Goal: Contribute content: Contribute content

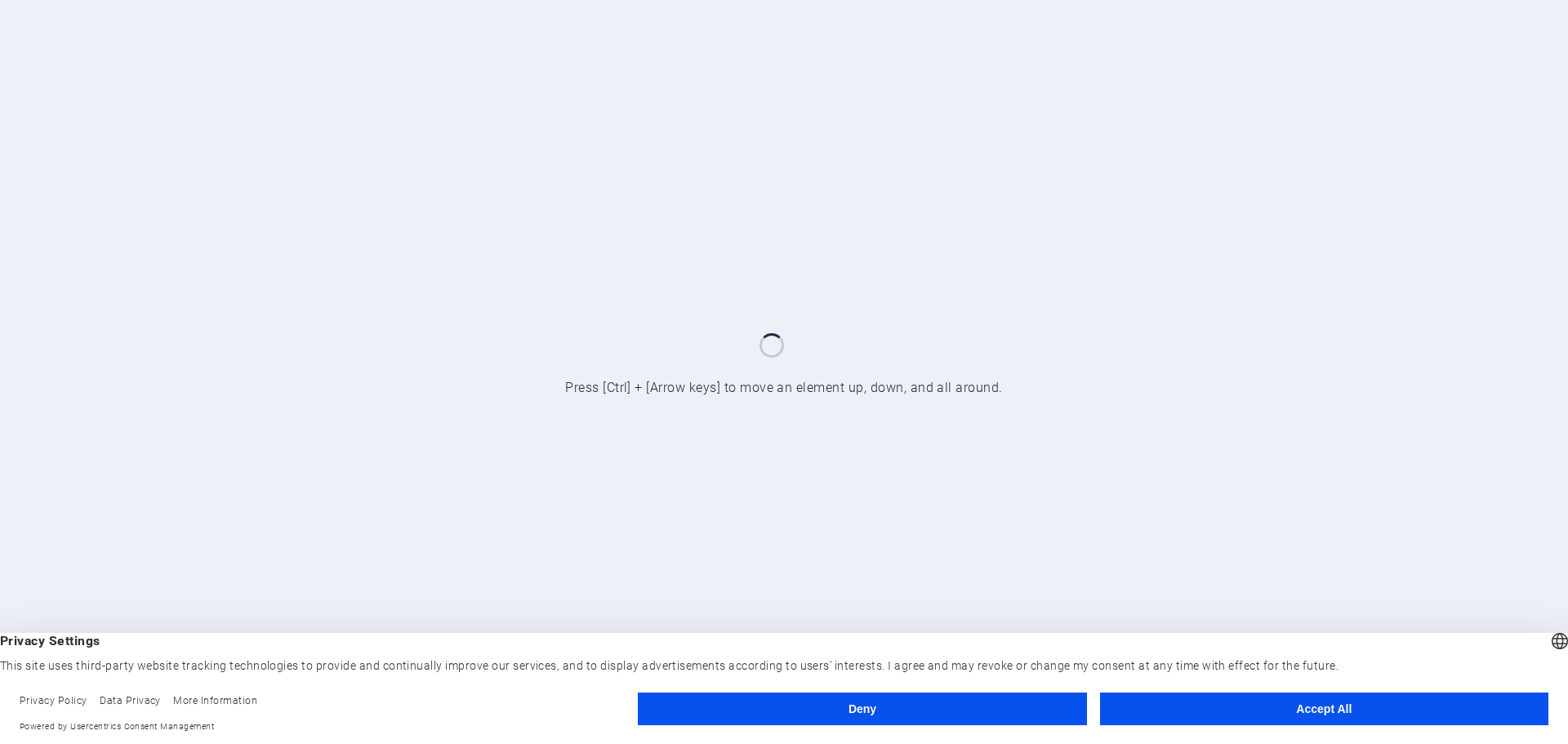
click at [1180, 694] on button "Accept All" at bounding box center [1325, 709] width 448 height 33
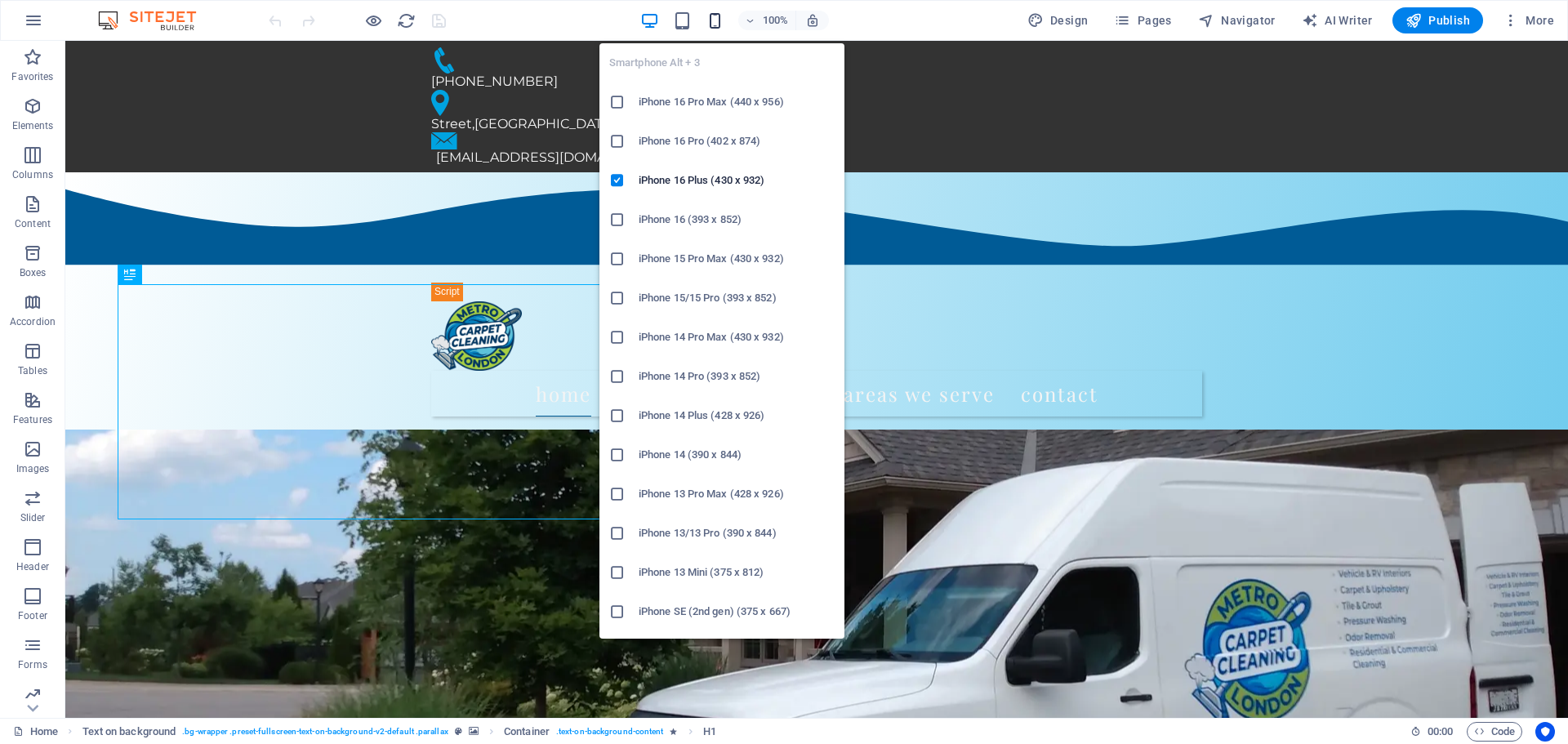
click at [717, 25] on icon "button" at bounding box center [715, 21] width 19 height 19
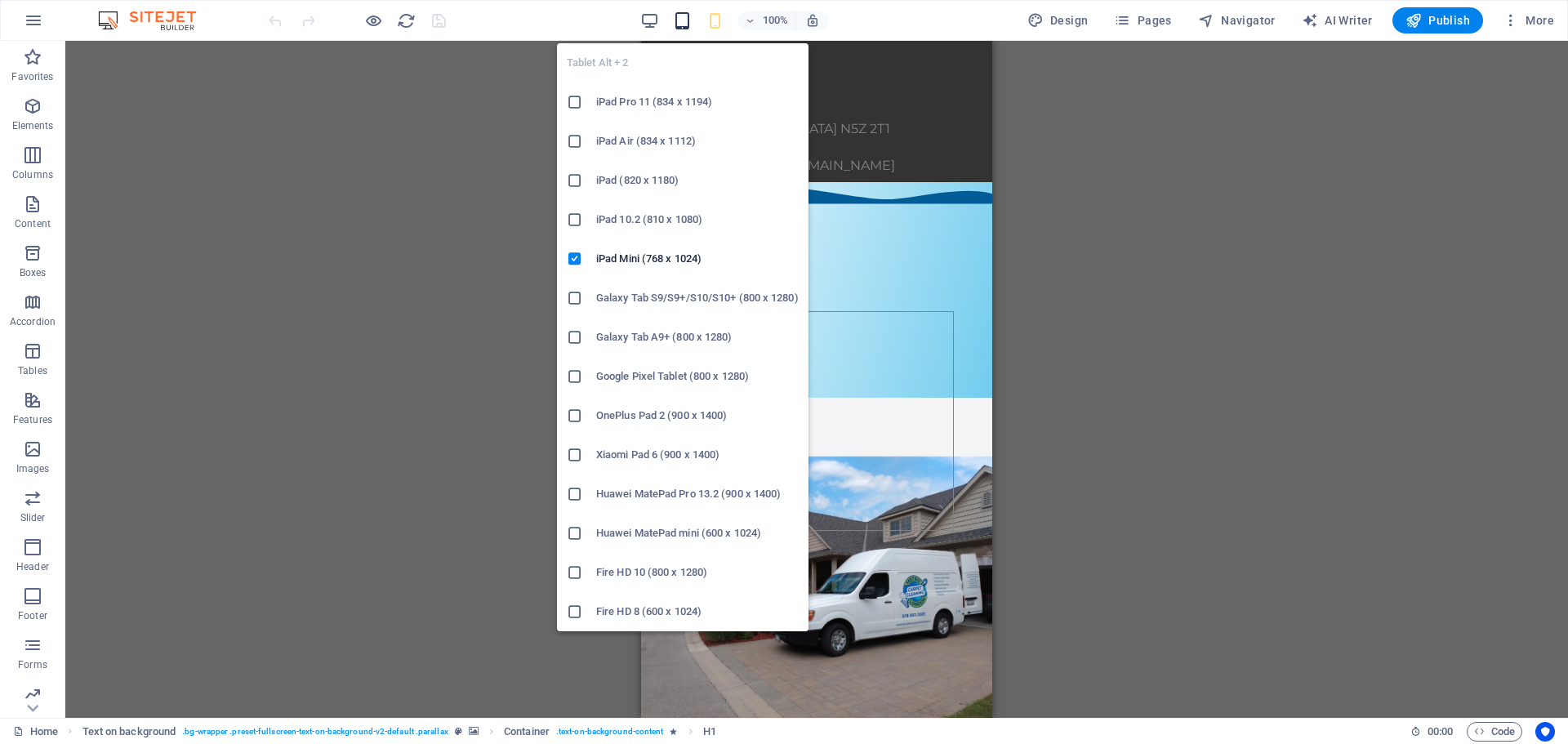
click at [677, 24] on icon "button" at bounding box center [682, 21] width 19 height 19
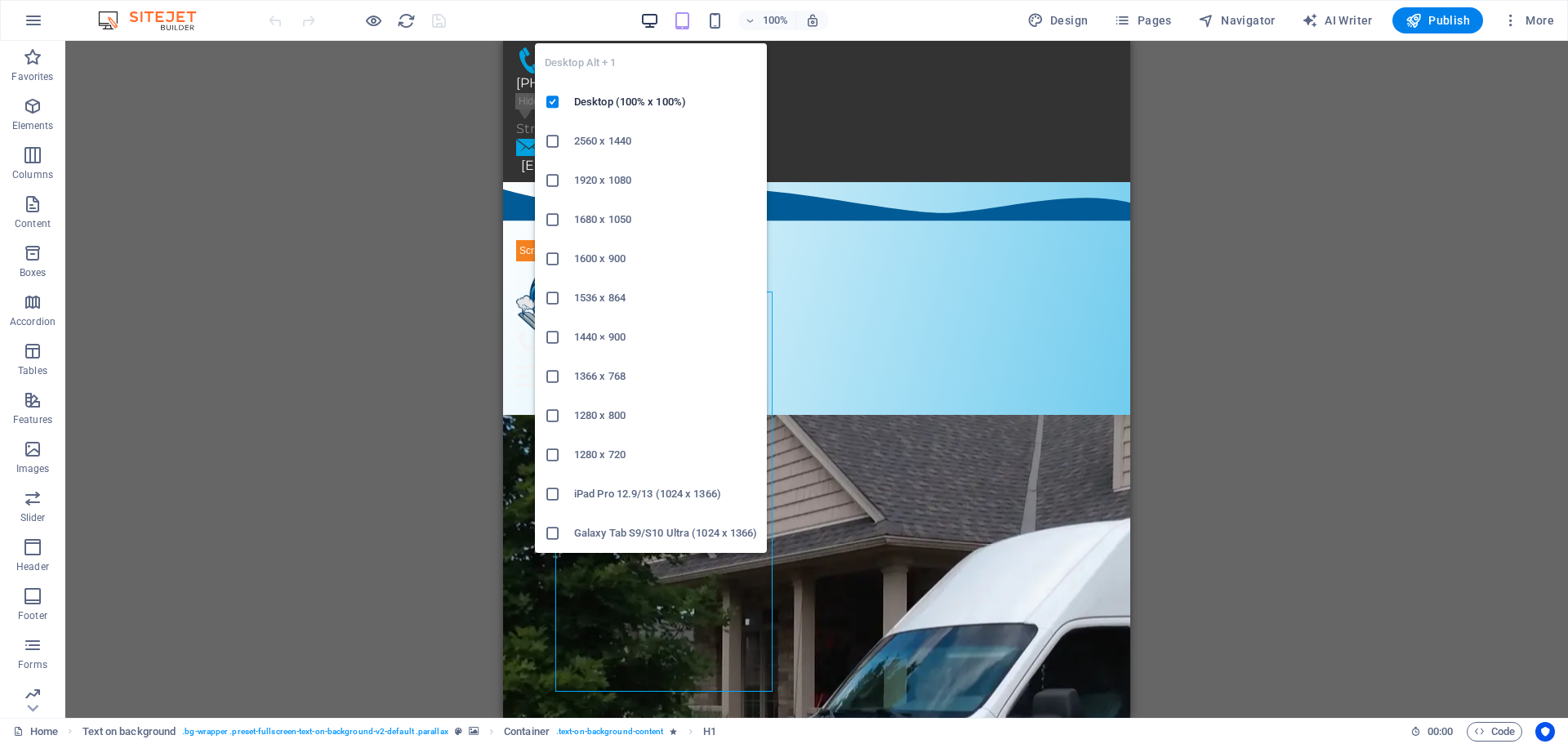
click at [655, 16] on icon "button" at bounding box center [650, 21] width 19 height 19
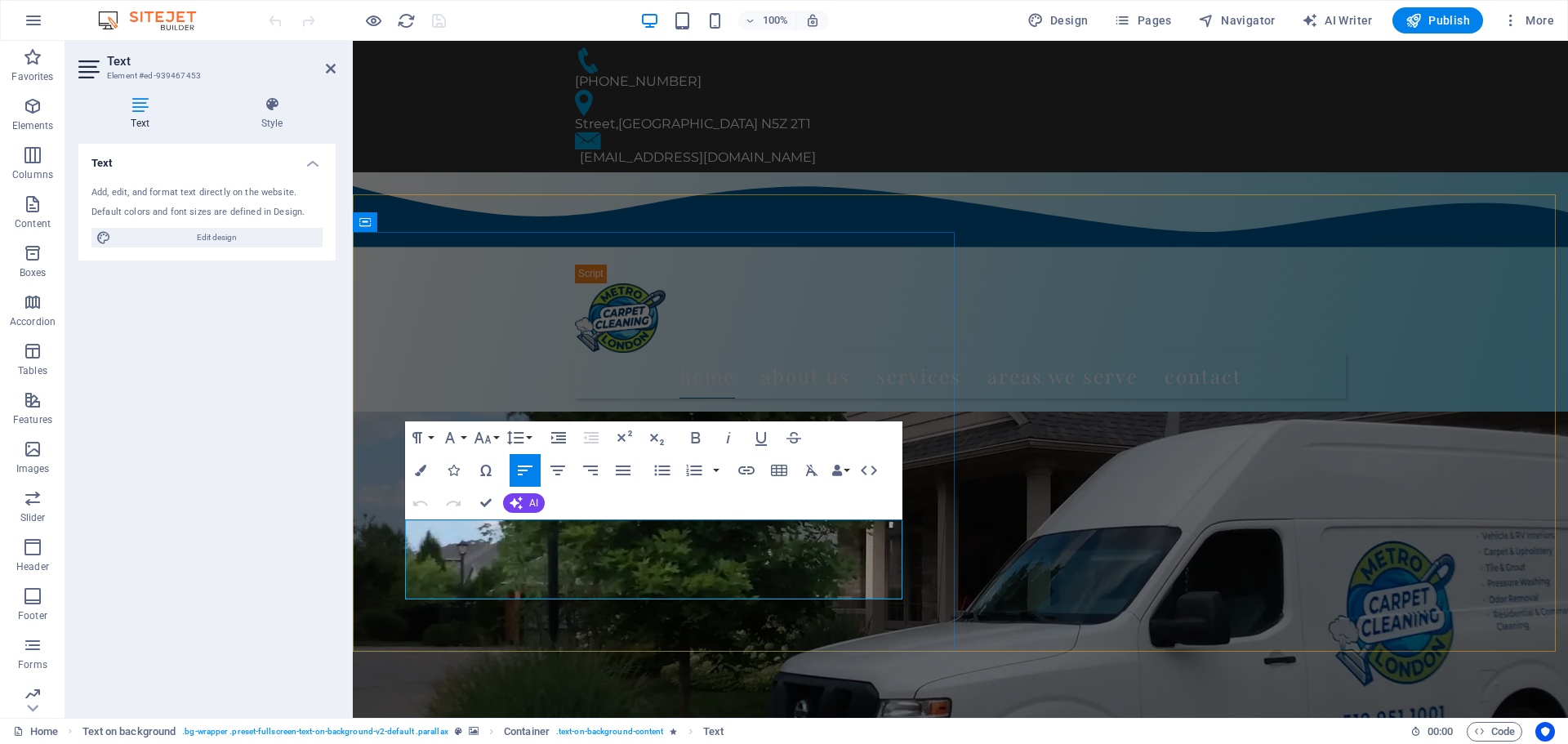
click at [530, 503] on span "AI" at bounding box center [533, 503] width 9 height 10
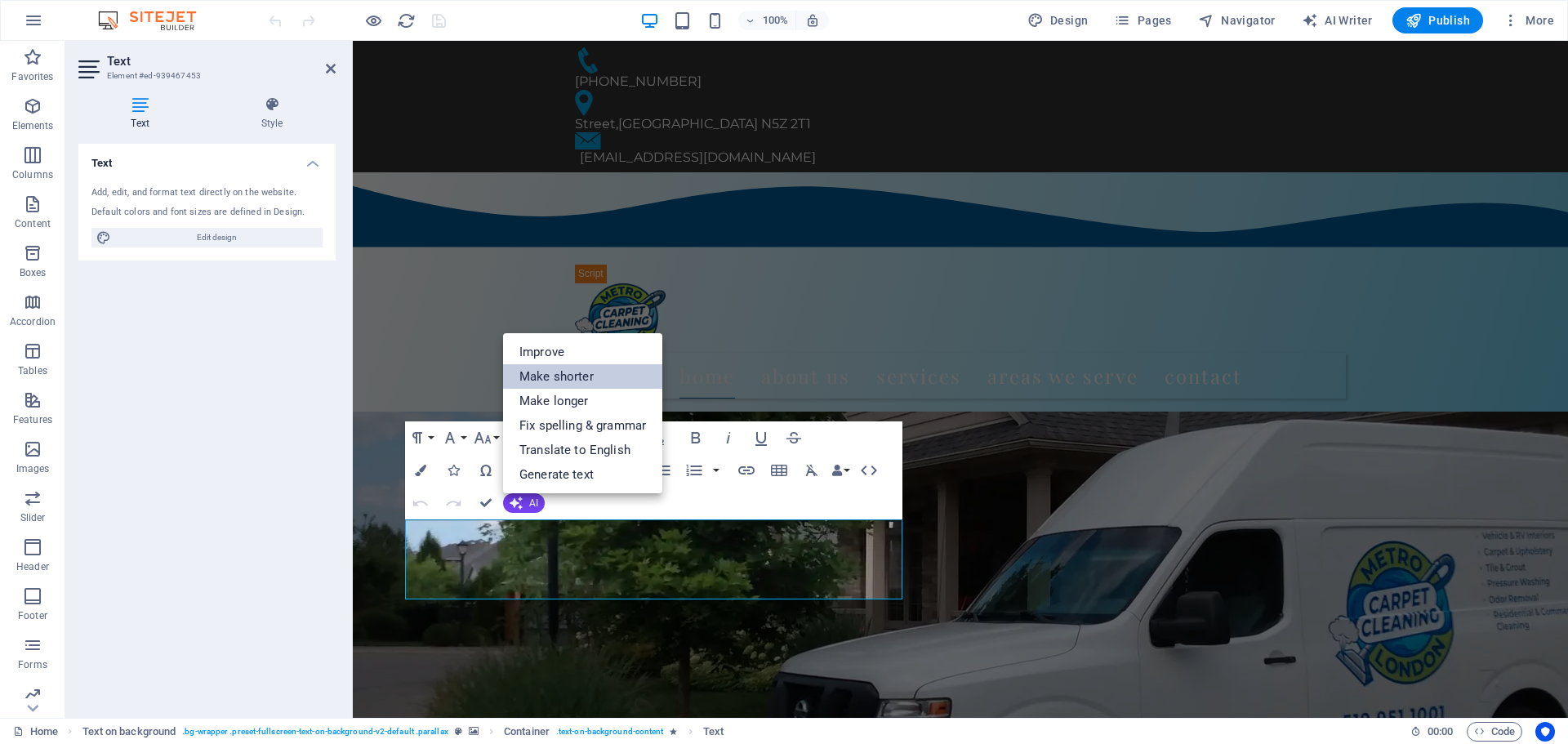
click at [545, 374] on link "Make shorter" at bounding box center [583, 377] width 159 height 25
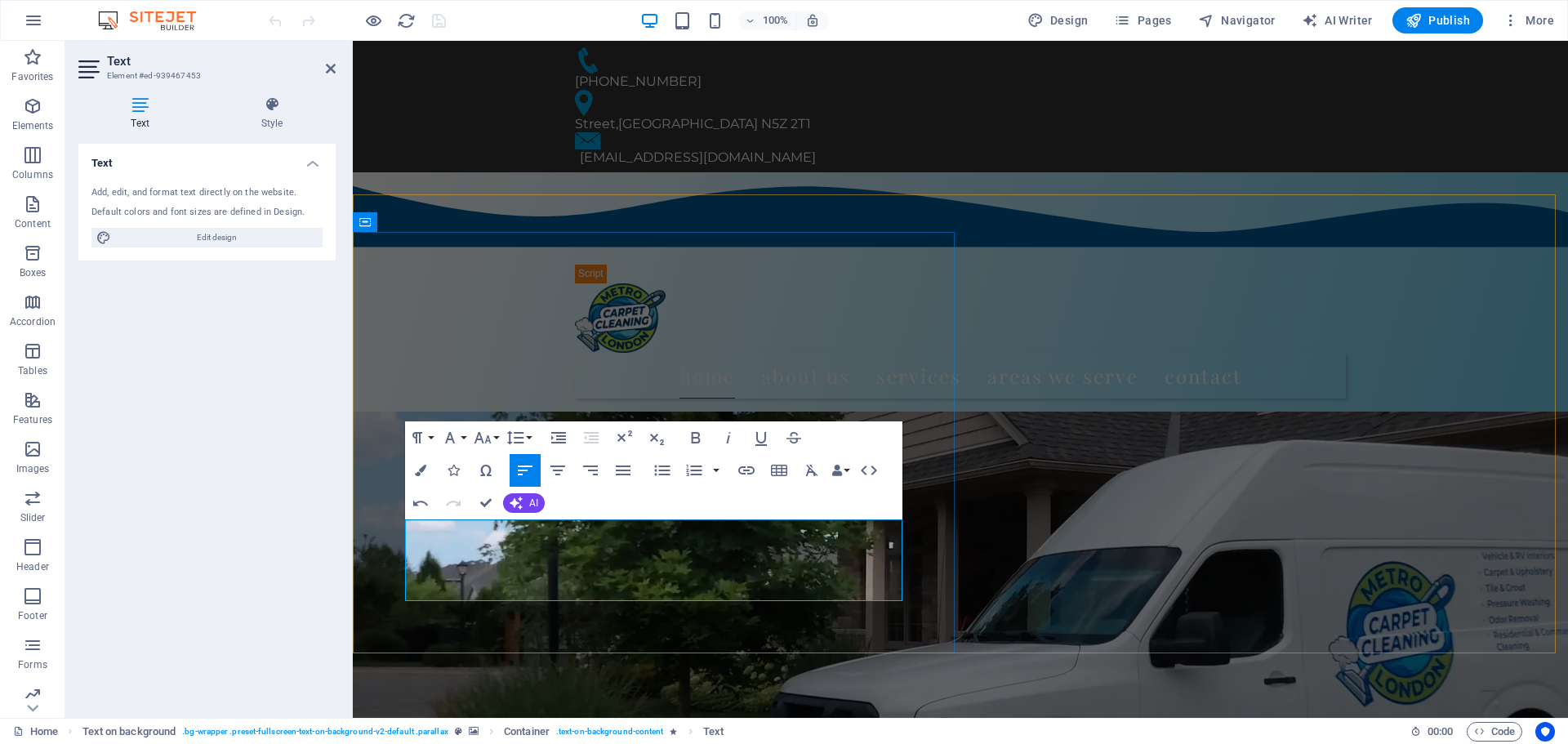
drag, startPoint x: 407, startPoint y: 526, endPoint x: 607, endPoint y: 534, distance: 200.2
click at [433, 442] on button "Paragraph Format" at bounding box center [421, 438] width 31 height 33
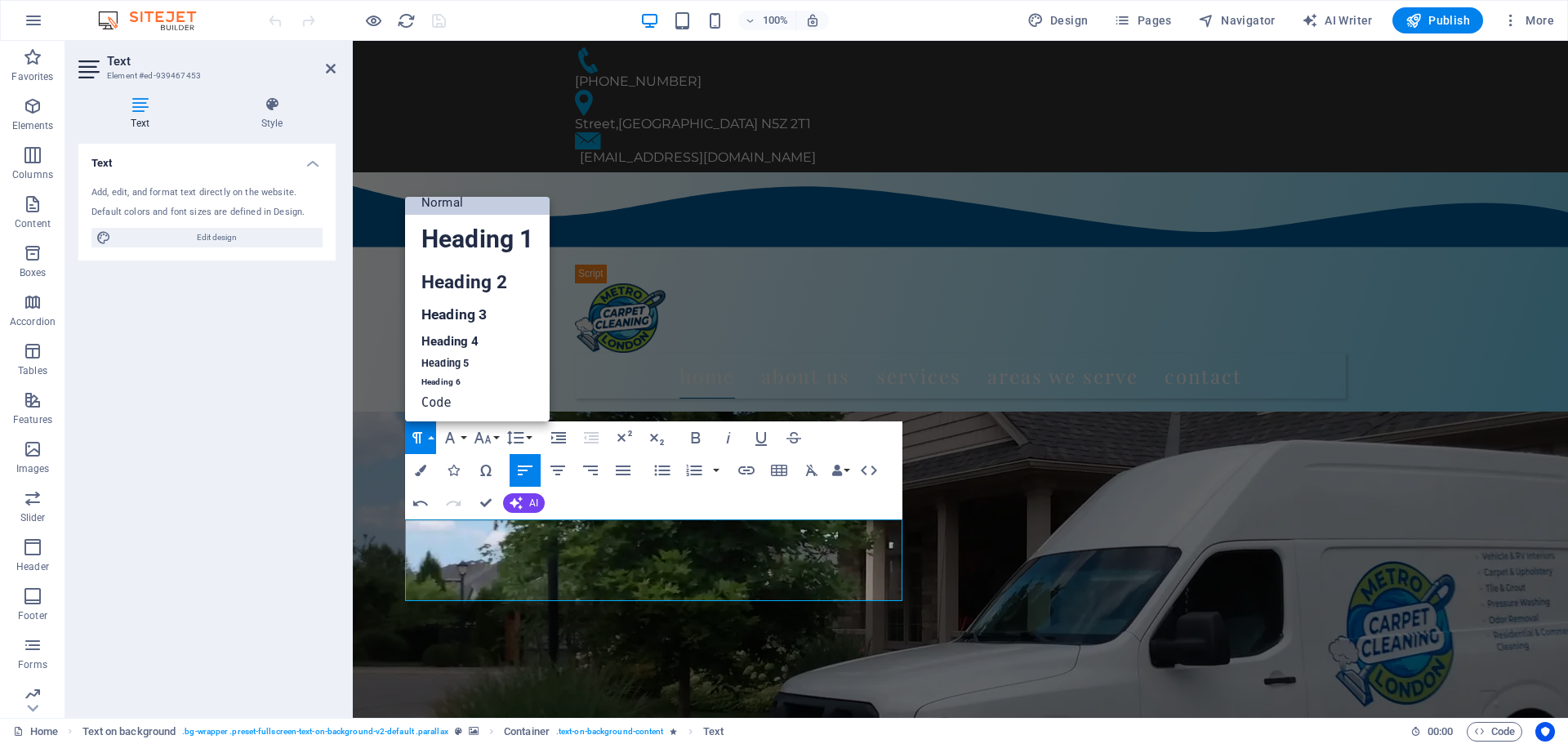
scroll to position [13, 0]
click at [443, 293] on link "Heading 2" at bounding box center [477, 282] width 145 height 37
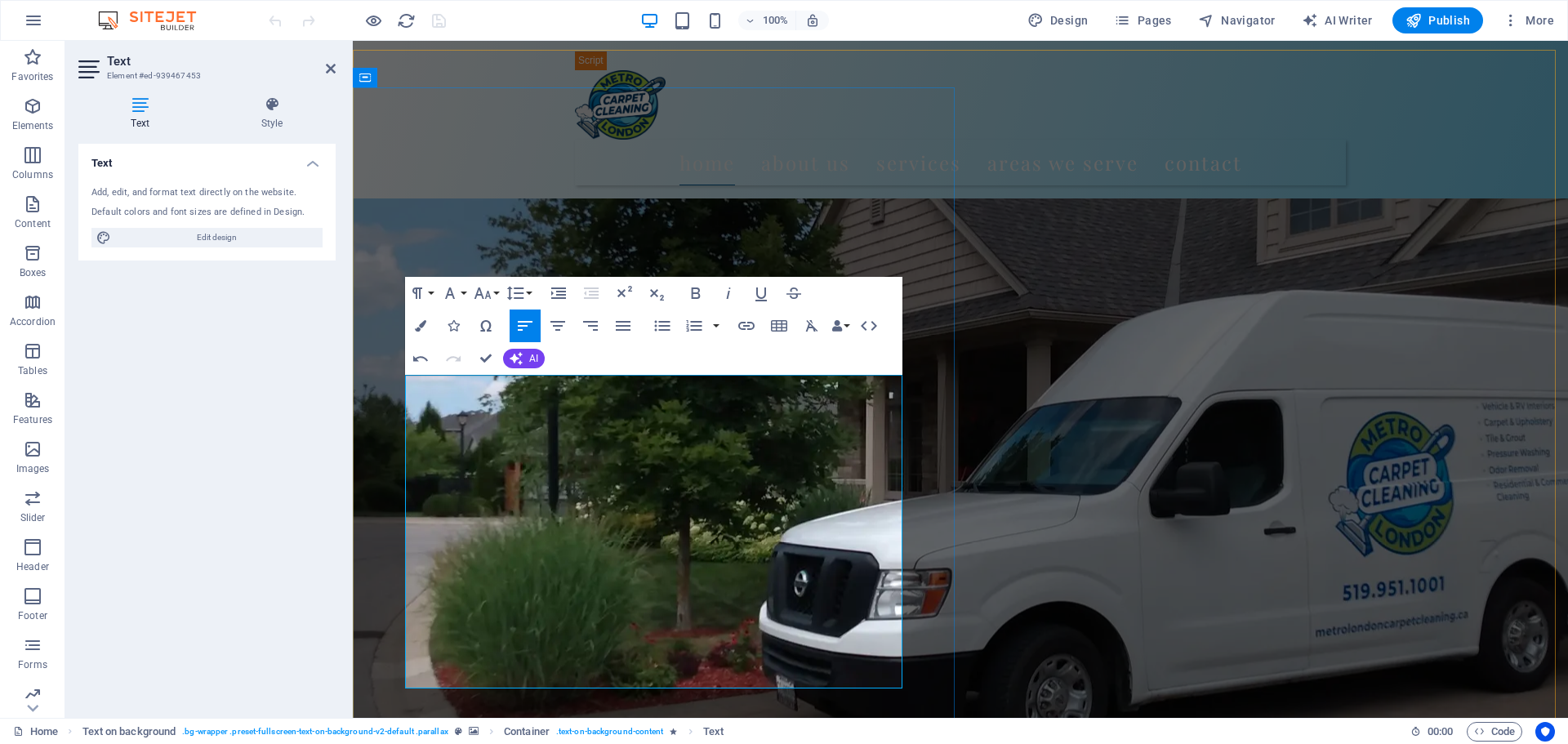
scroll to position [0, 0]
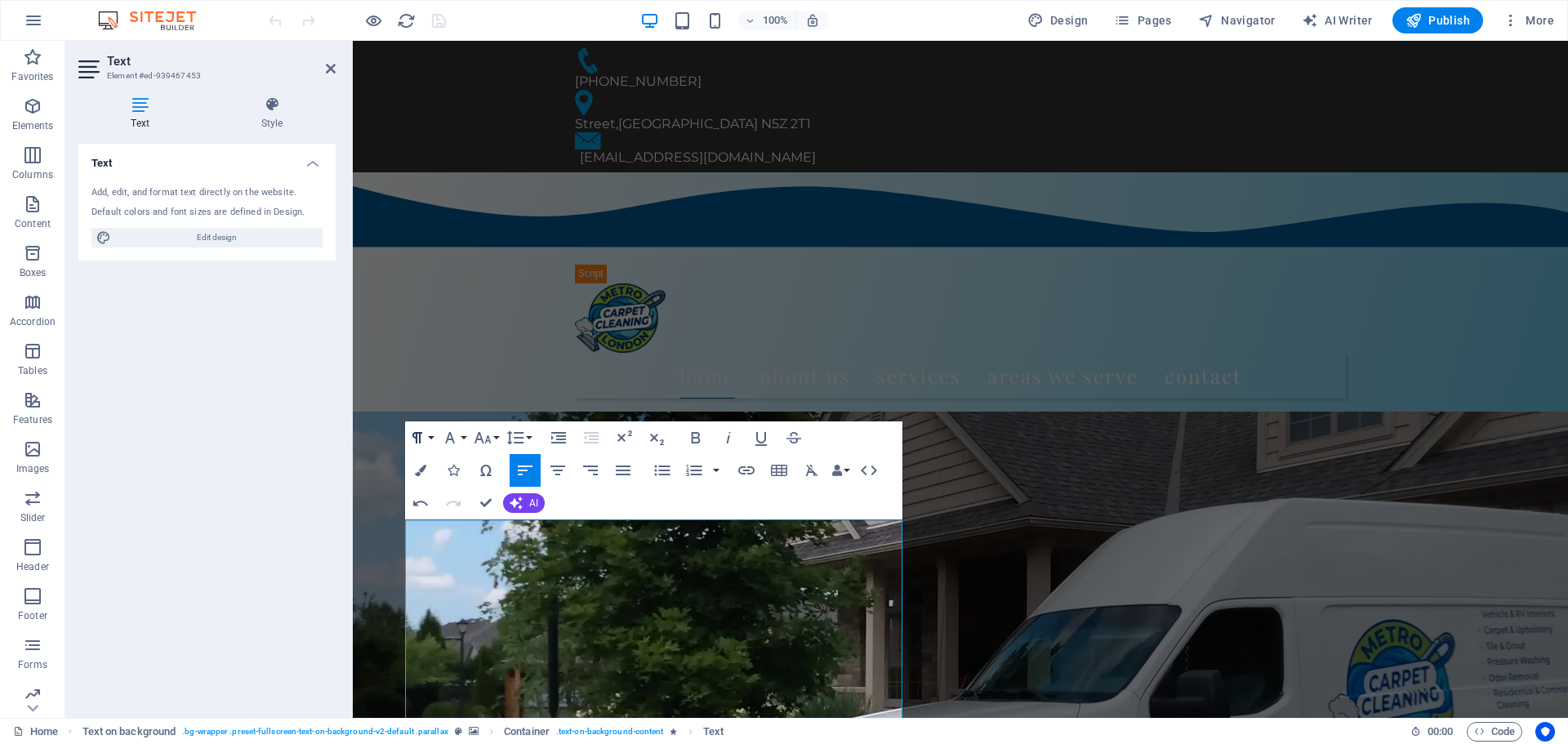
click at [425, 440] on icon "button" at bounding box center [417, 438] width 20 height 20
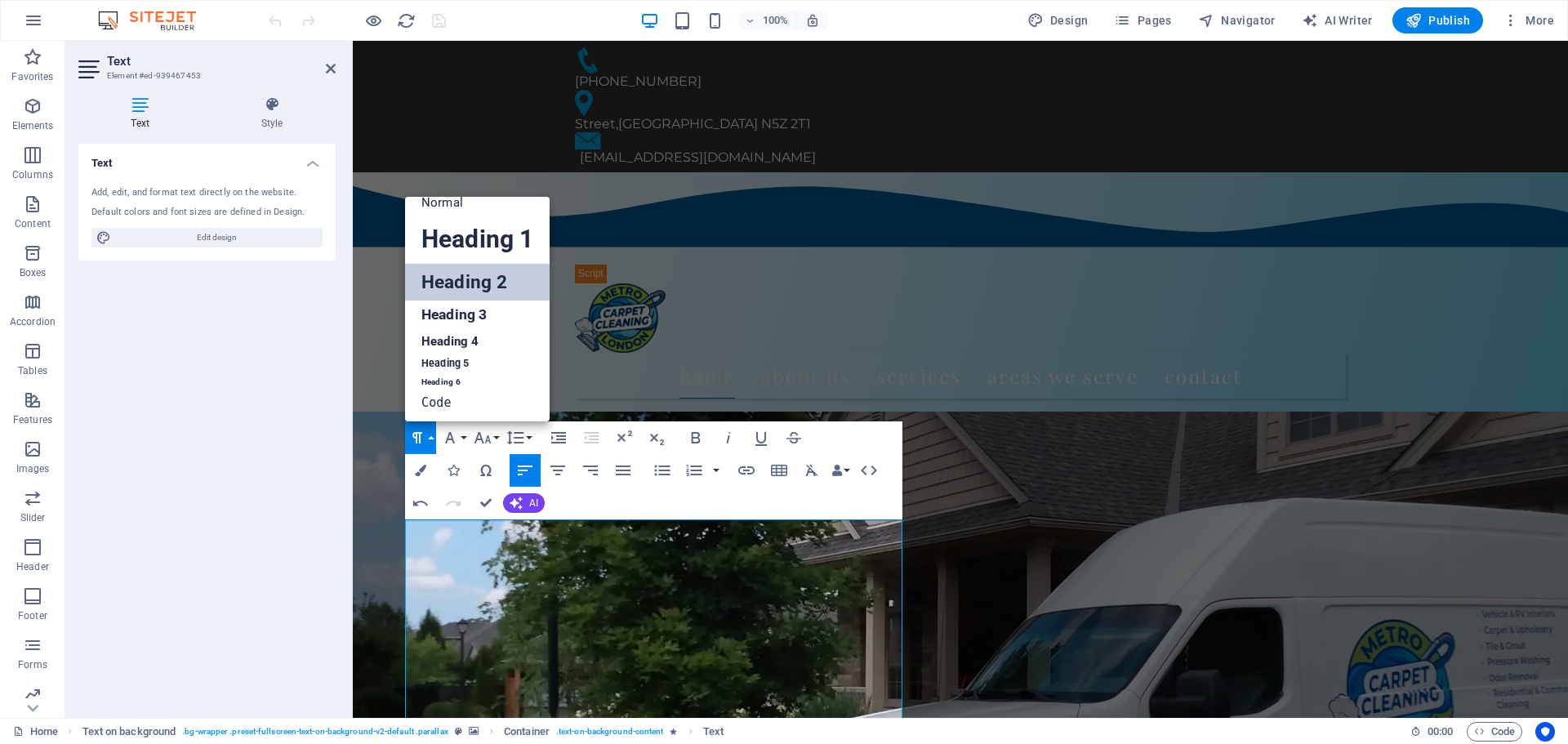
scroll to position [13, 0]
click at [435, 382] on link "Heading 6" at bounding box center [477, 382] width 145 height 16
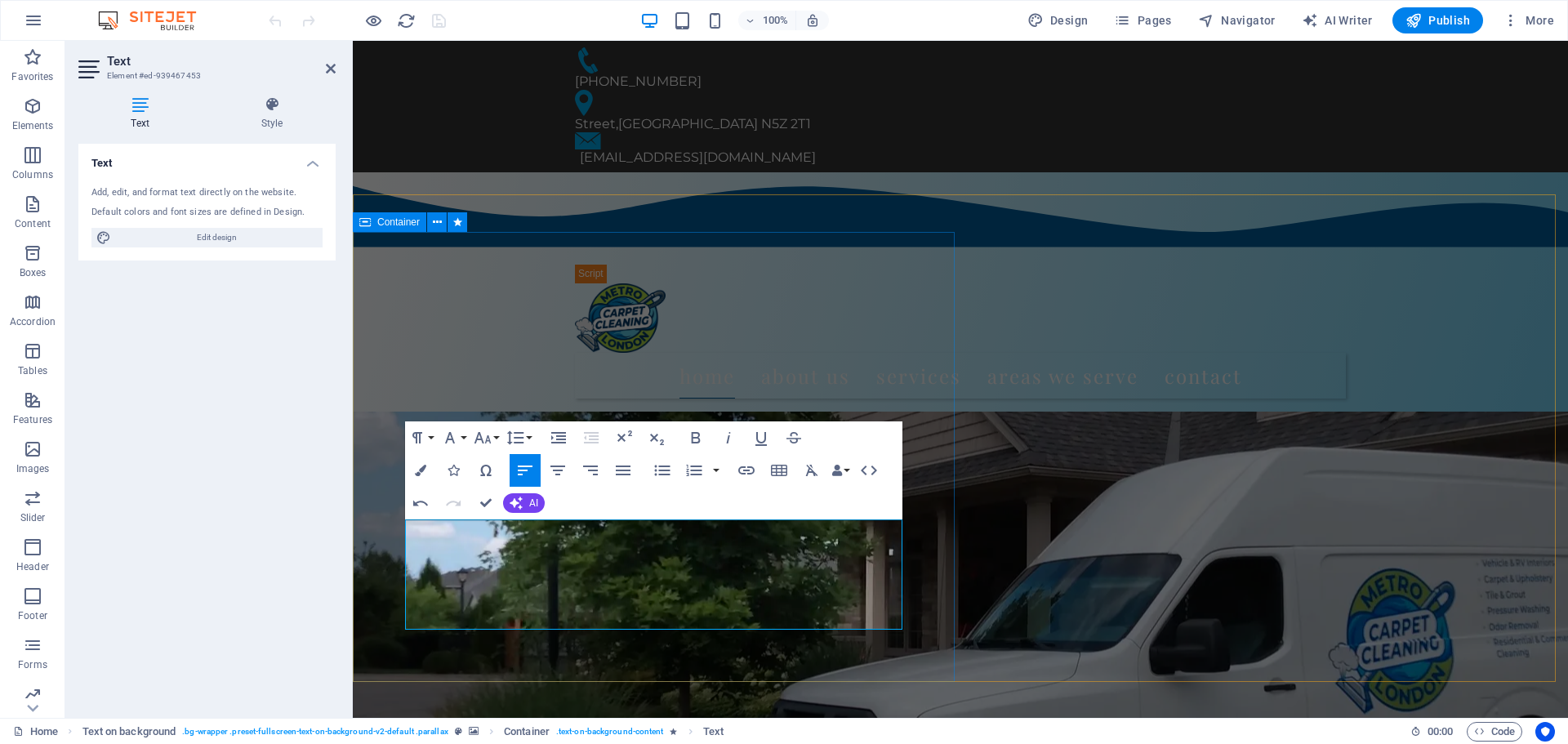
click at [352, 549] on aside "Text Element #ed-939467453 Text Style Text Add, edit, and format text directly …" at bounding box center [209, 379] width 287 height 677
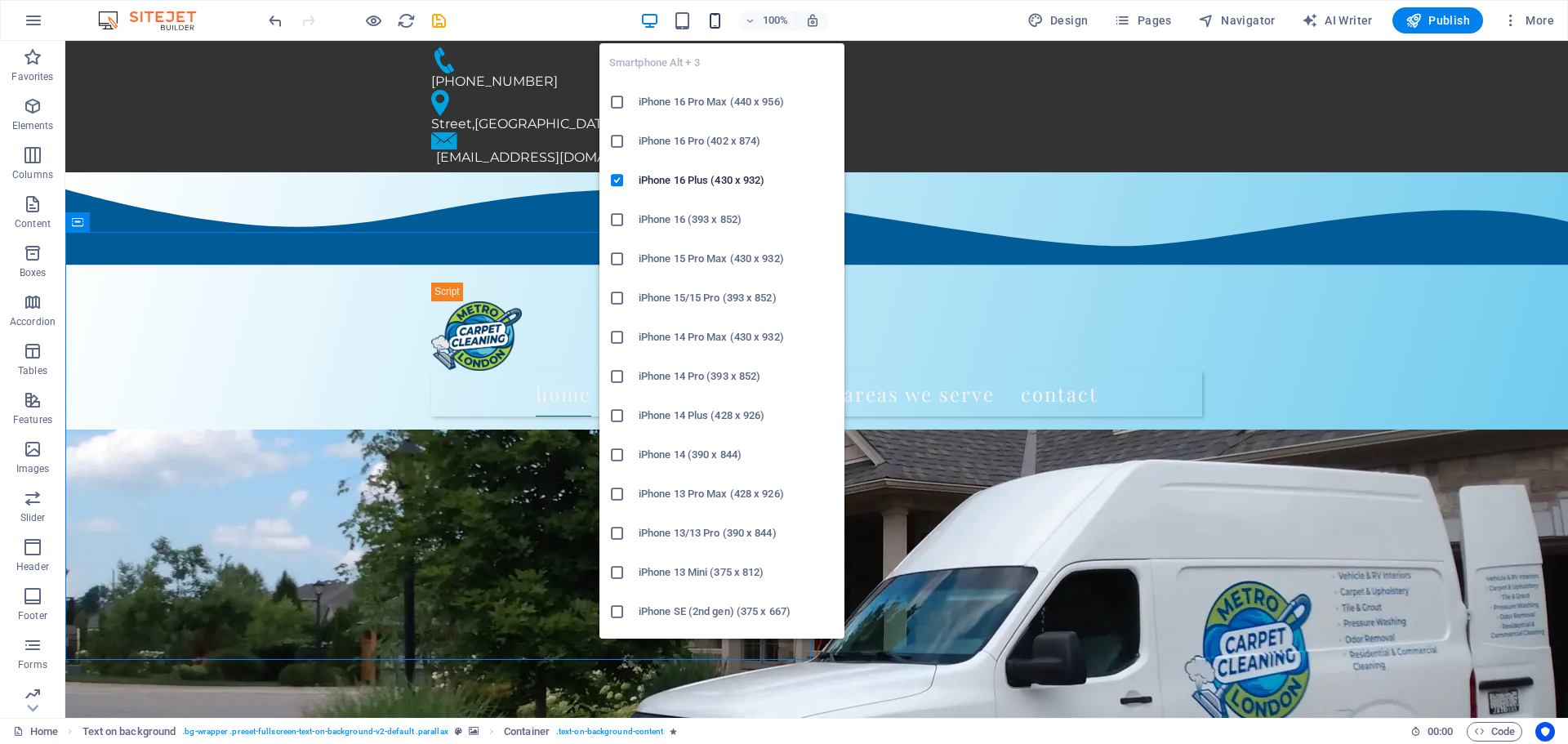
click at [719, 26] on icon "button" at bounding box center [715, 21] width 19 height 19
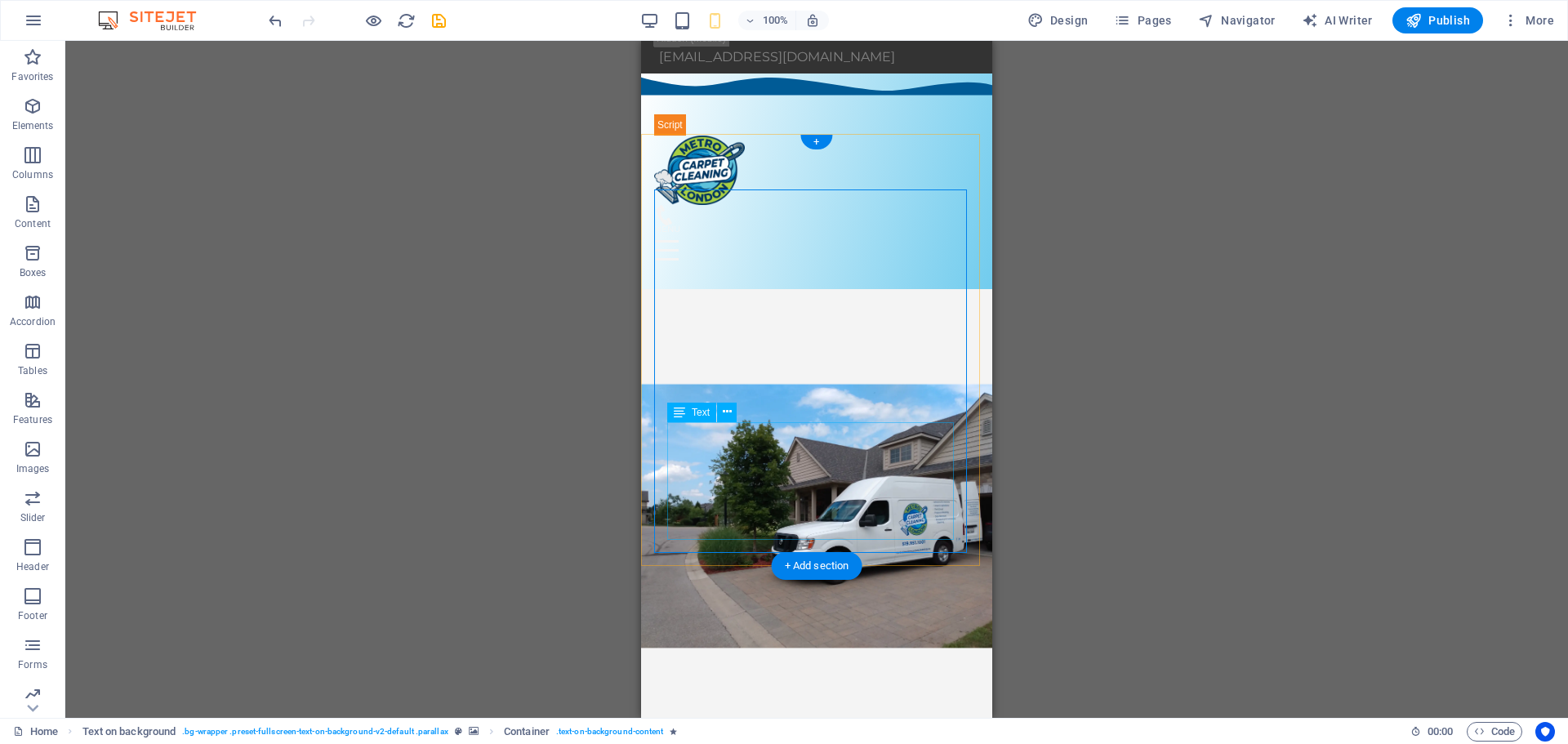
scroll to position [55, 0]
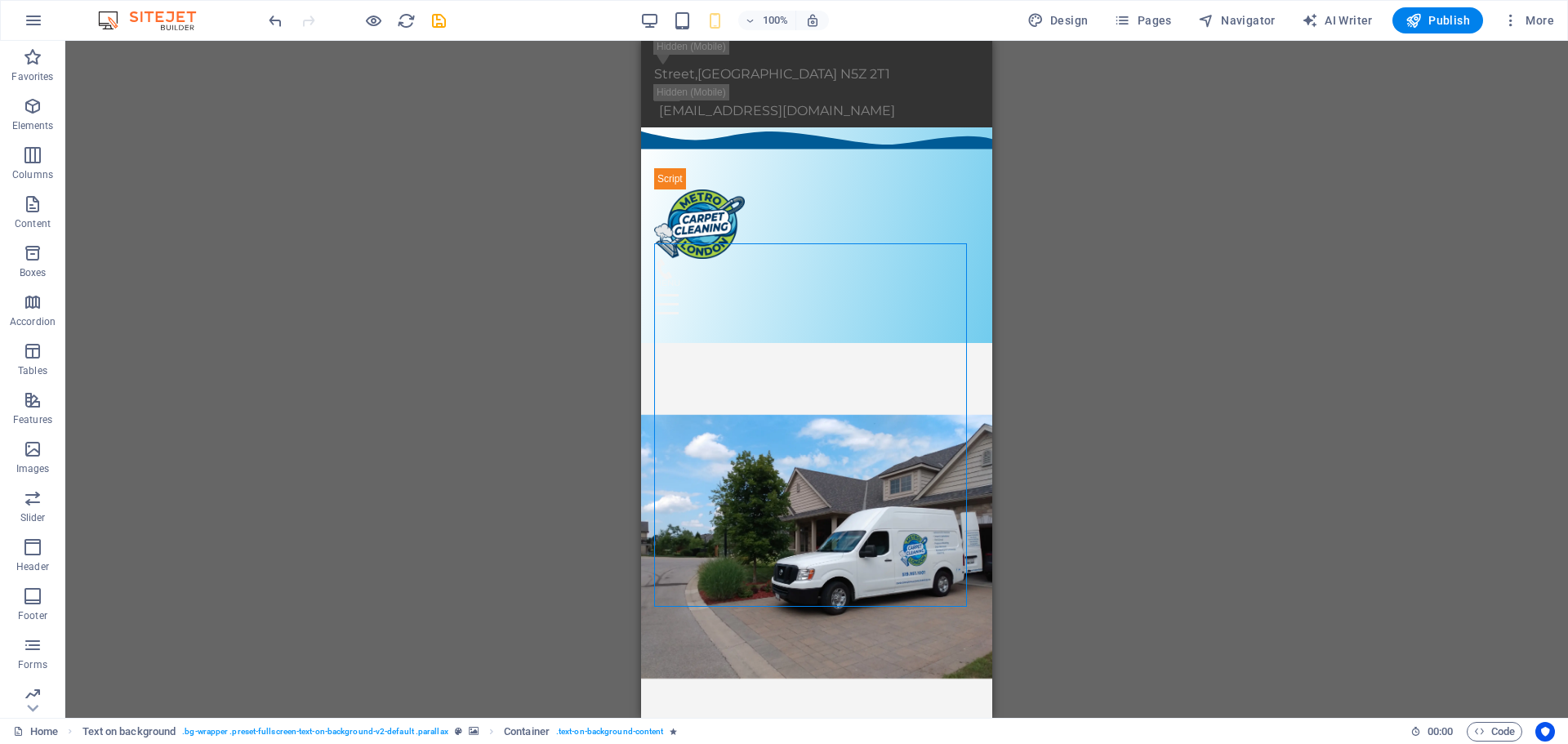
click at [665, 29] on div "100%" at bounding box center [735, 21] width 189 height 26
click at [664, 27] on div "100%" at bounding box center [735, 21] width 189 height 26
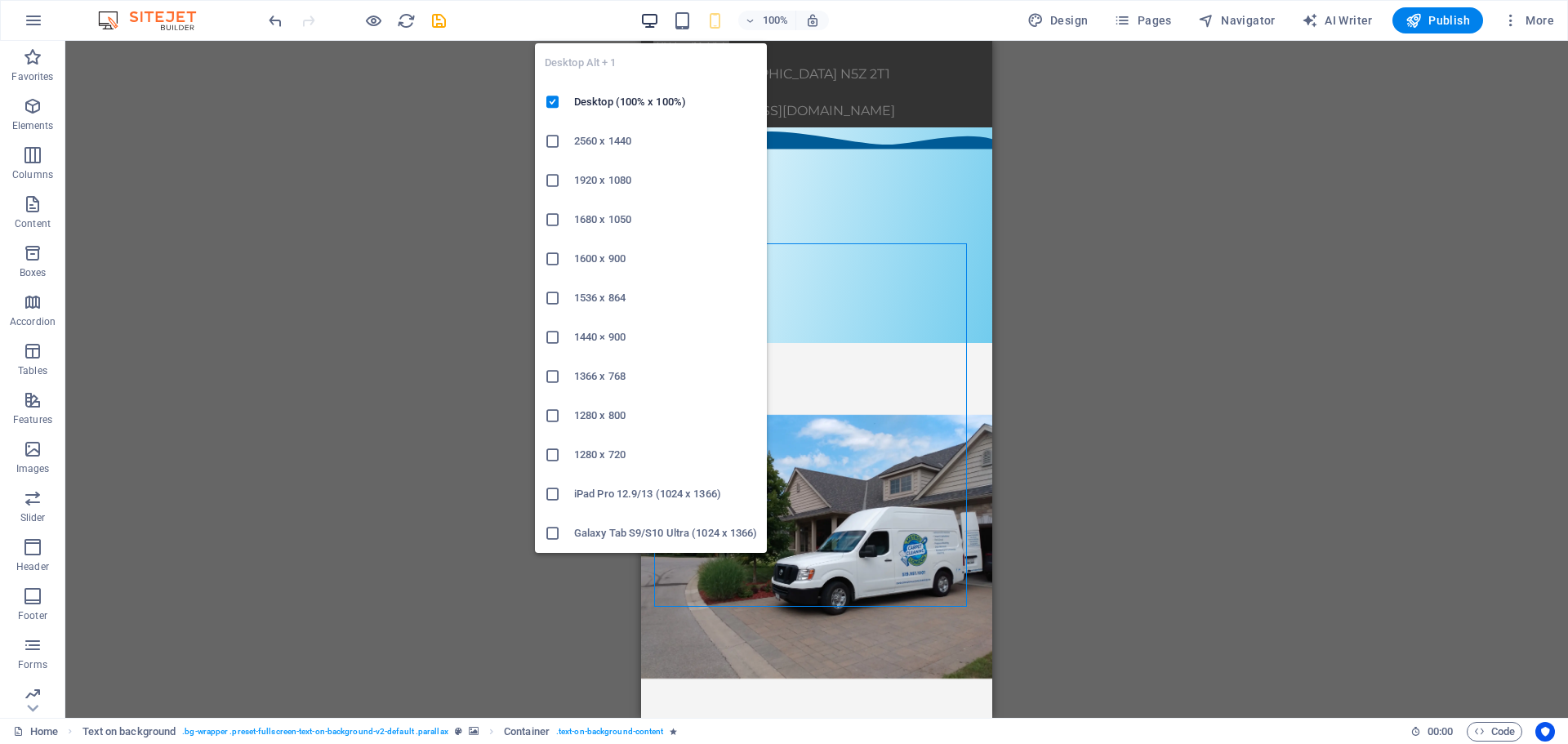
click at [655, 23] on icon "button" at bounding box center [650, 21] width 19 height 19
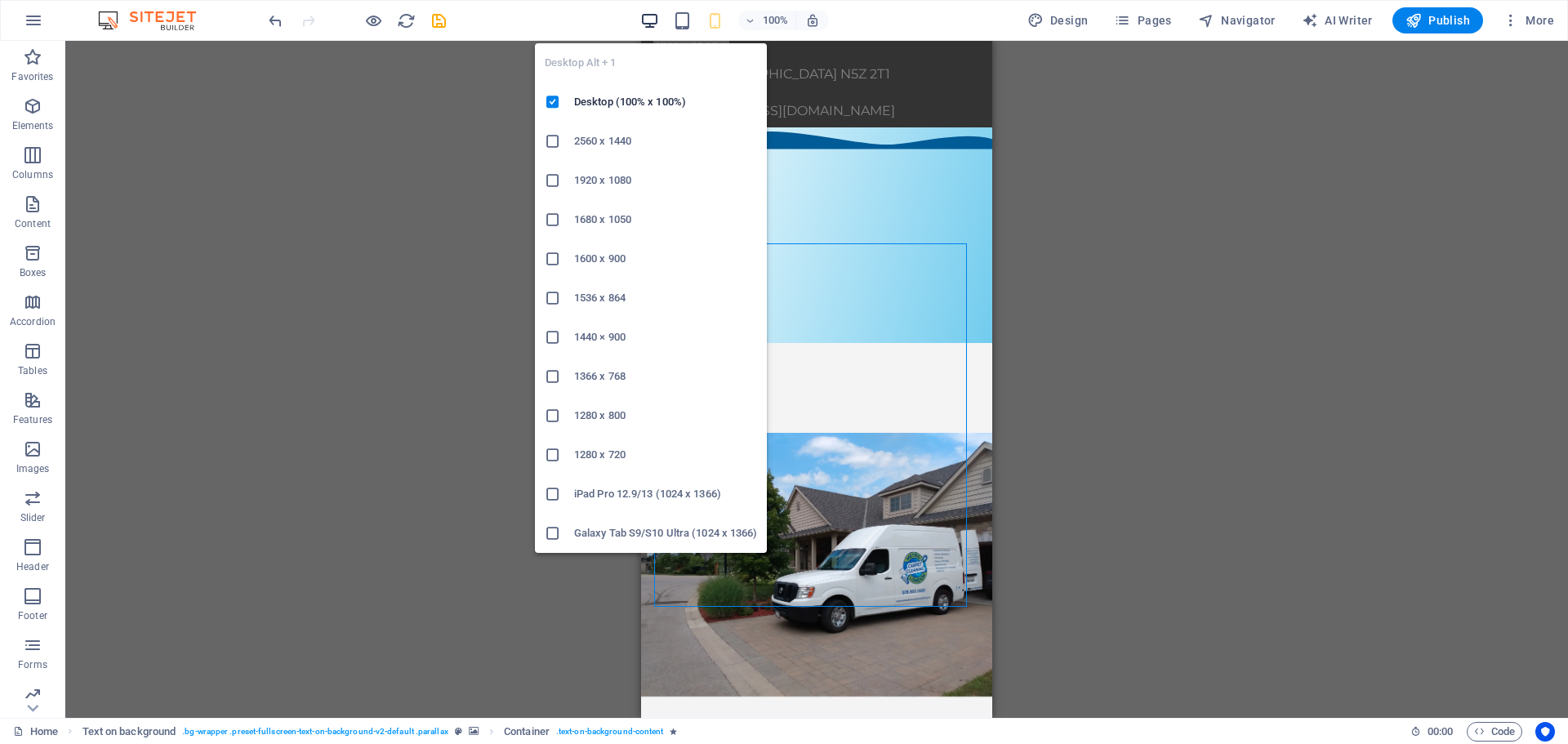
scroll to position [29, 0]
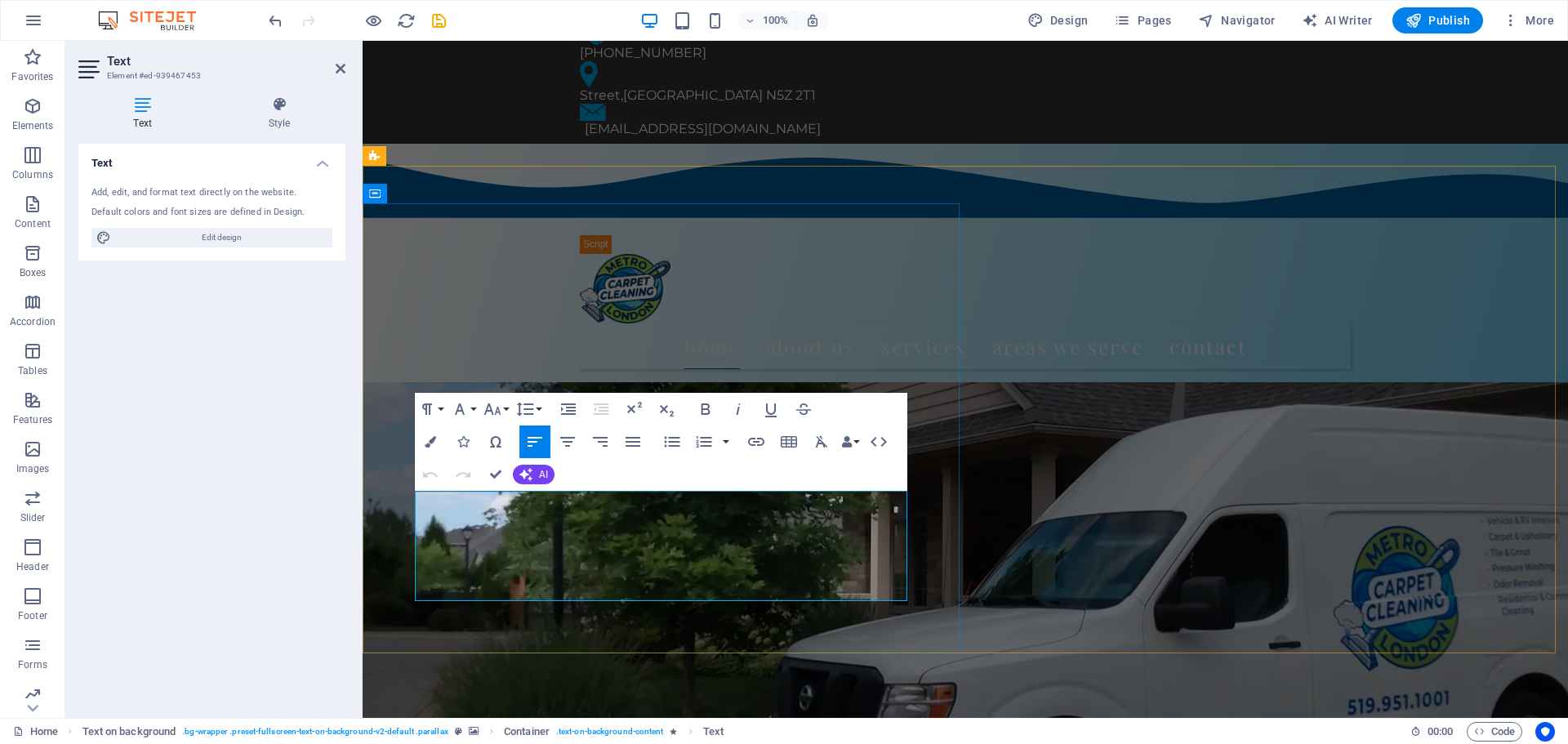
drag, startPoint x: 419, startPoint y: 503, endPoint x: 676, endPoint y: 597, distance: 273.7
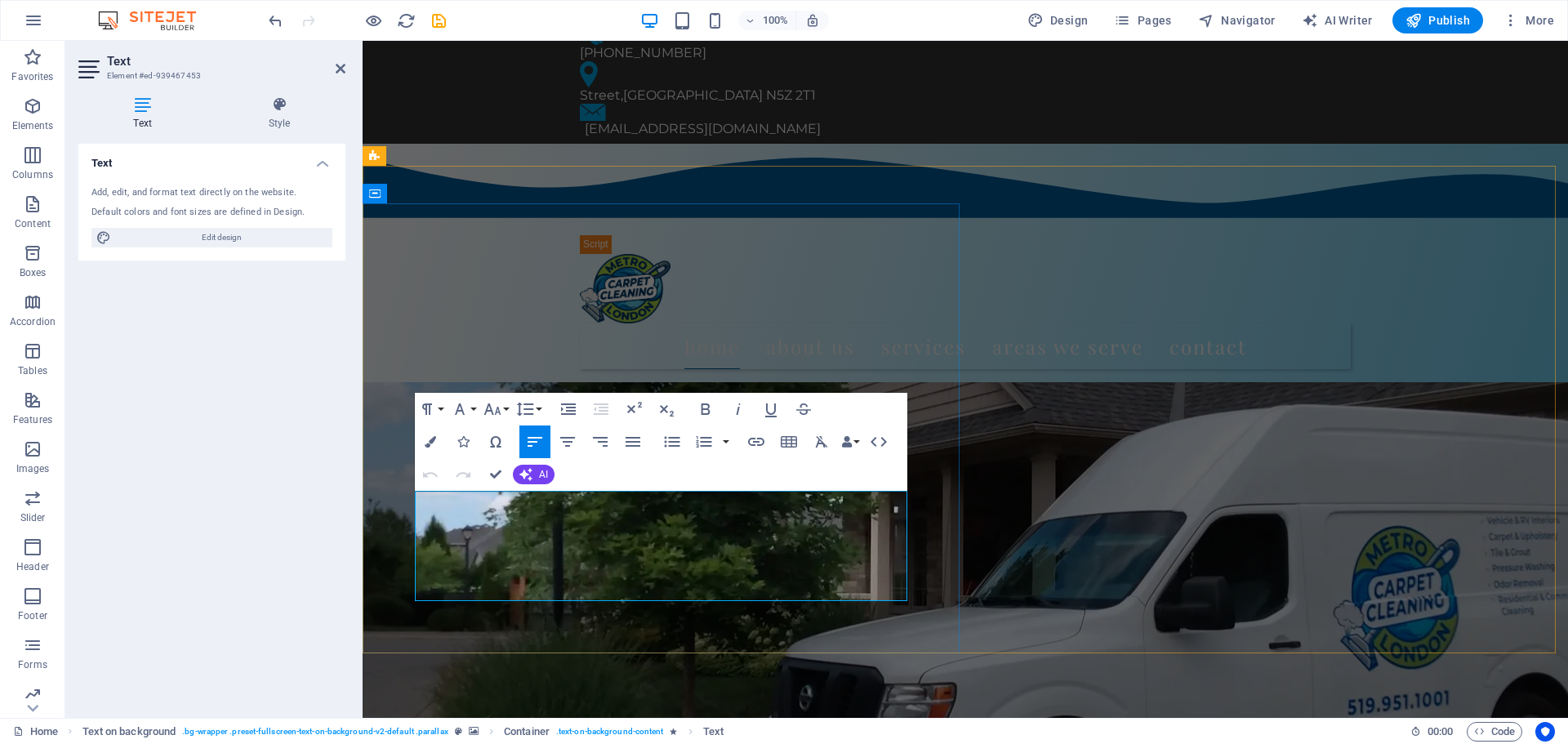
click at [425, 442] on icon "button" at bounding box center [430, 442] width 11 height 11
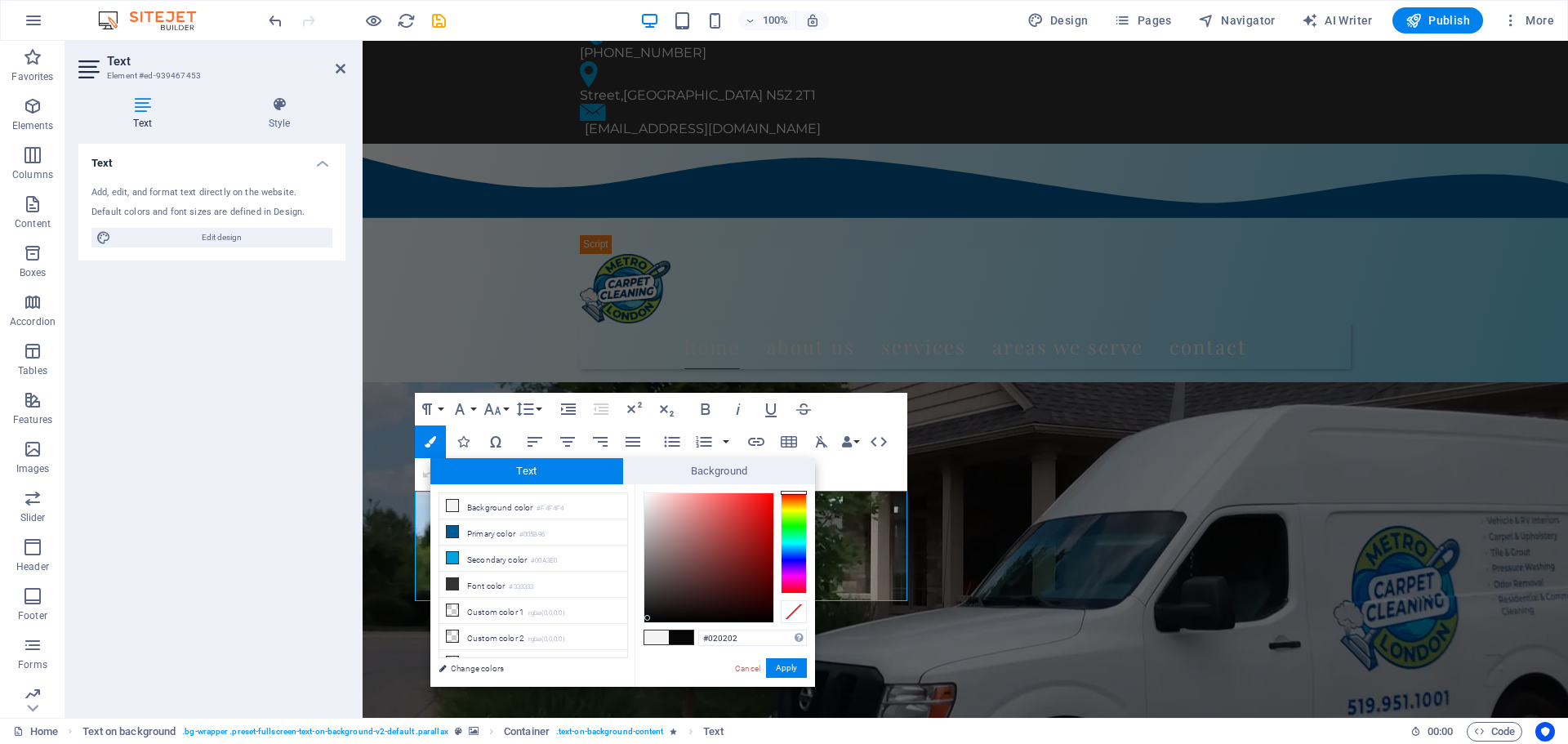
type input "#000000"
drag, startPoint x: 649, startPoint y: 614, endPoint x: 648, endPoint y: 624, distance: 10.0
click at [648, 624] on div "#000000 Supported formats #0852ed rgb(8, 82, 237) rgba(8, 82, 237, 90%) hsv(221…" at bounding box center [725, 704] width 181 height 439
click at [782, 667] on button "Apply" at bounding box center [787, 668] width 41 height 20
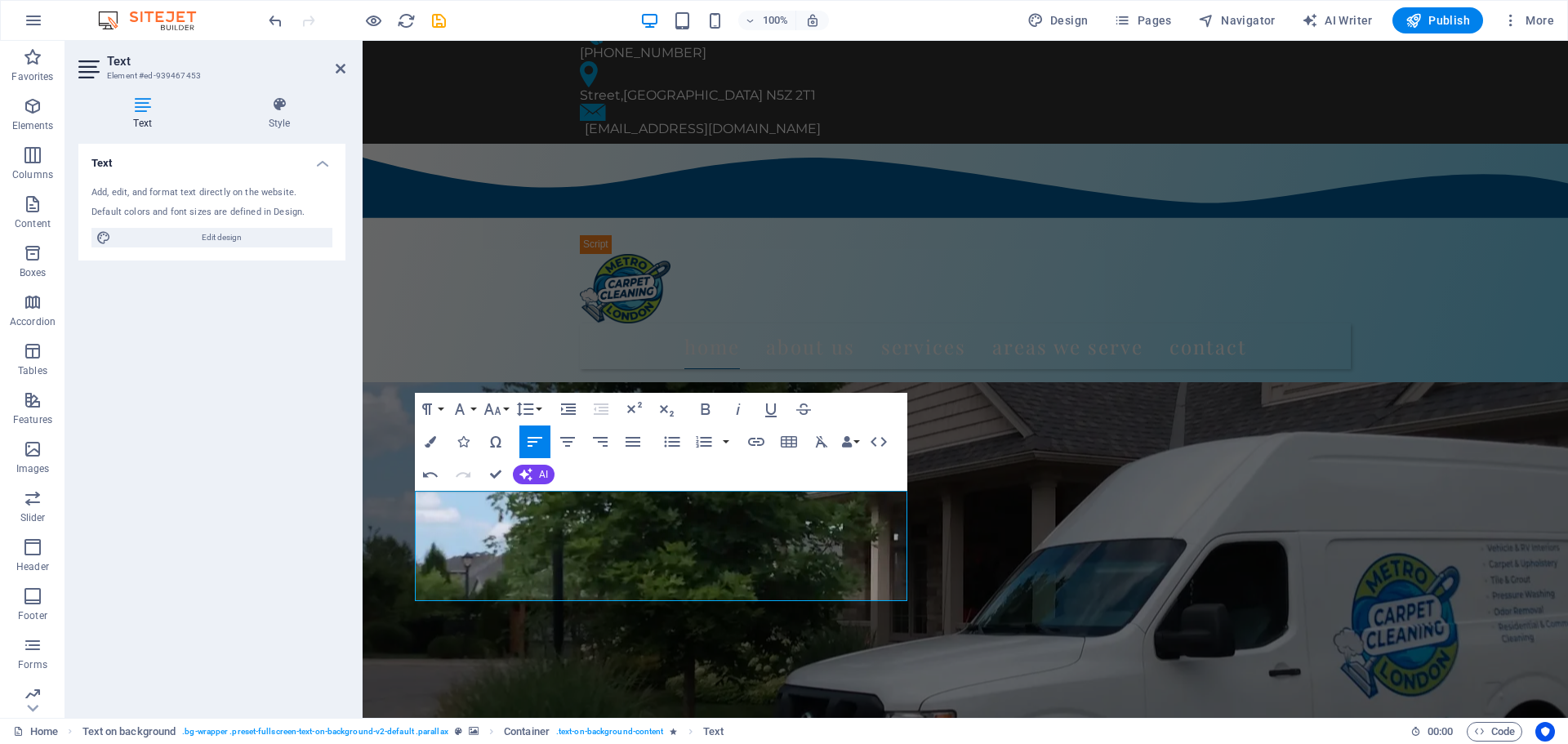
click at [628, 646] on div "Drag here to replace the existing content. Press “Ctrl” if you want to create a…" at bounding box center [966, 379] width 1206 height 677
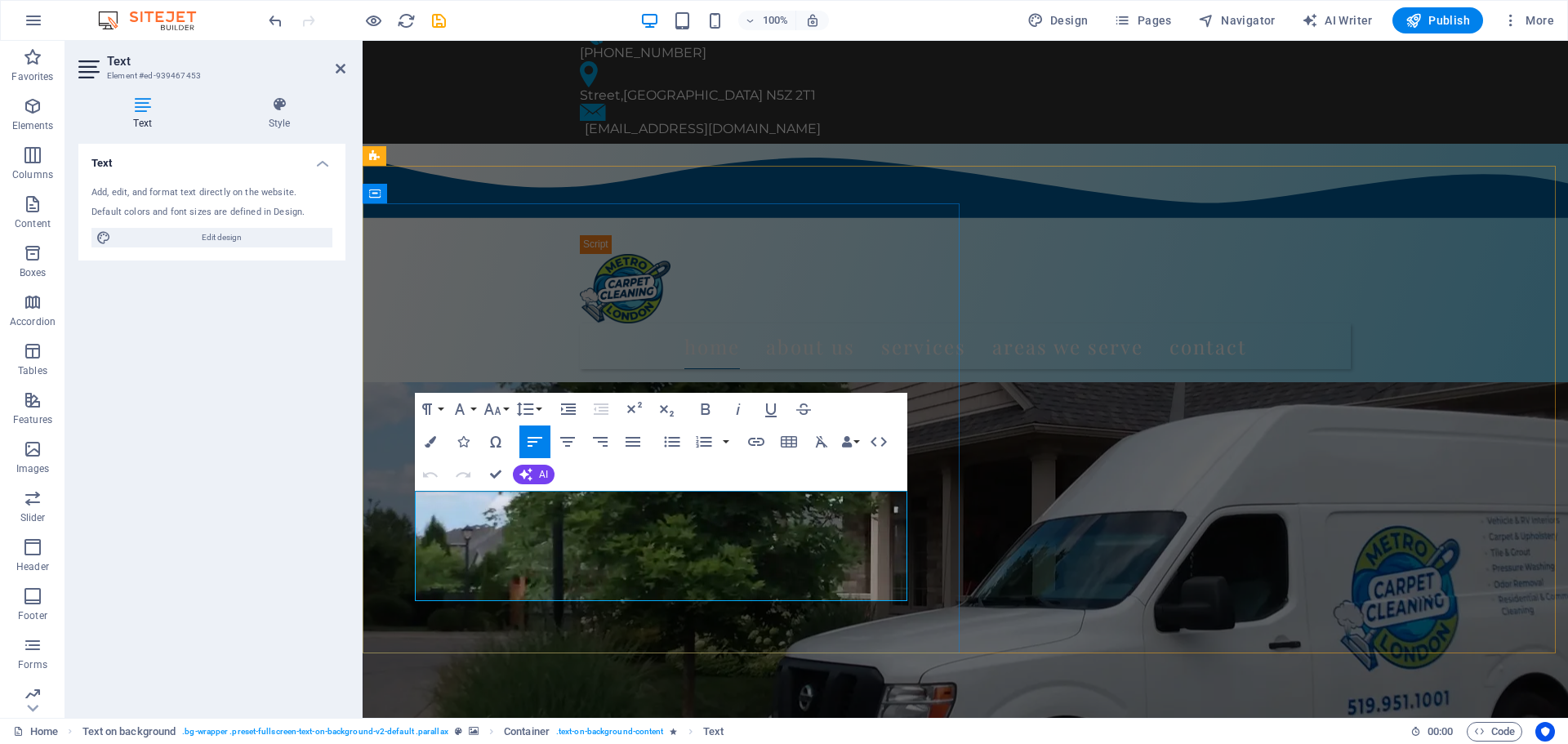
drag, startPoint x: 418, startPoint y: 501, endPoint x: 612, endPoint y: 595, distance: 215.6
click at [425, 438] on icon "button" at bounding box center [430, 442] width 11 height 11
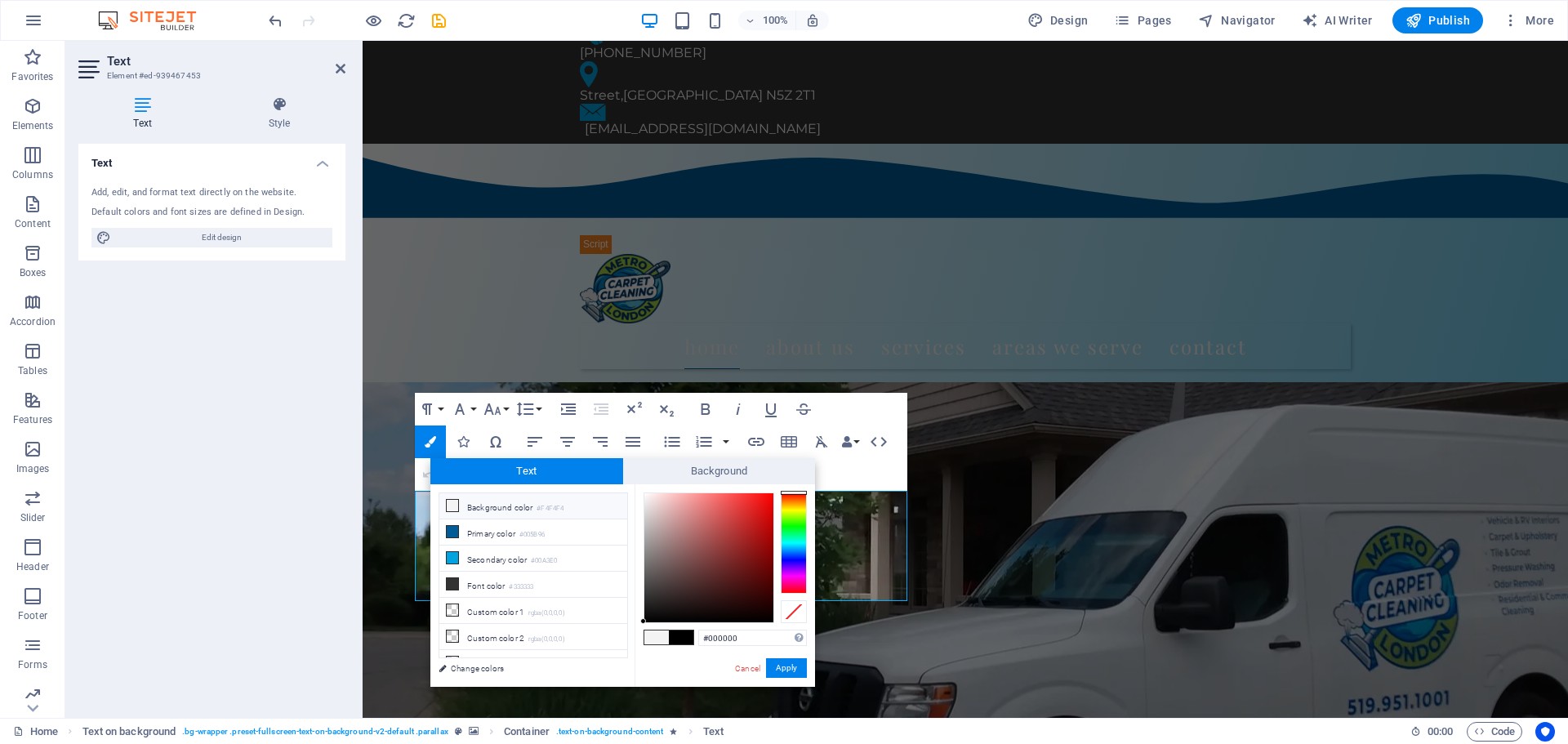
click at [449, 507] on icon at bounding box center [453, 506] width 11 height 11
type input "#f4f4f4"
click at [790, 671] on button "Apply" at bounding box center [787, 668] width 41 height 20
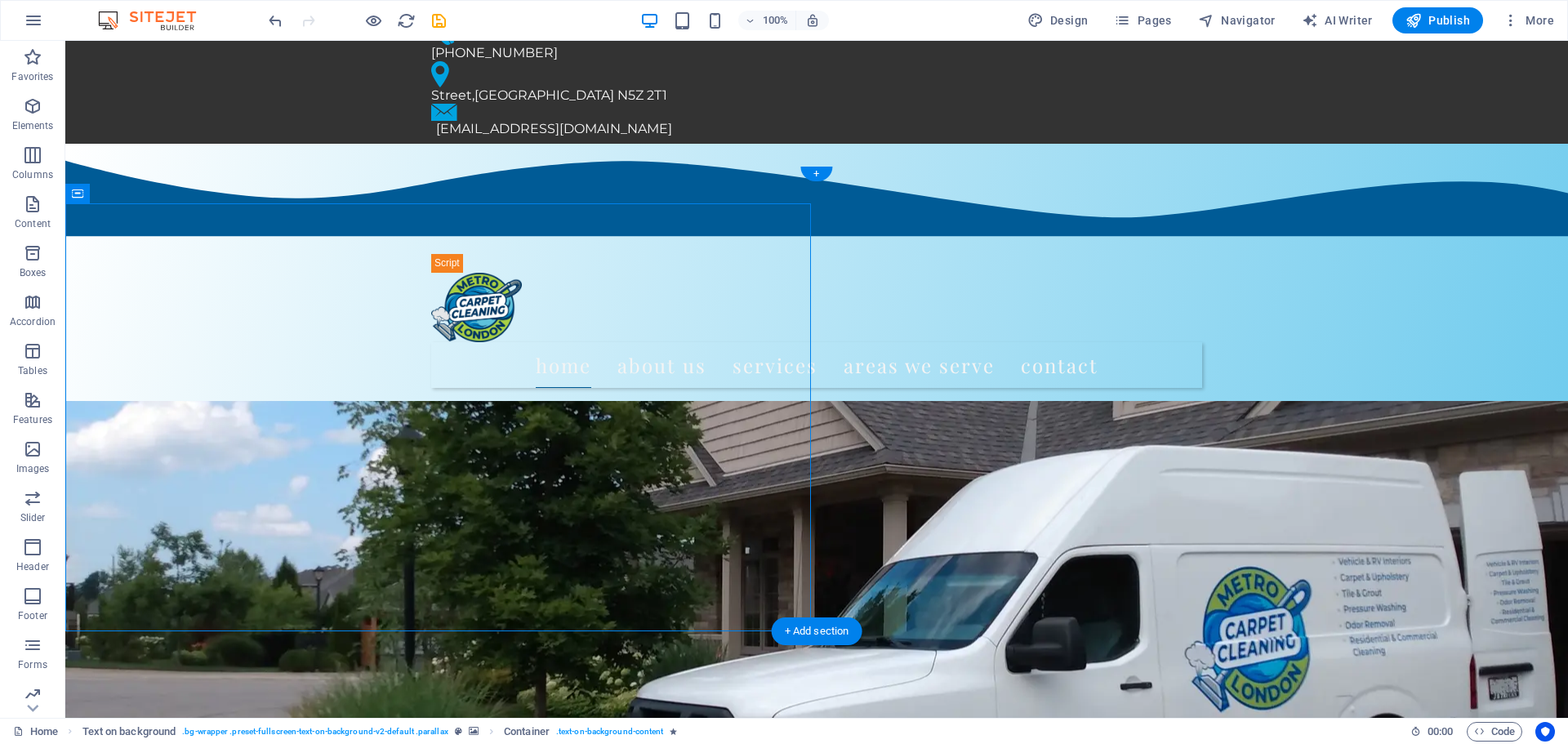
click at [918, 418] on figure at bounding box center [817, 624] width 1503 height 572
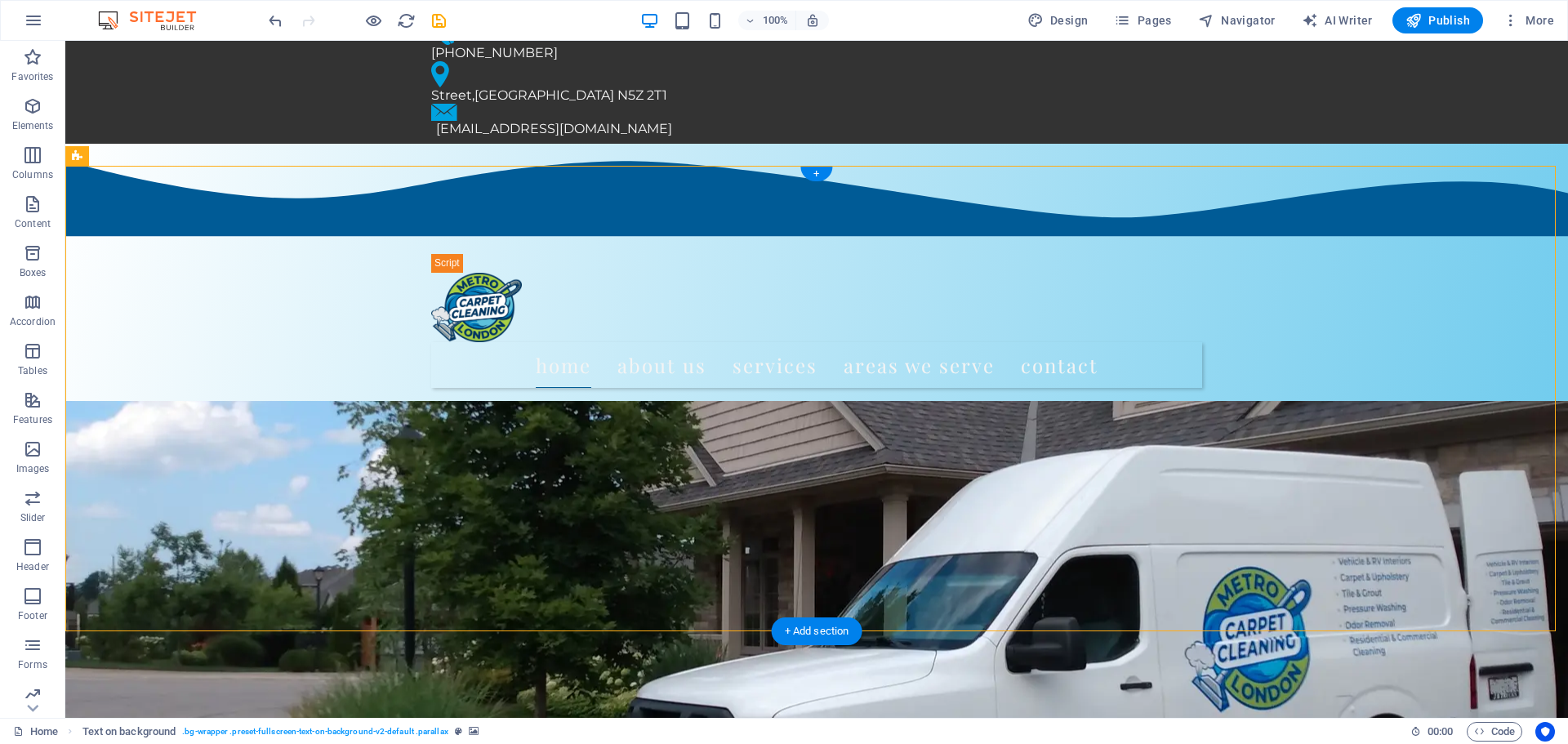
click at [982, 400] on figure at bounding box center [817, 624] width 1503 height 572
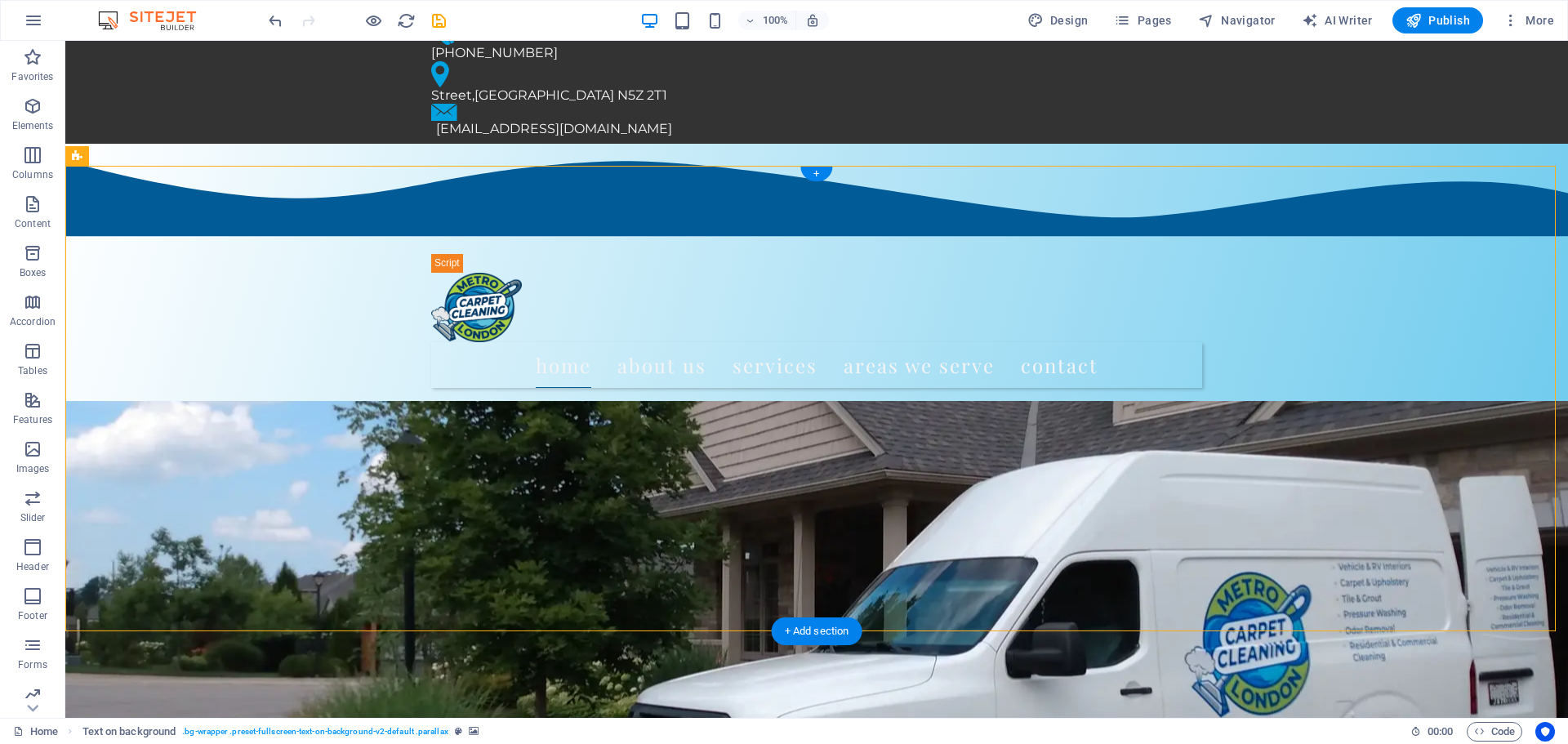
select select "header"
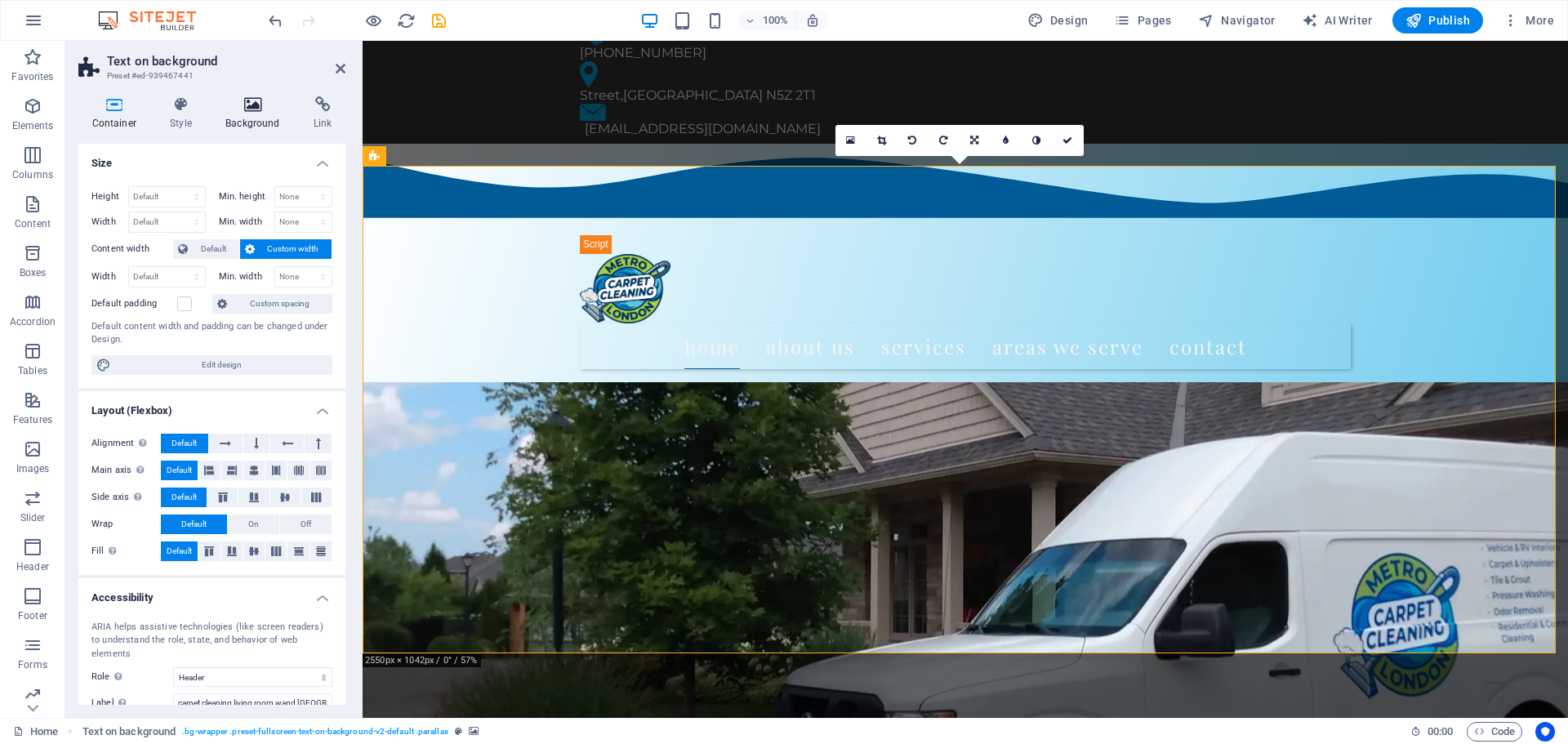
click at [257, 127] on h4 "Background" at bounding box center [256, 113] width 88 height 34
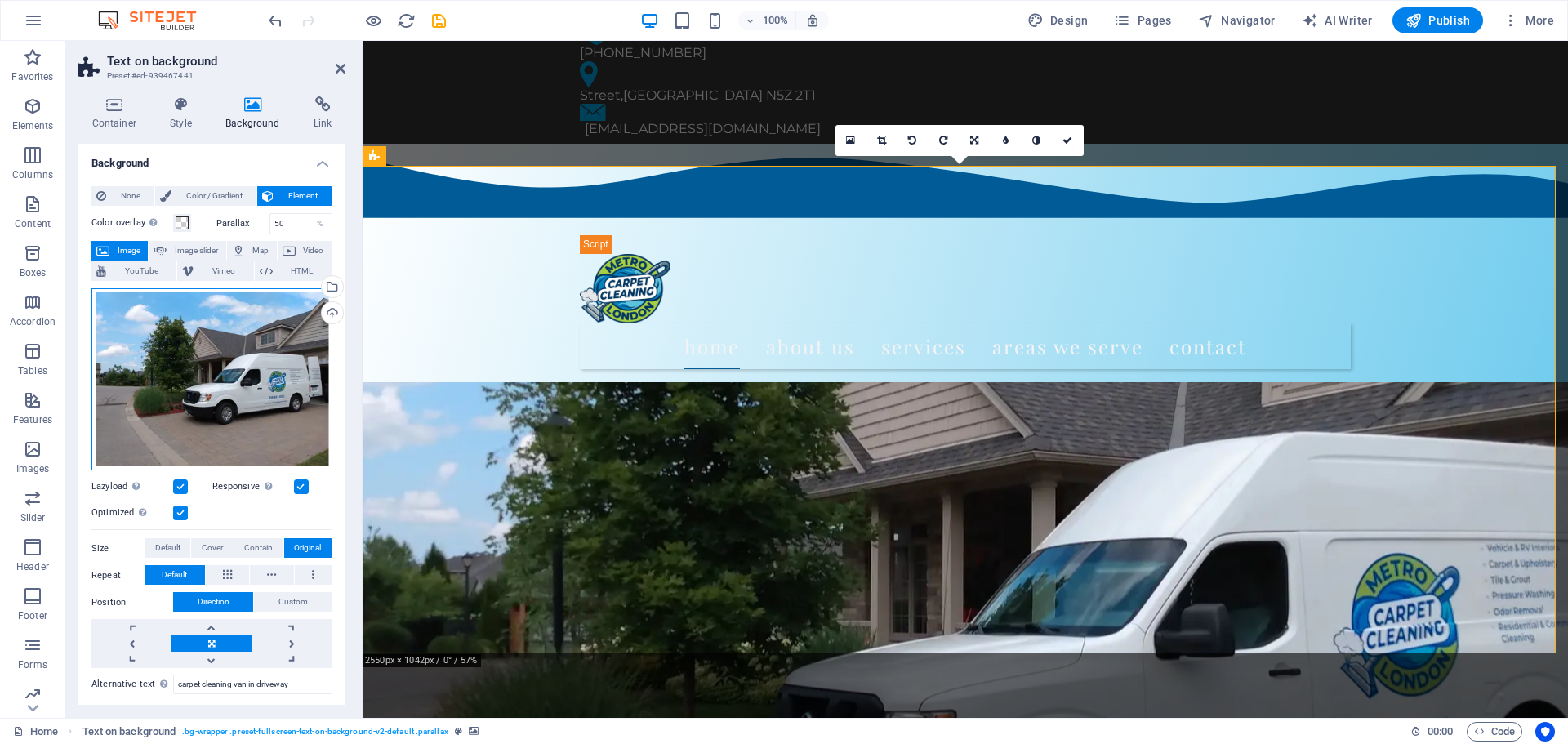
click at [274, 401] on div "Drag files here, click to choose files or select files from Files or our free s…" at bounding box center [211, 379] width 241 height 183
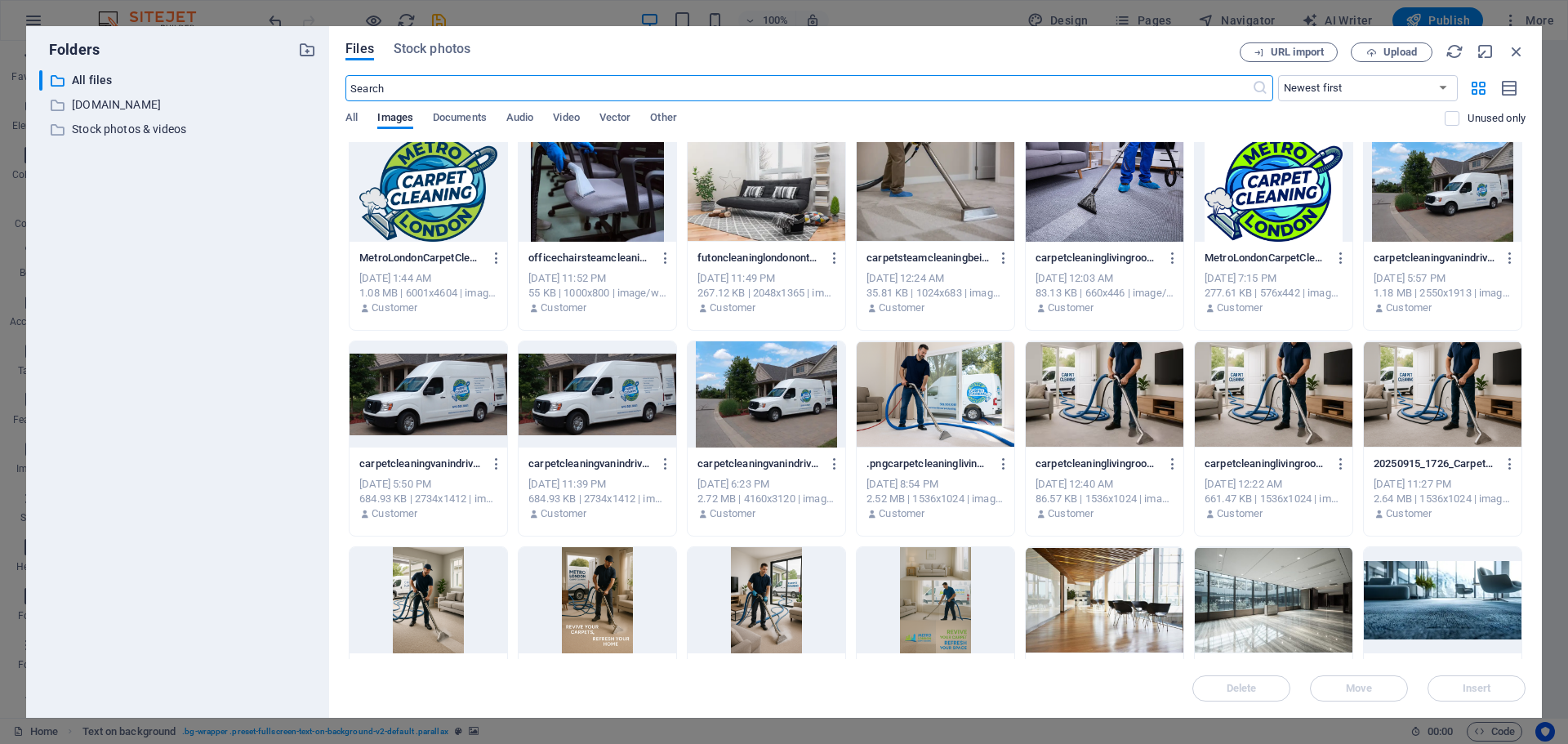
scroll to position [0, 0]
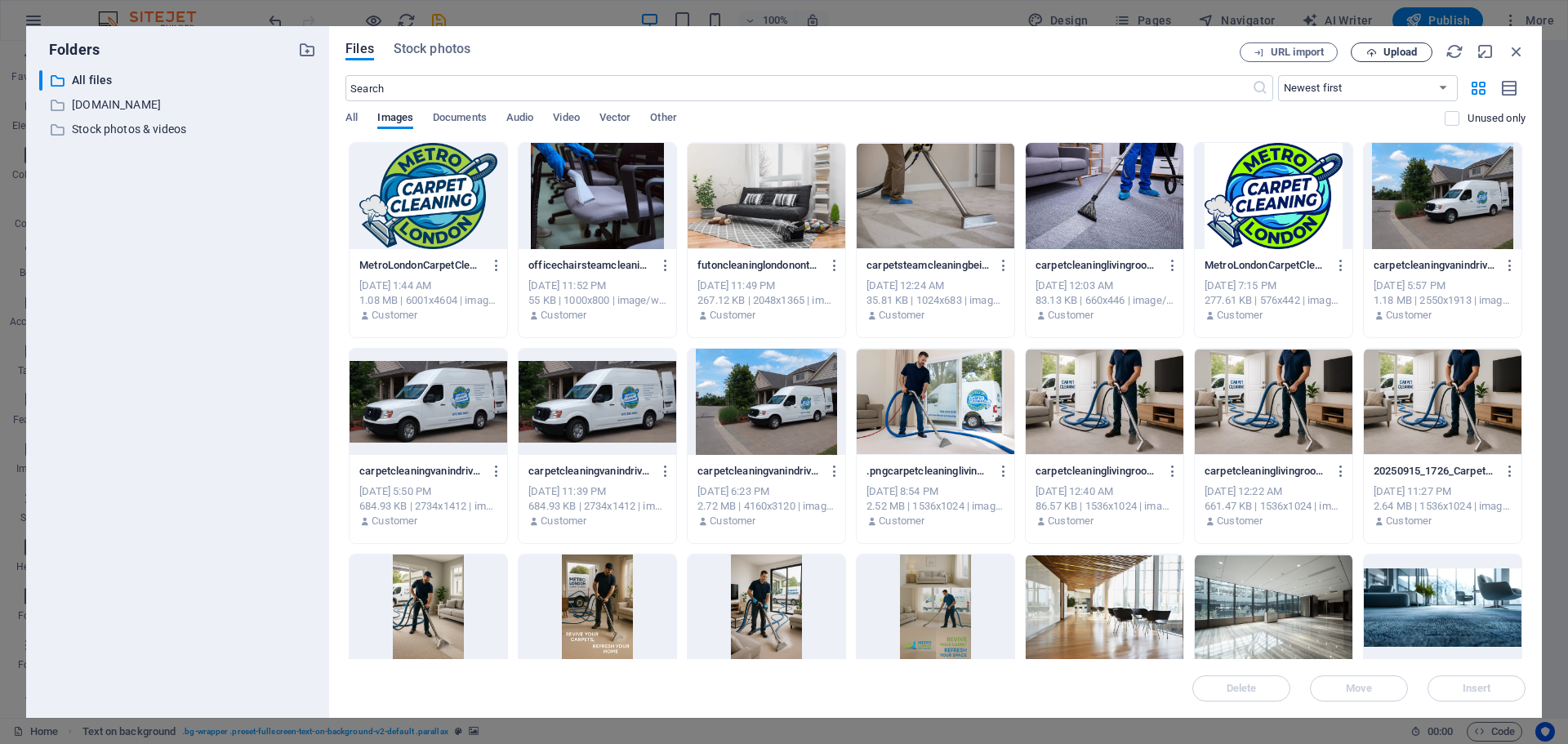
click at [1401, 55] on span "Upload" at bounding box center [1400, 53] width 34 height 10
click at [1519, 53] on icon "button" at bounding box center [1517, 52] width 18 height 18
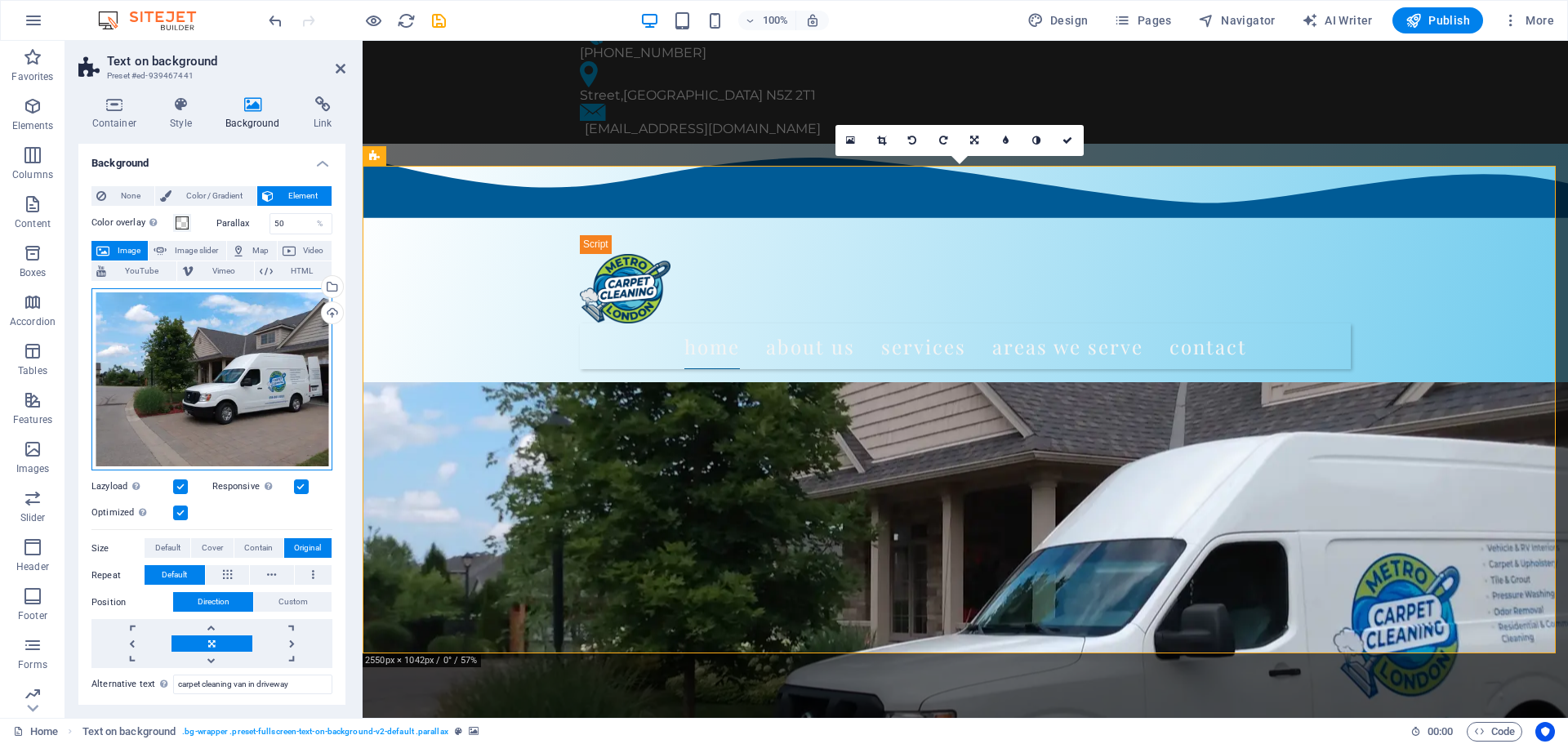
click at [260, 363] on div "Drag files here, click to choose files or select files from Files or our free s…" at bounding box center [211, 379] width 241 height 183
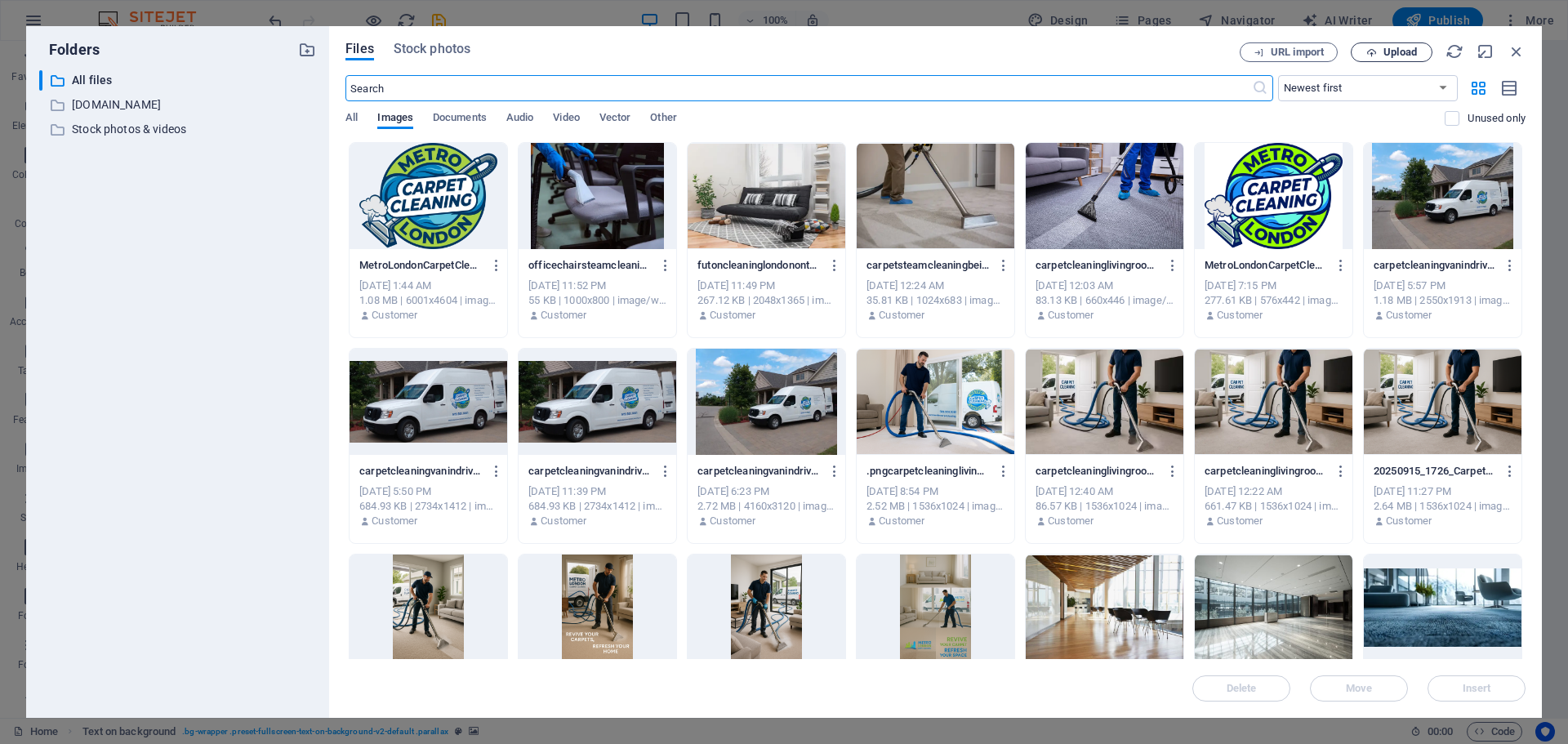
click at [1386, 48] on span "Upload" at bounding box center [1400, 53] width 34 height 10
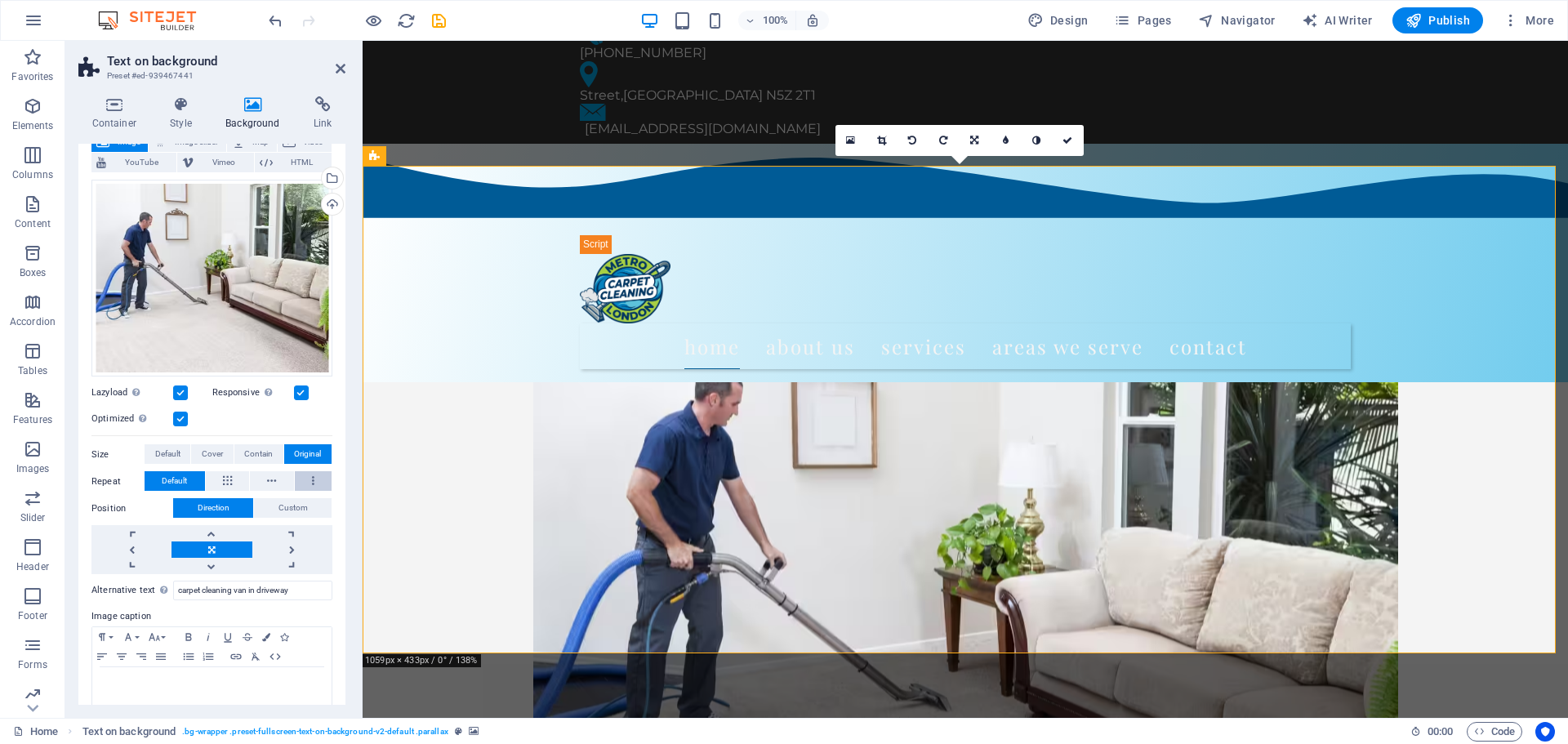
scroll to position [132, 0]
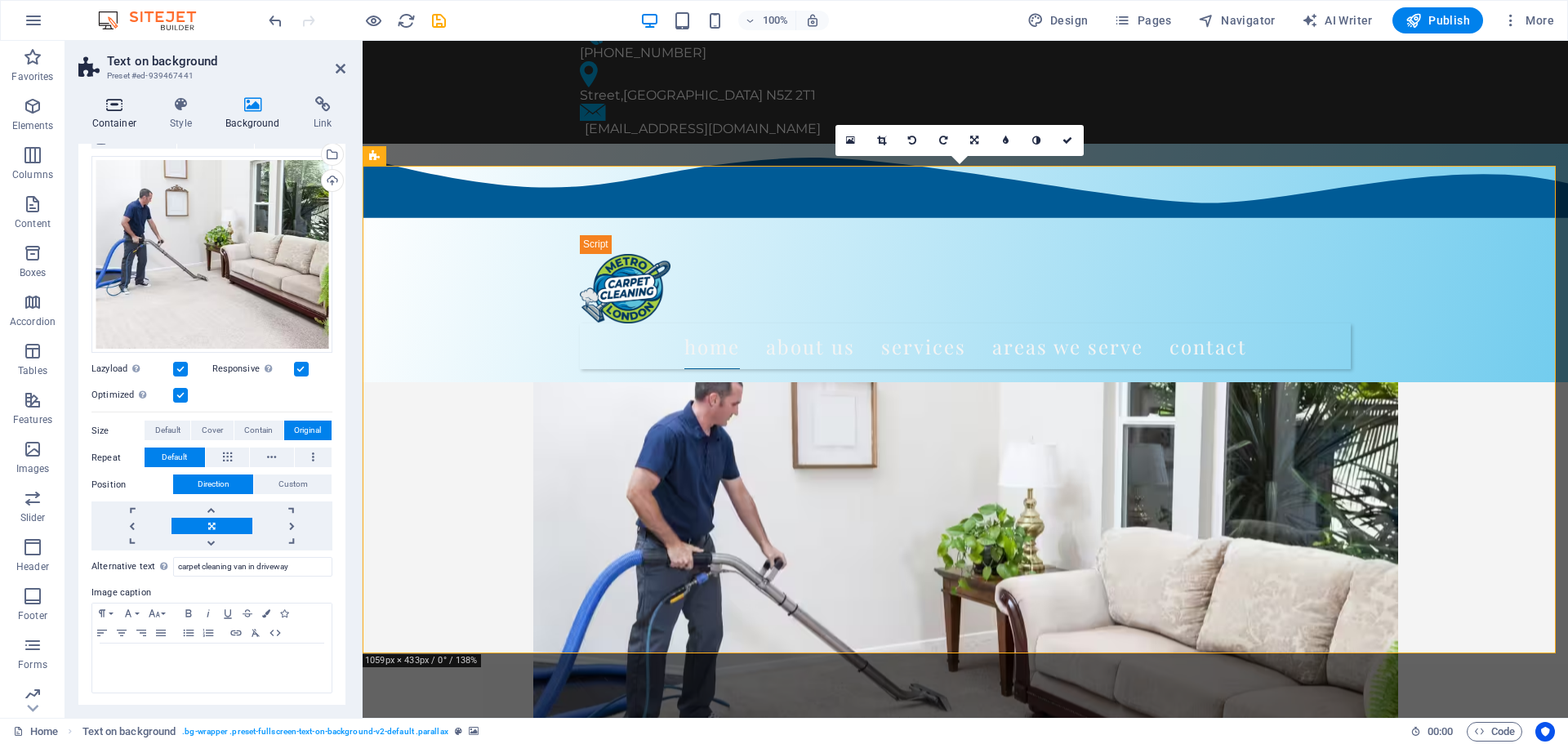
click at [111, 128] on h4 "Container" at bounding box center [117, 113] width 78 height 34
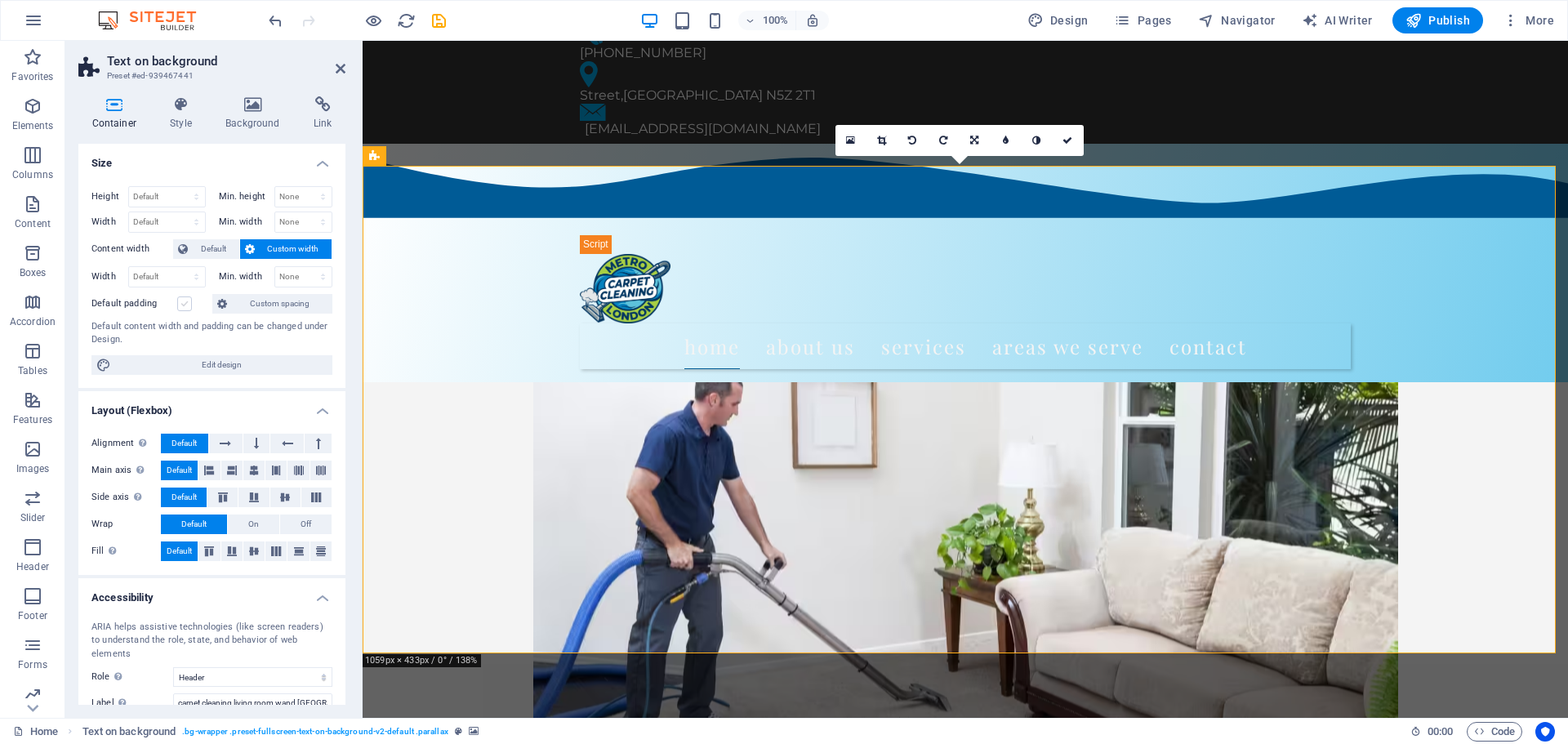
click at [183, 303] on label at bounding box center [185, 304] width 15 height 15
click at [0, 0] on input "Default padding" at bounding box center [0, 0] width 0 height 0
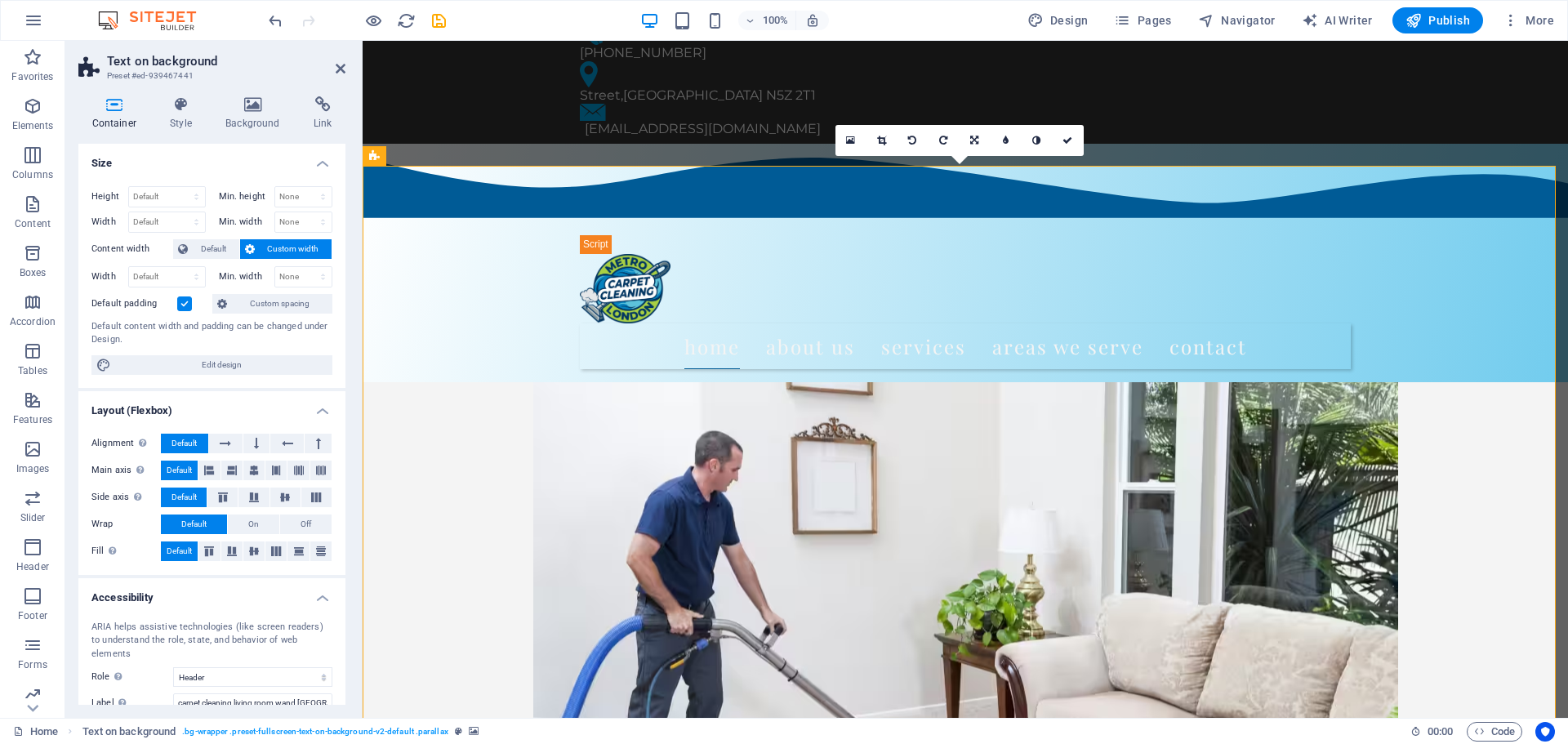
click at [181, 302] on label at bounding box center [185, 304] width 15 height 15
click at [0, 0] on input "Default padding" at bounding box center [0, 0] width 0 height 0
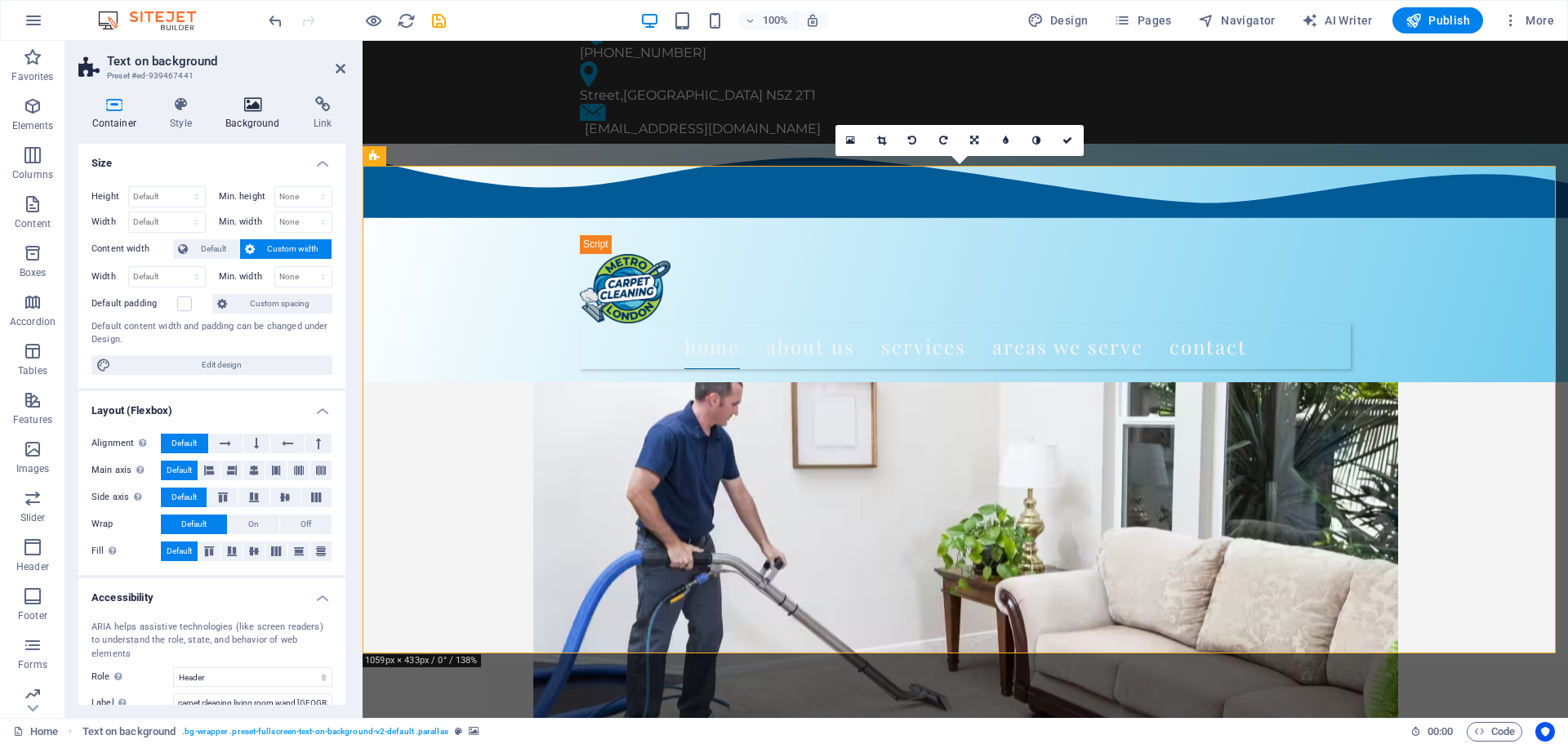
click at [261, 123] on h4 "Background" at bounding box center [256, 113] width 88 height 34
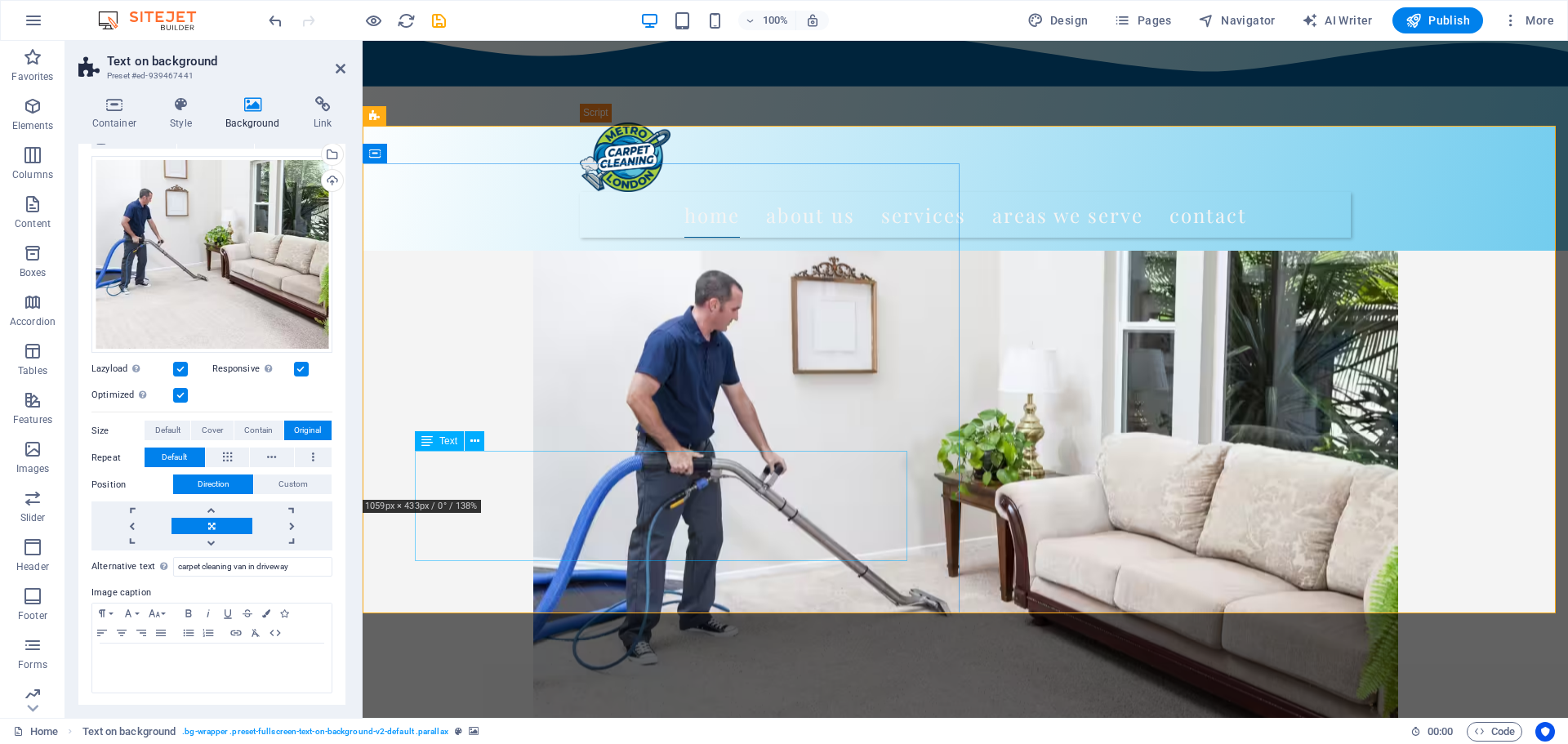
scroll to position [82, 0]
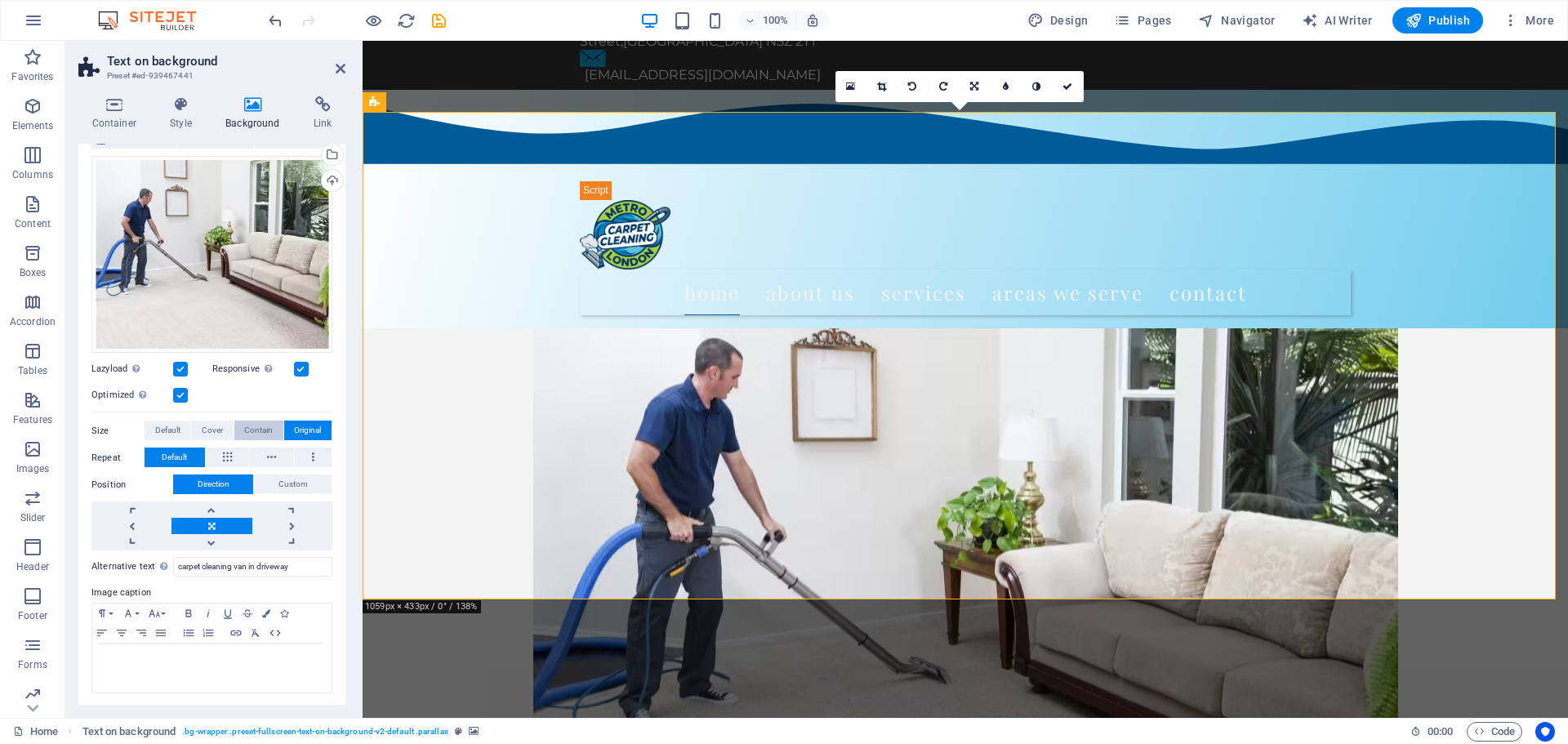
click at [254, 428] on span "Contain" at bounding box center [258, 430] width 29 height 20
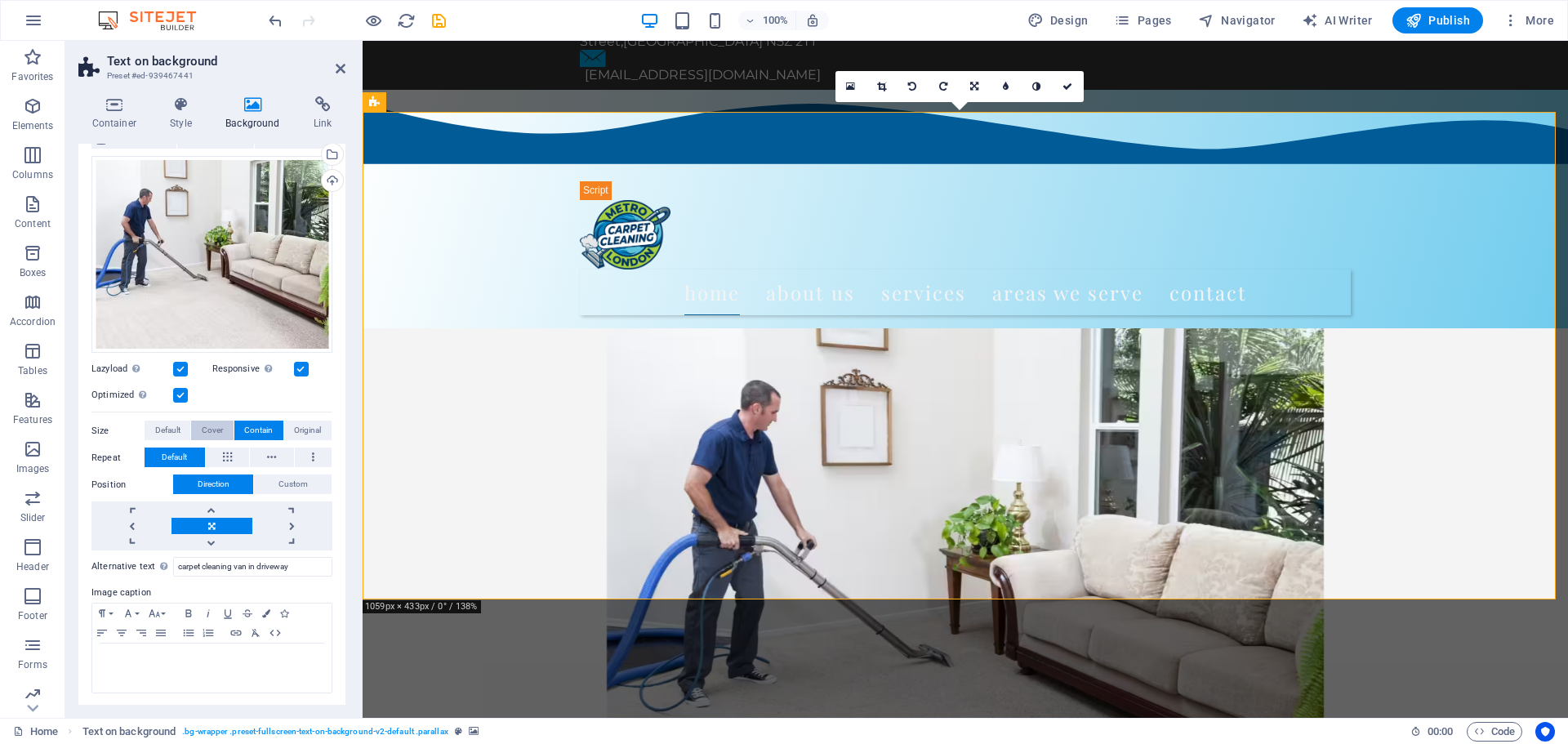
click at [205, 432] on span "Cover" at bounding box center [213, 430] width 21 height 20
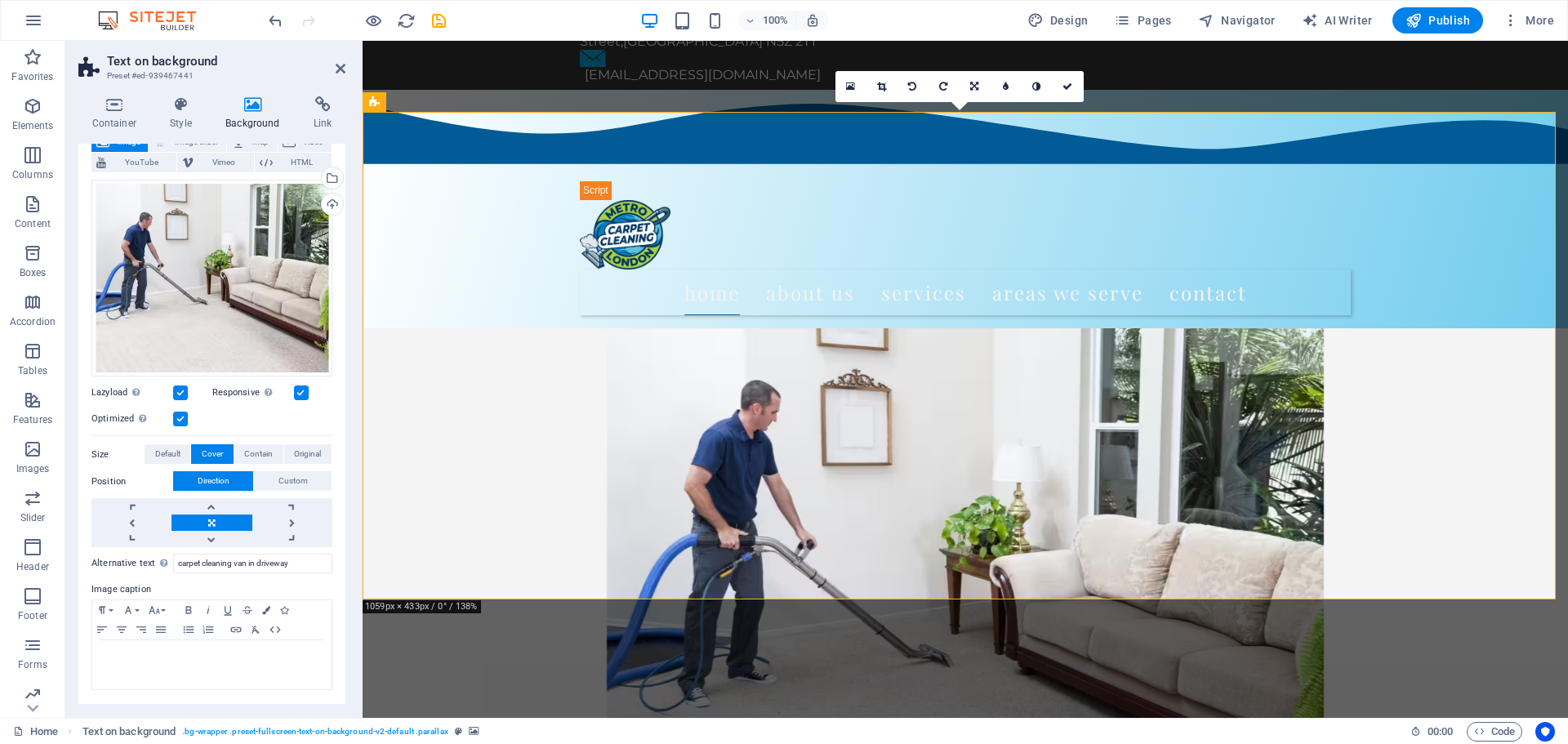
scroll to position [105, 0]
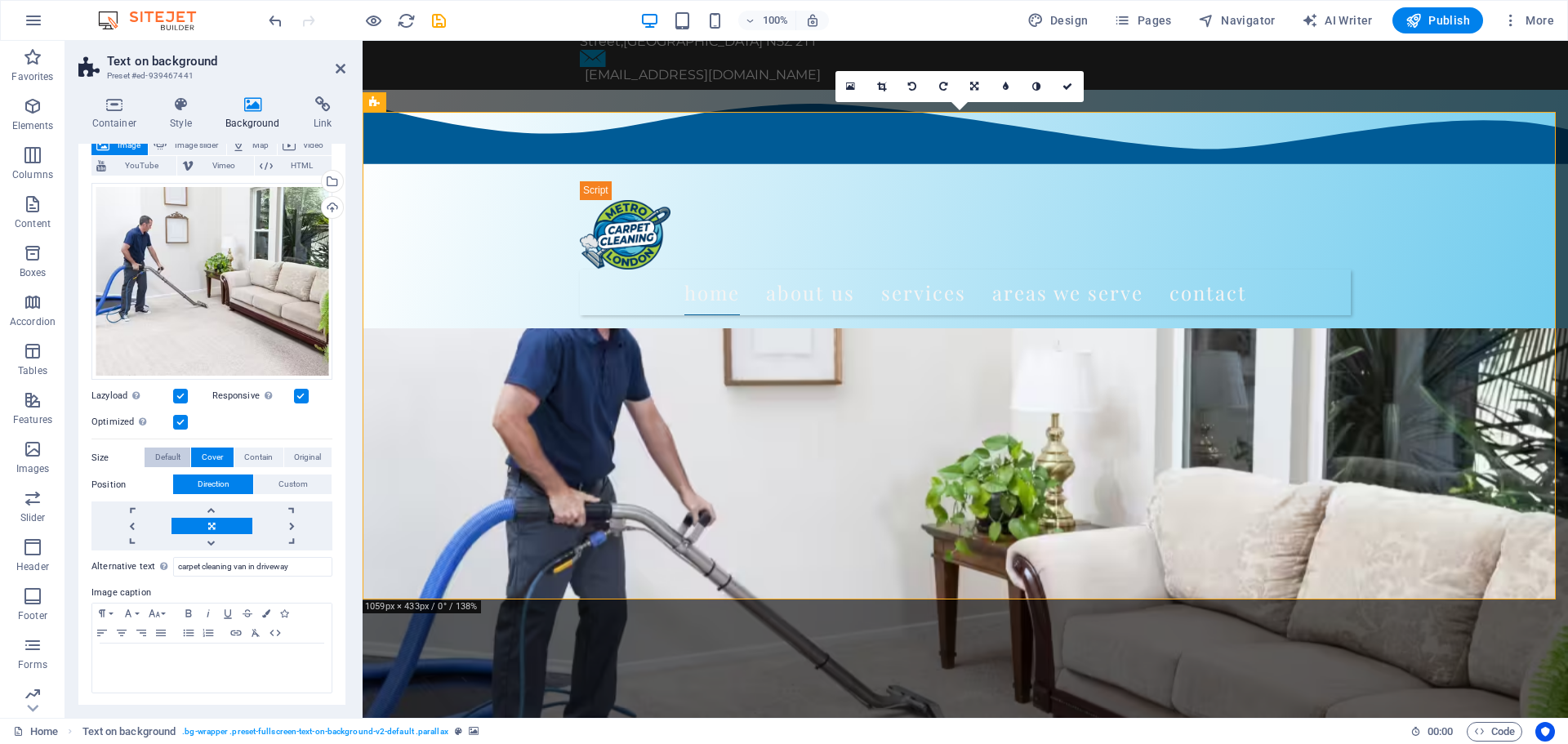
click at [173, 452] on span "Default" at bounding box center [168, 457] width 25 height 20
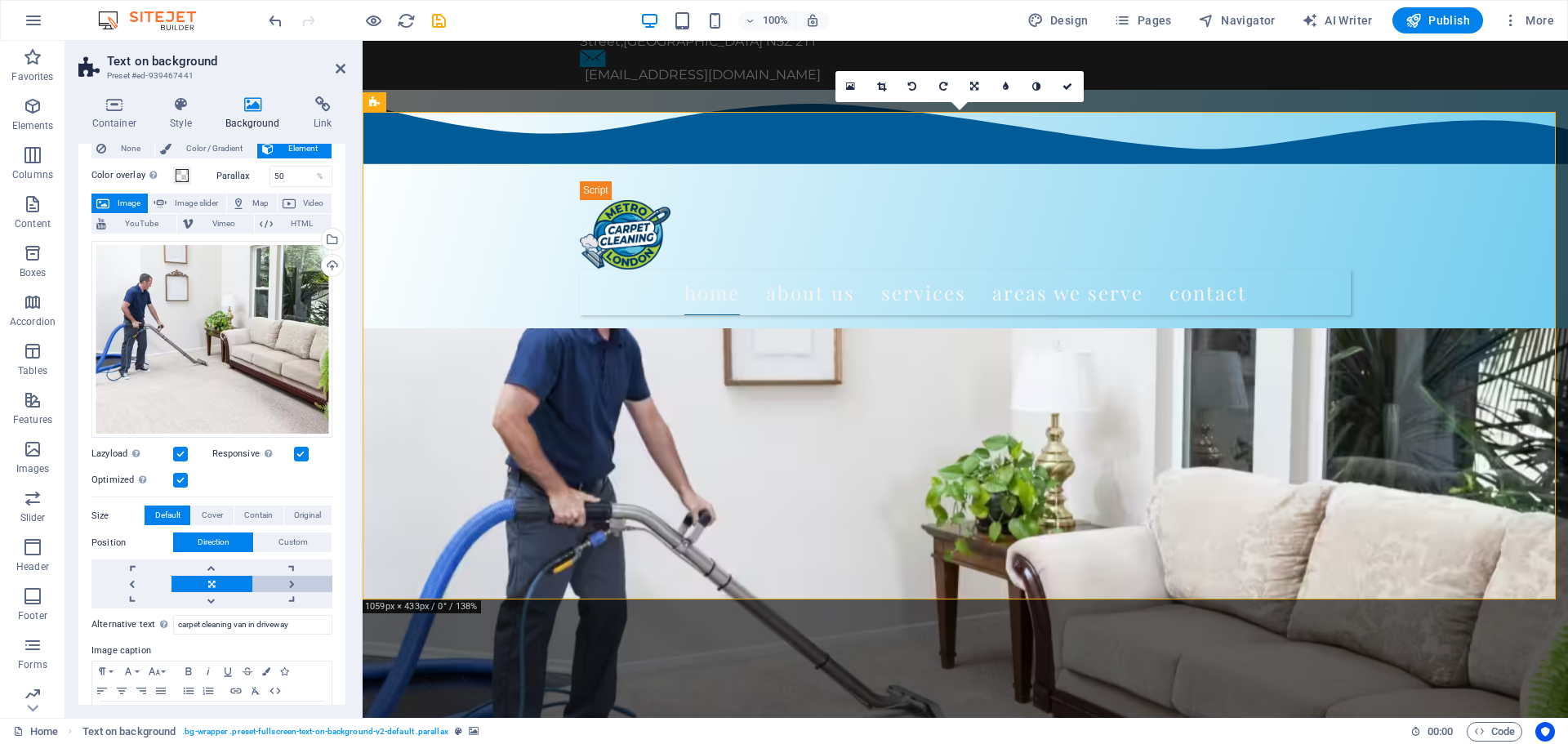
scroll to position [0, 0]
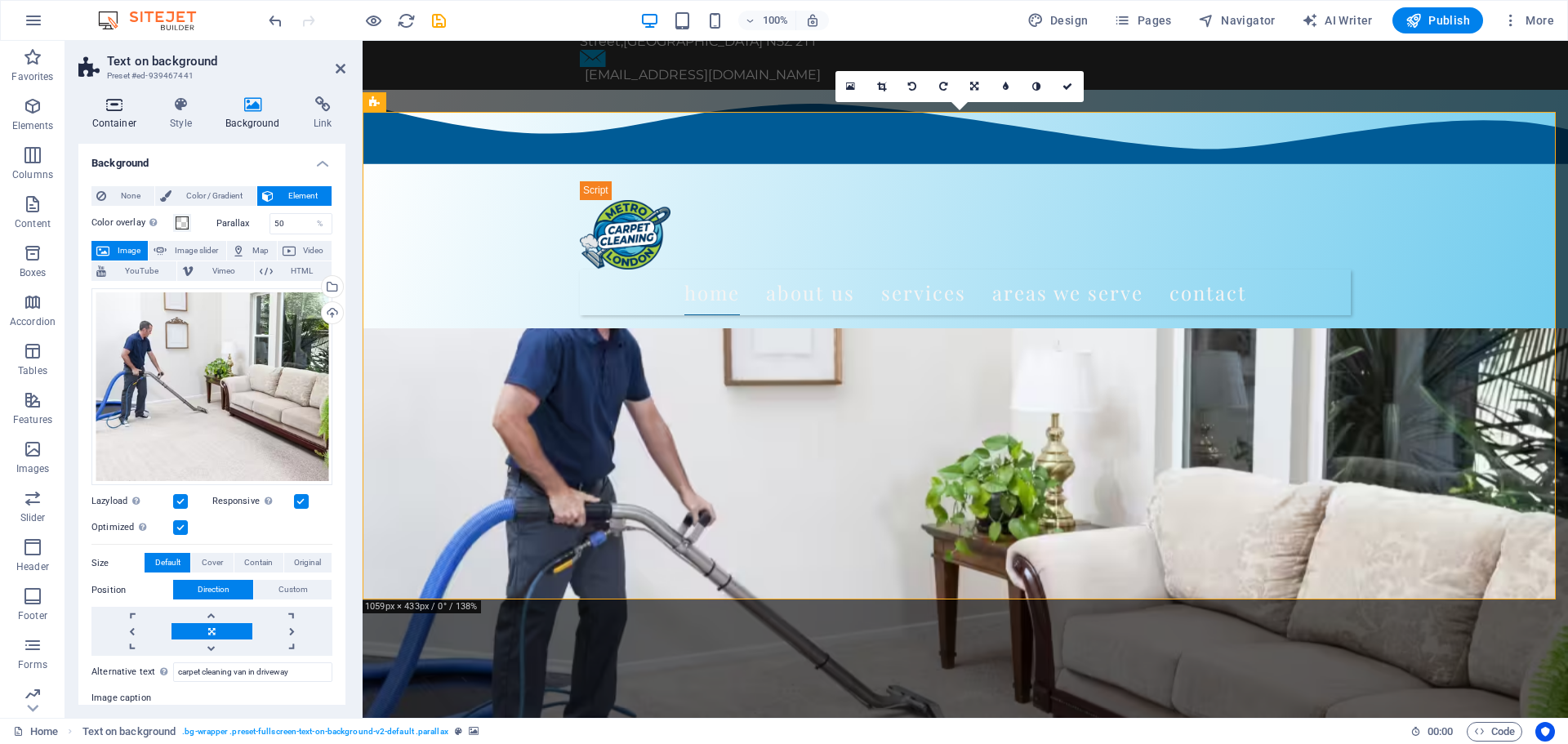
click at [107, 122] on h4 "Container" at bounding box center [117, 113] width 78 height 34
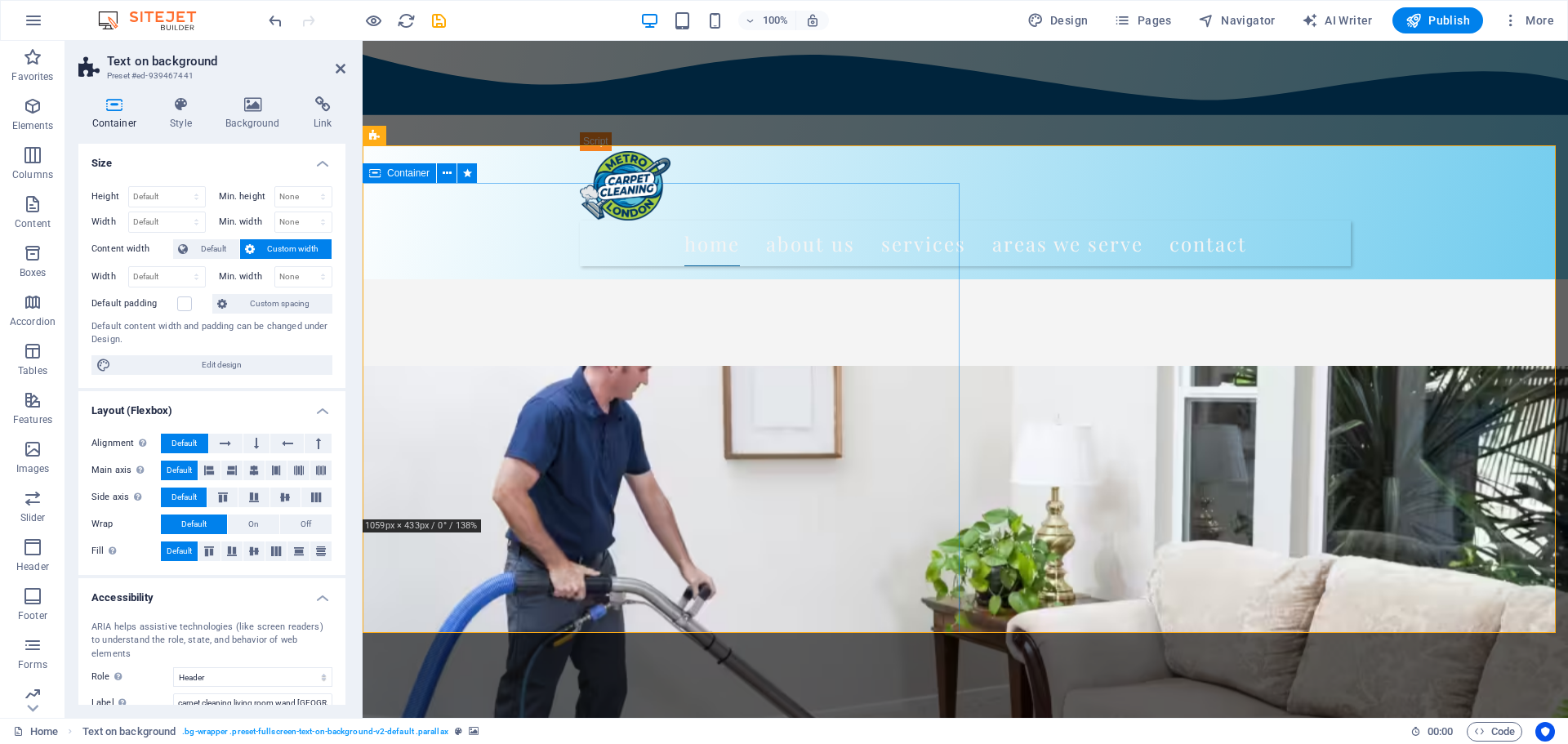
scroll to position [108, 0]
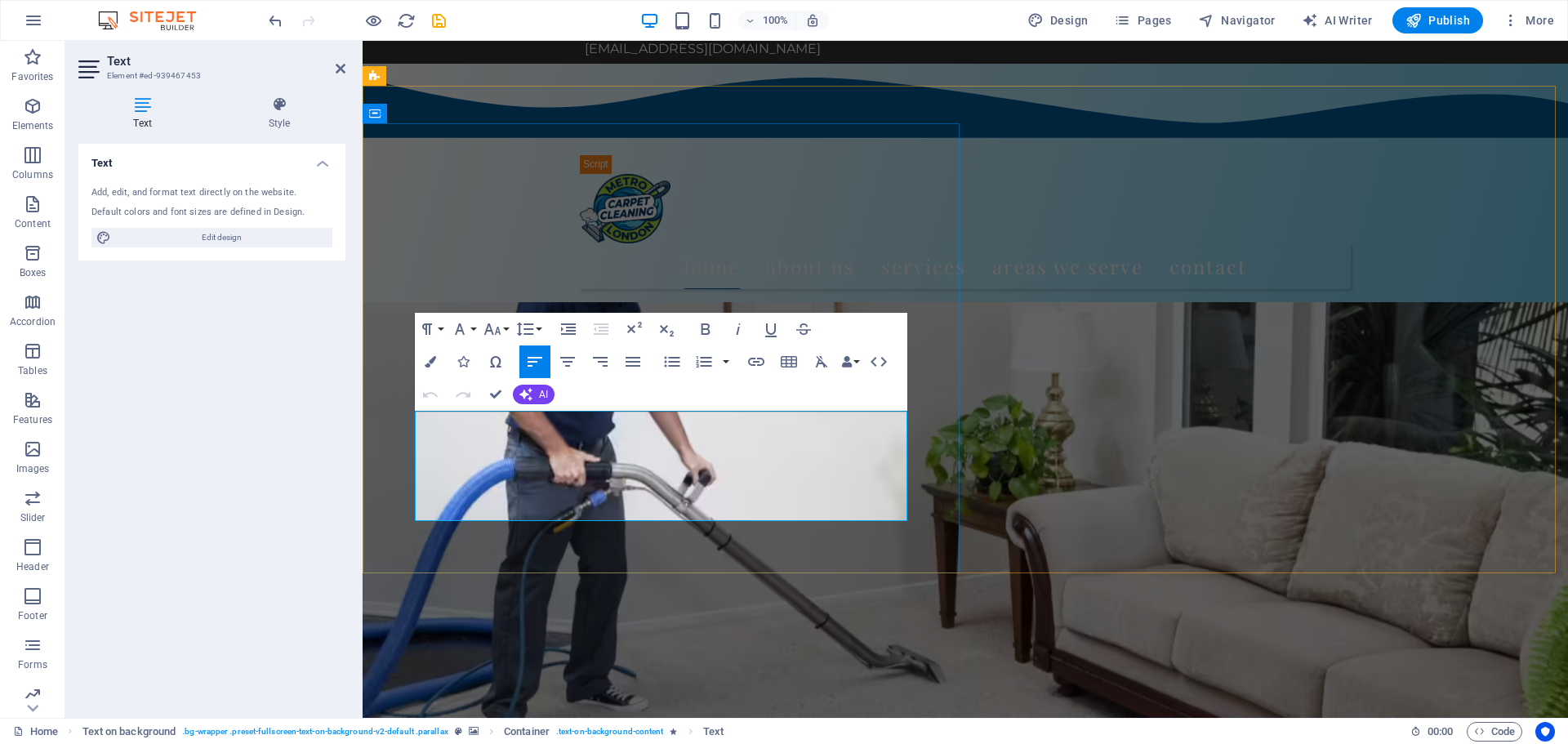
drag, startPoint x: 416, startPoint y: 421, endPoint x: 632, endPoint y: 506, distance: 232.1
click at [424, 364] on button "Colors" at bounding box center [430, 362] width 31 height 33
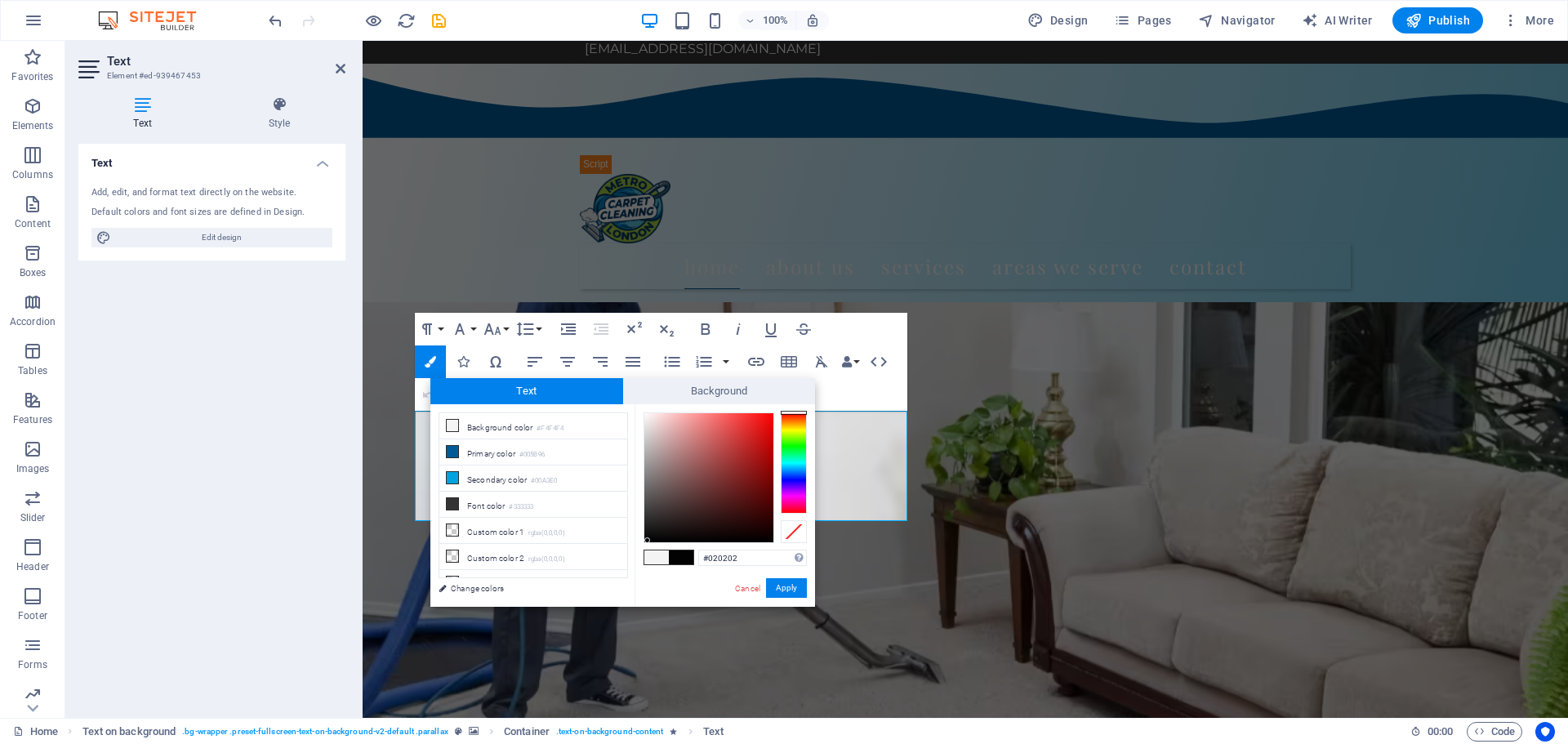
type input "#000000"
click at [647, 542] on div at bounding box center [709, 477] width 129 height 129
click at [775, 581] on button "Apply" at bounding box center [787, 588] width 41 height 20
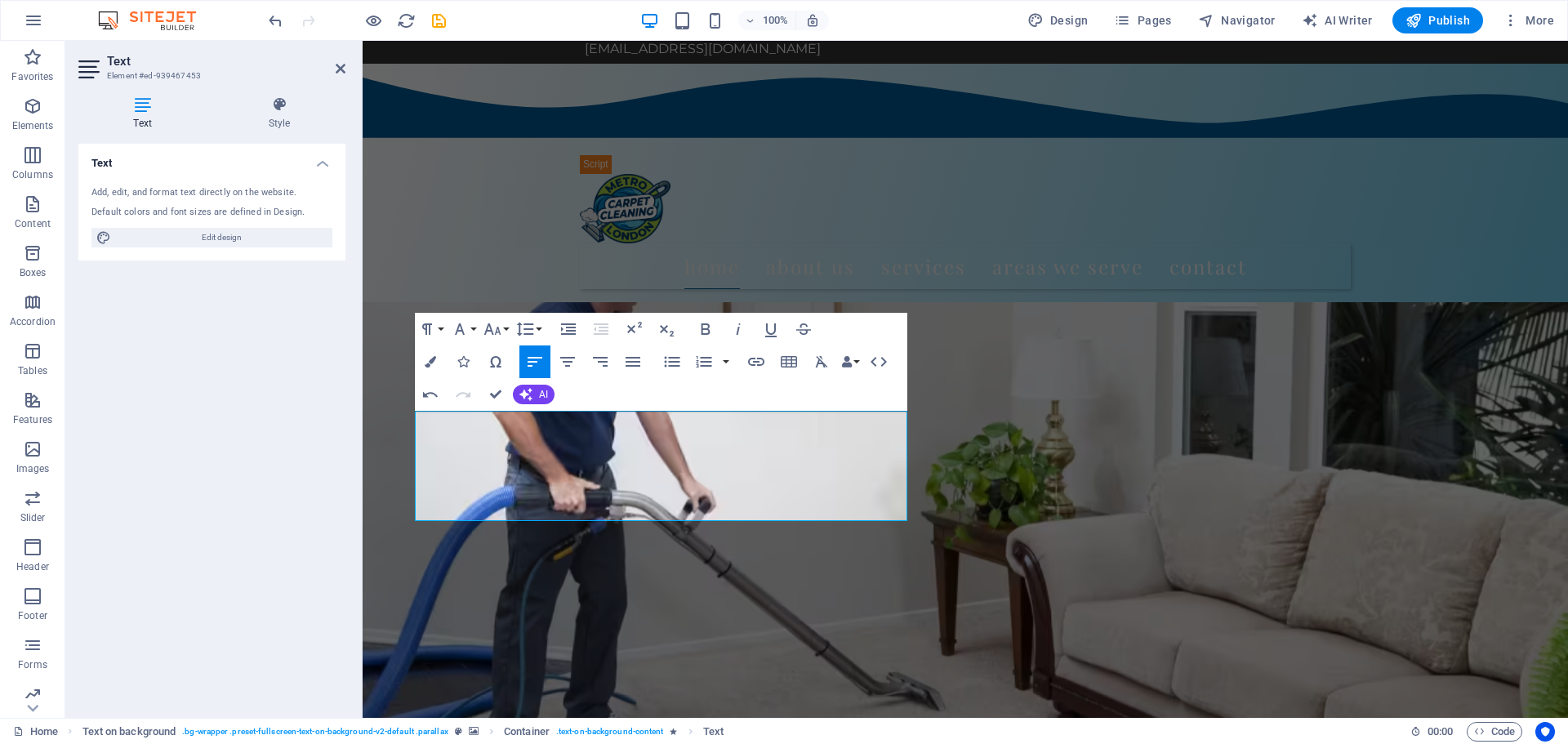
click at [986, 485] on figure at bounding box center [966, 571] width 1206 height 582
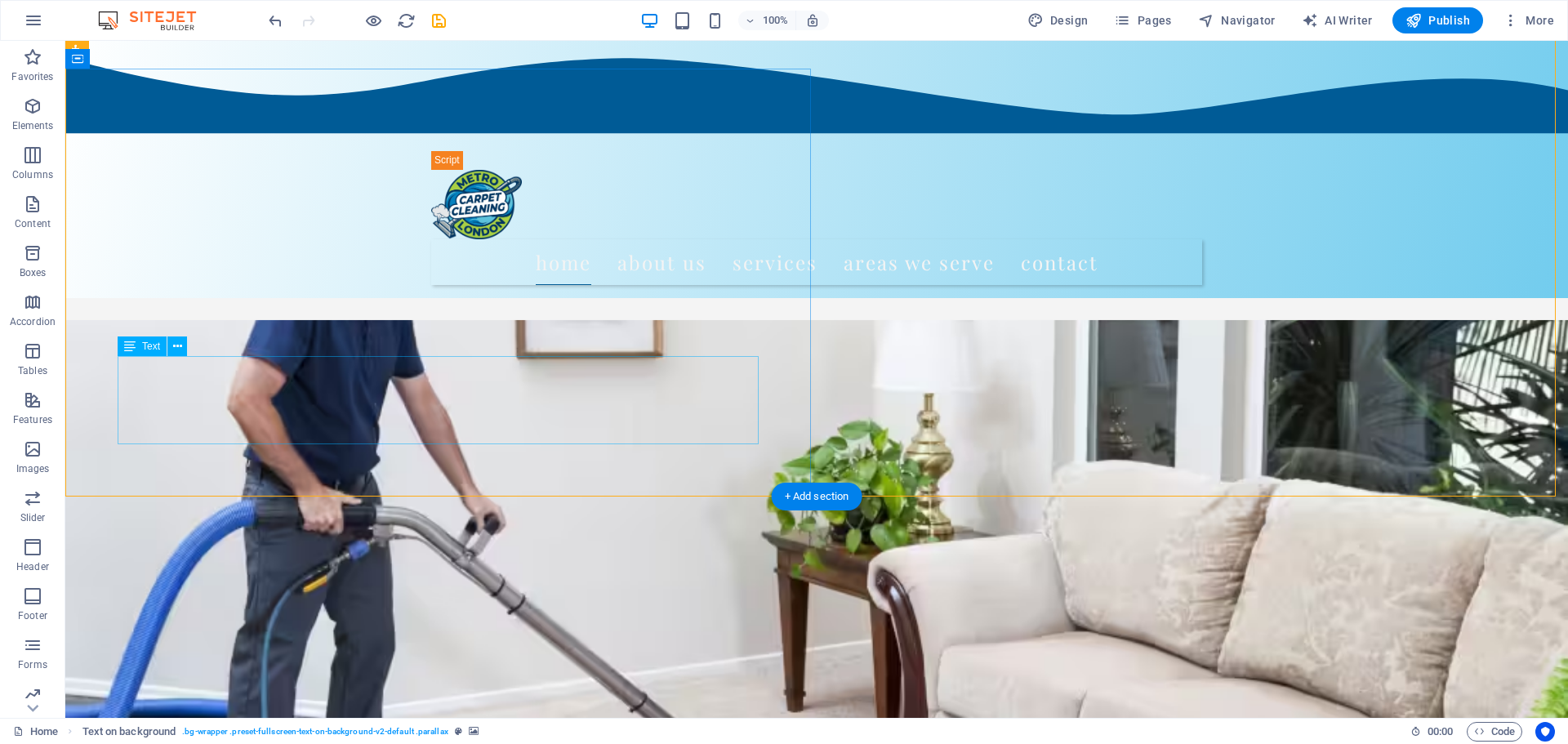
scroll to position [60, 0]
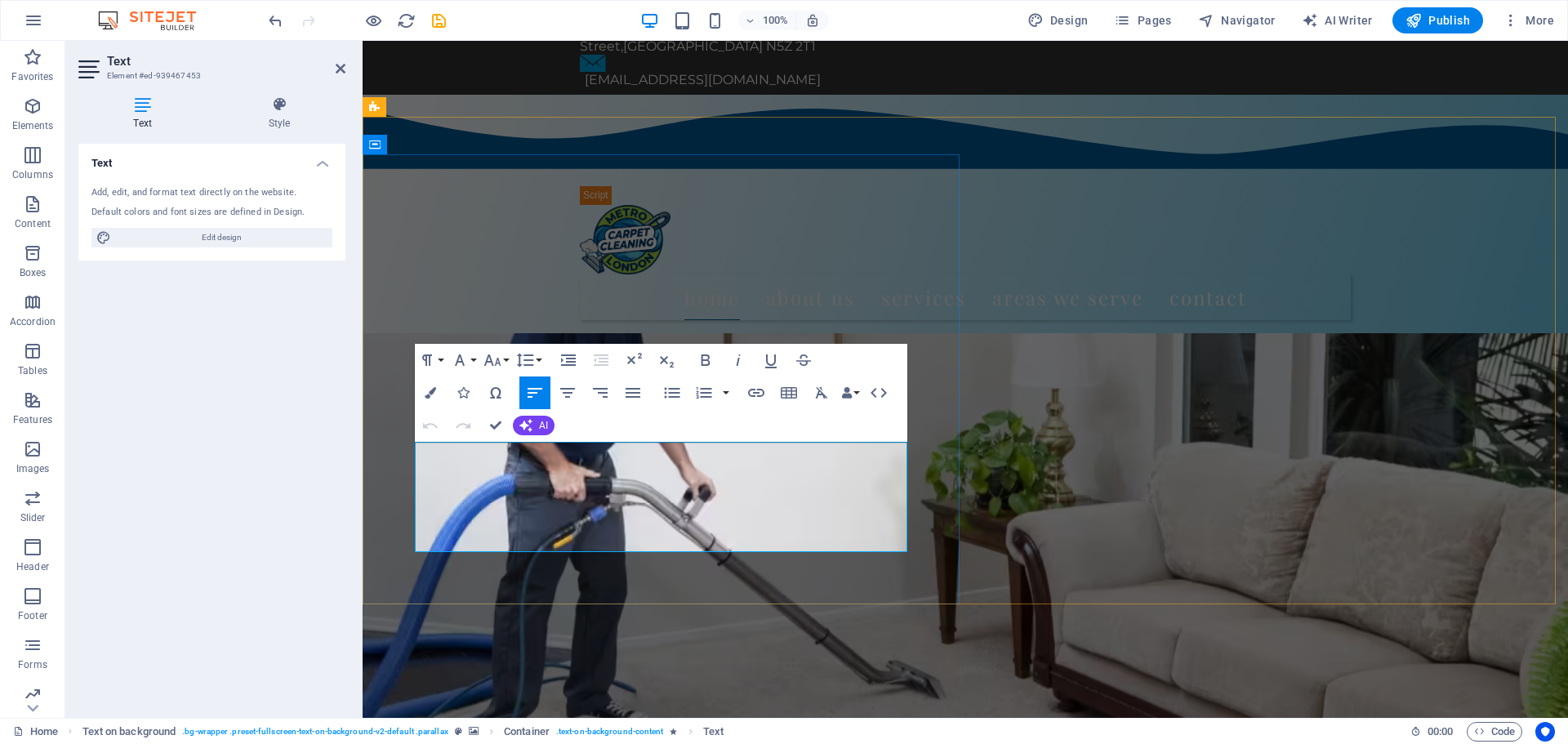
drag, startPoint x: 416, startPoint y: 450, endPoint x: 625, endPoint y: 446, distance: 209.0
click at [500, 360] on icon "button" at bounding box center [493, 361] width 20 height 20
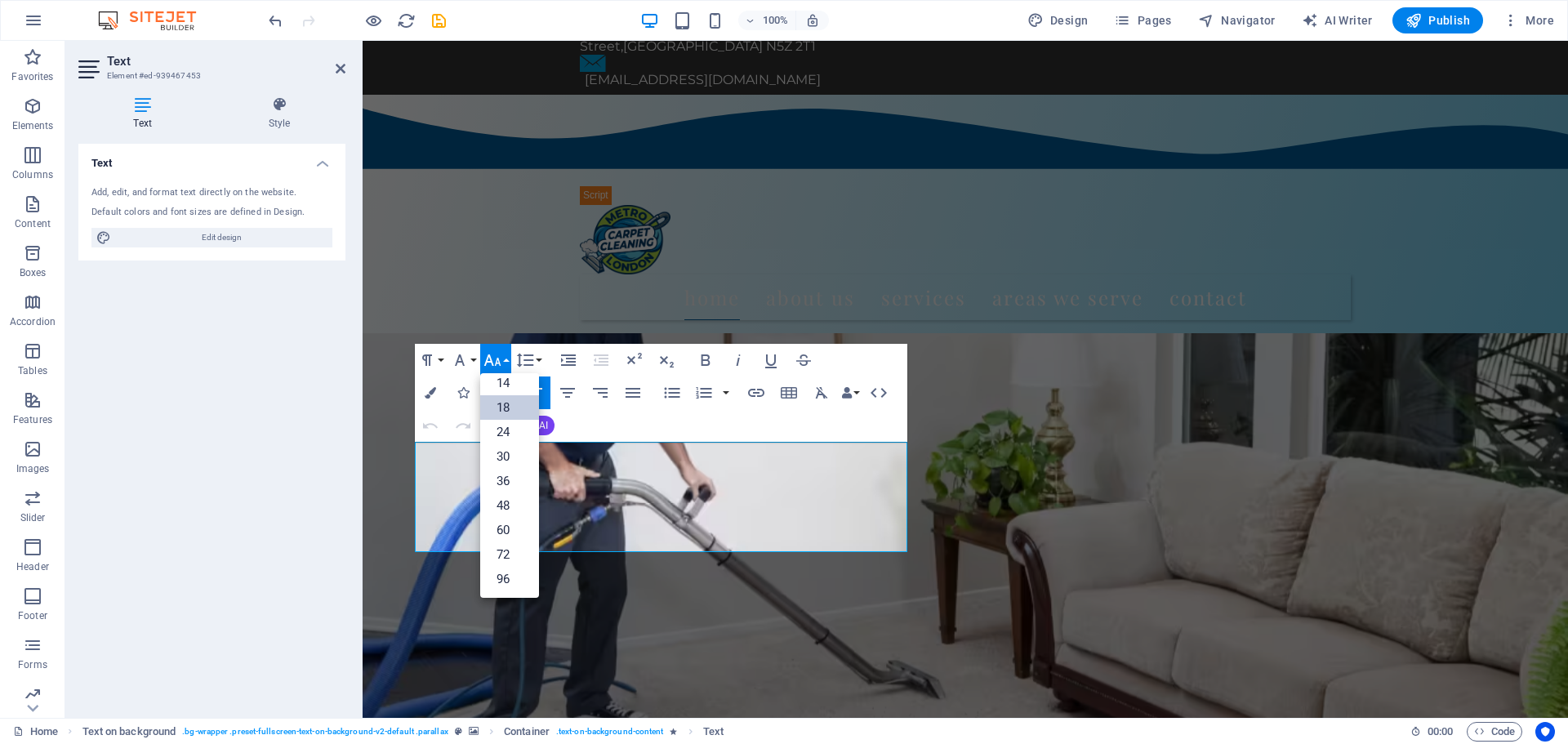
scroll to position [131, 0]
click at [522, 428] on link "24" at bounding box center [510, 432] width 59 height 25
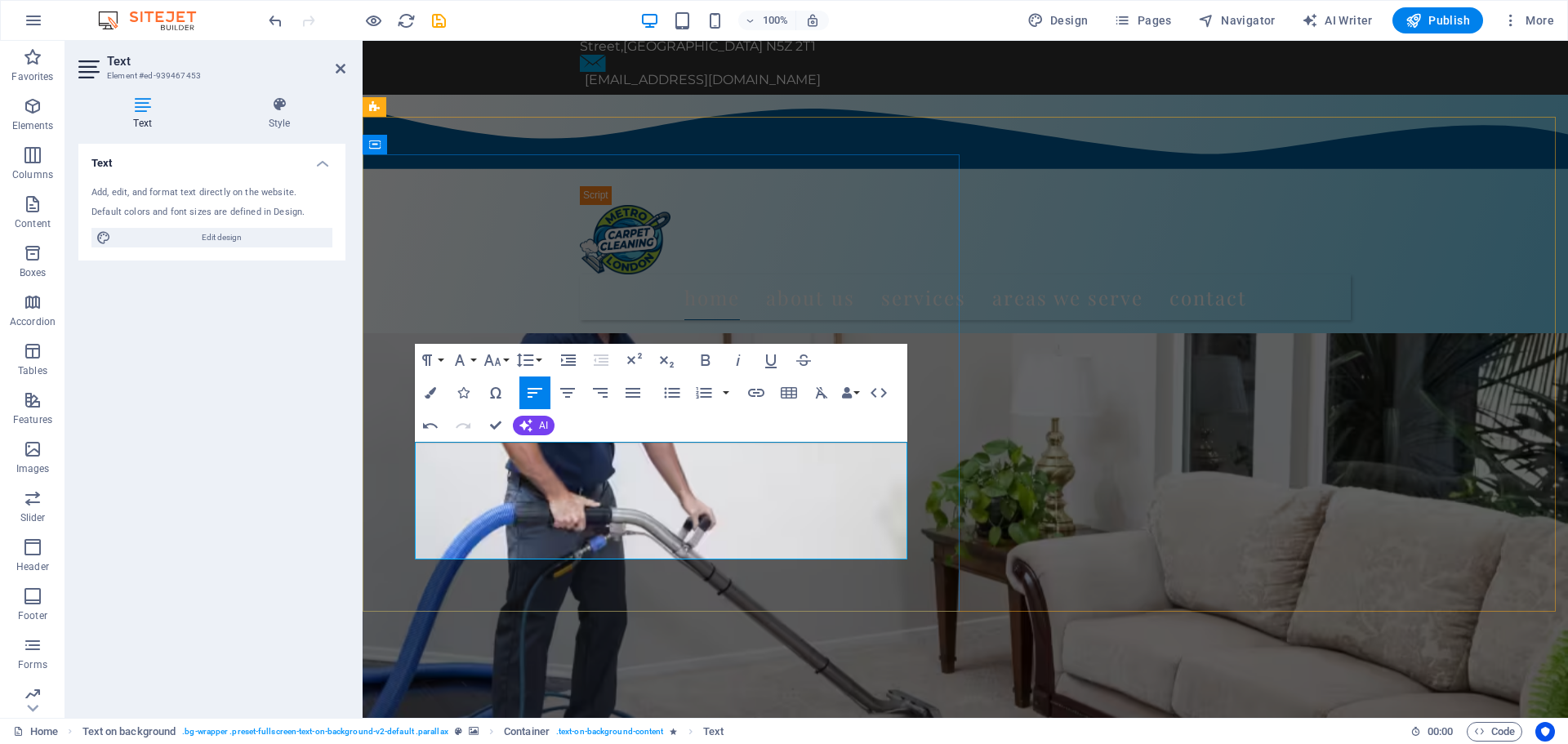
click at [1116, 401] on figure at bounding box center [966, 589] width 1206 height 586
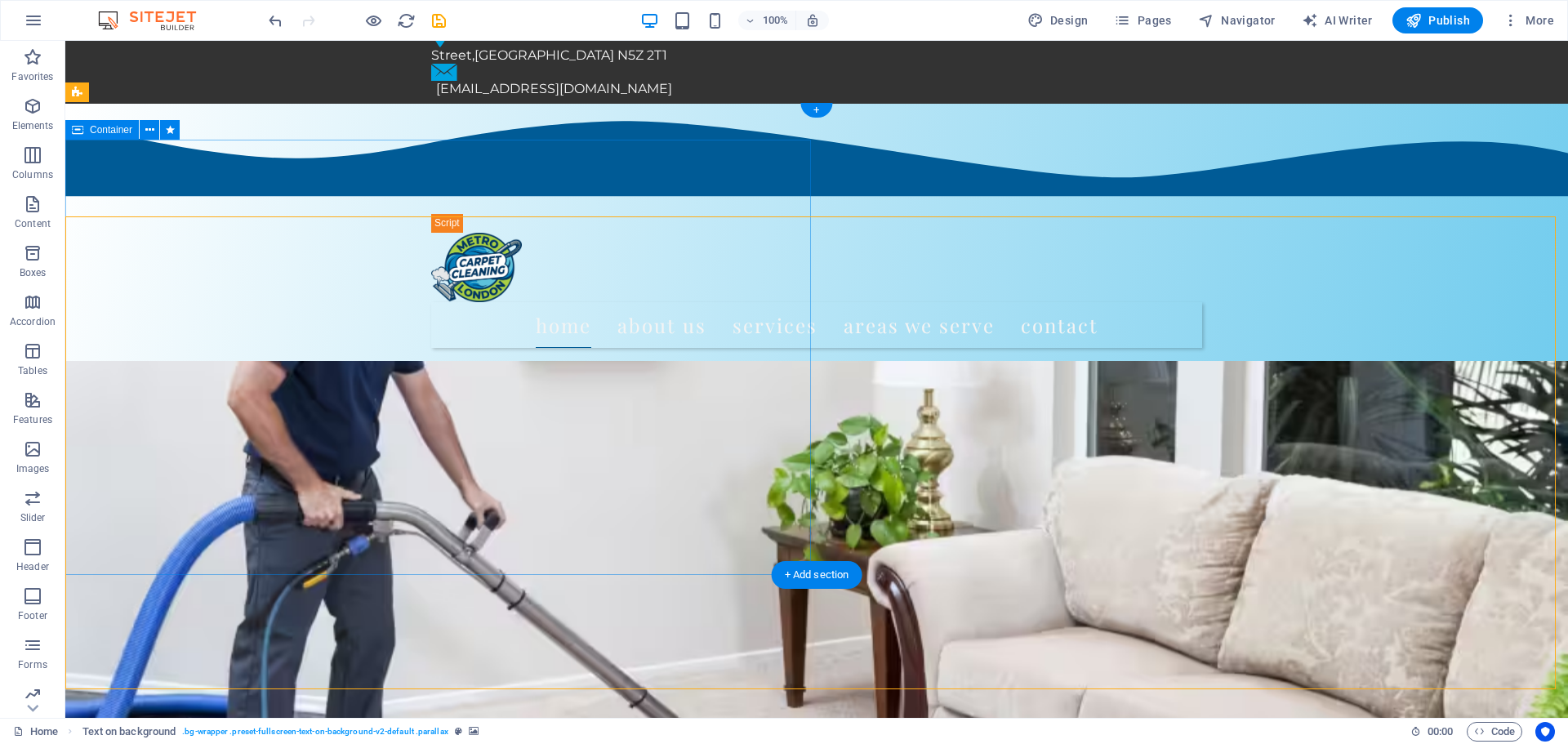
scroll to position [60, 0]
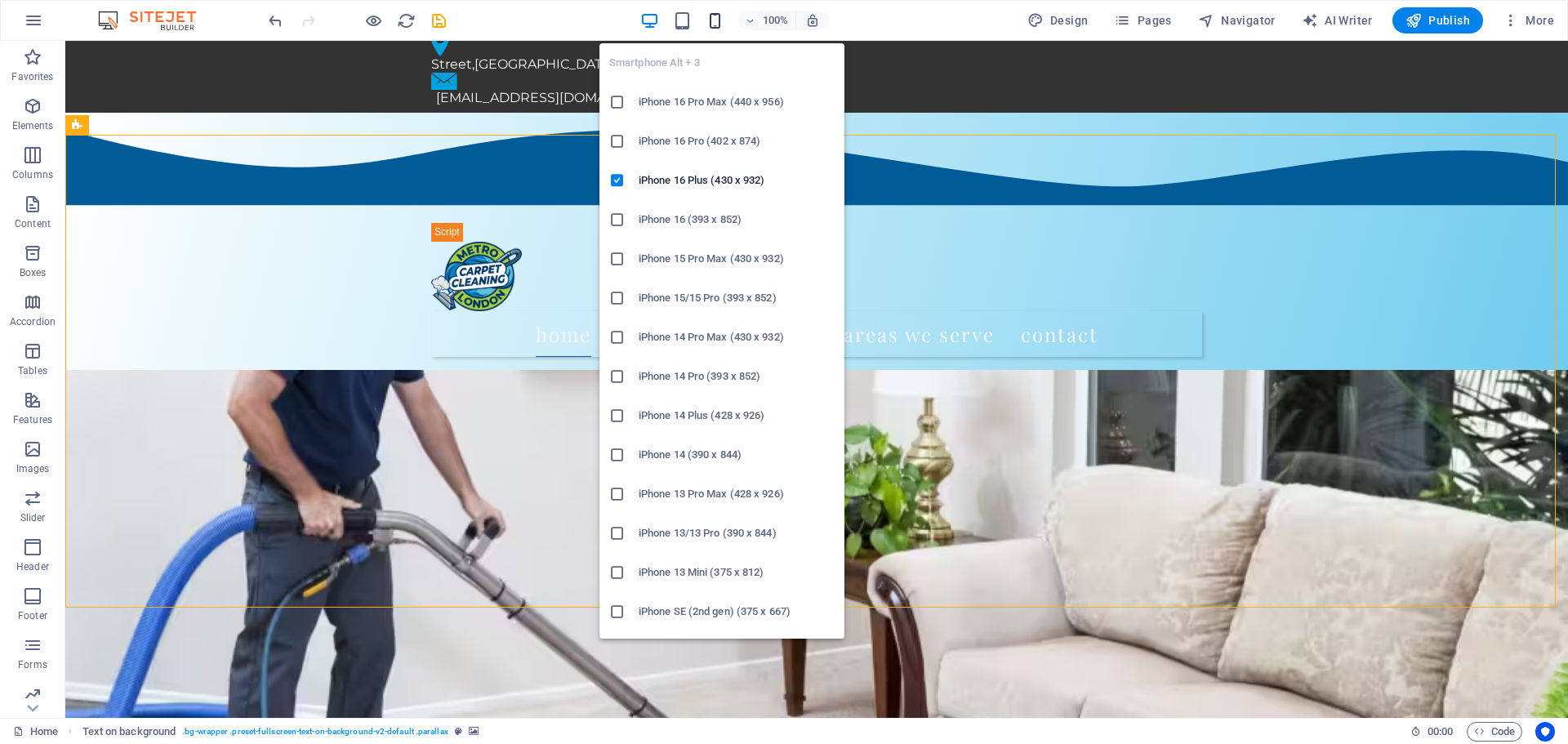
click at [721, 24] on icon "button" at bounding box center [715, 21] width 19 height 19
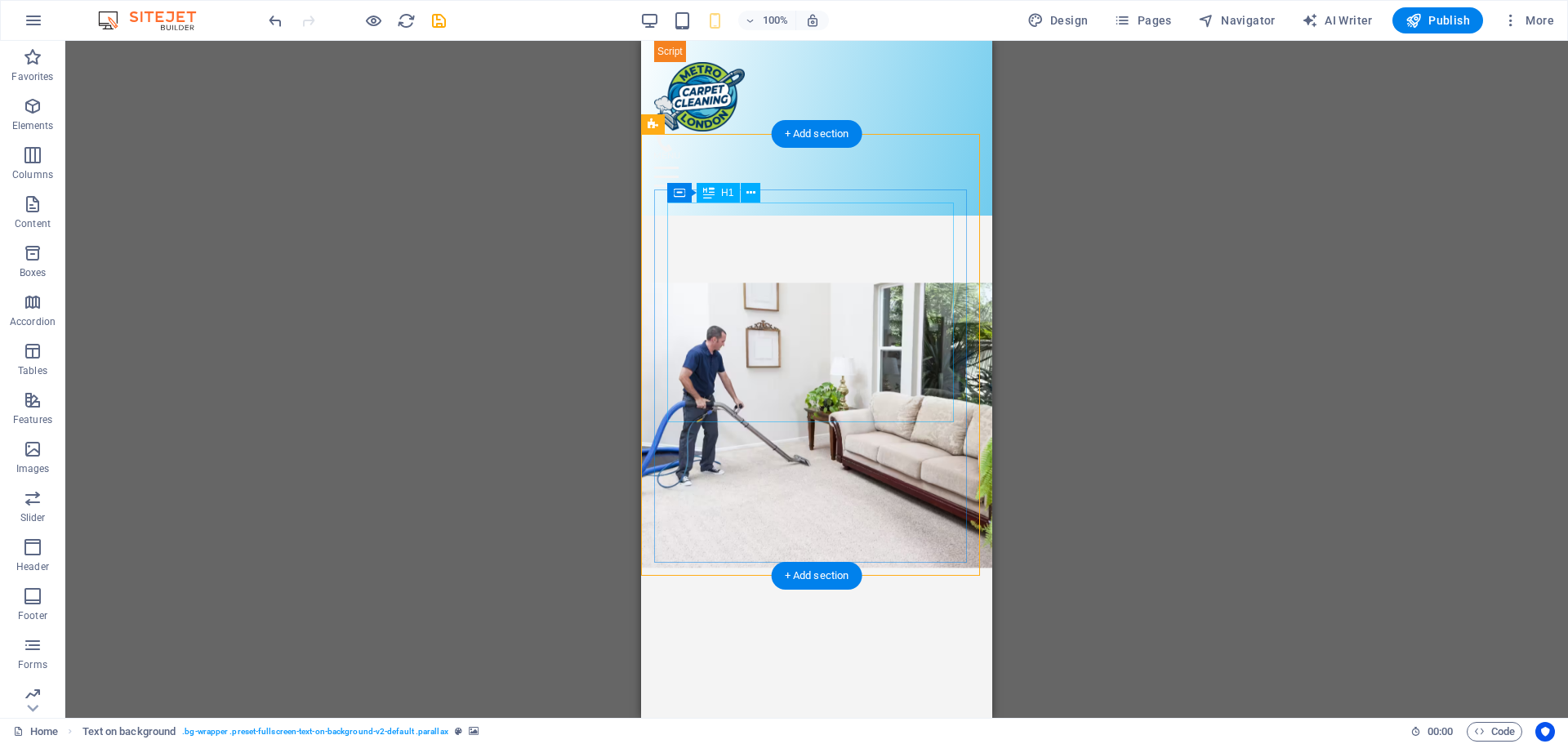
scroll to position [179, 0]
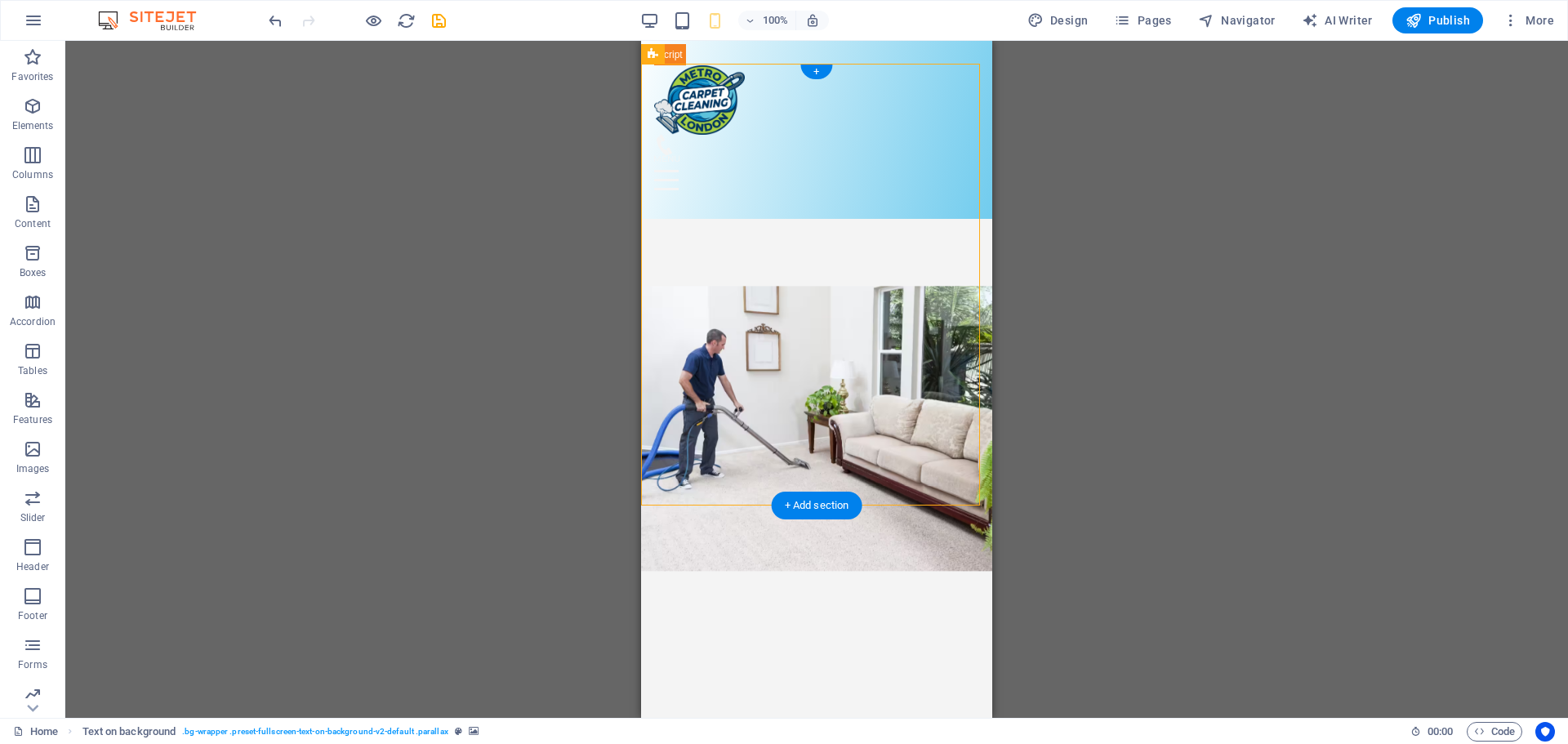
click at [973, 202] on figure at bounding box center [817, 428] width 352 height 559
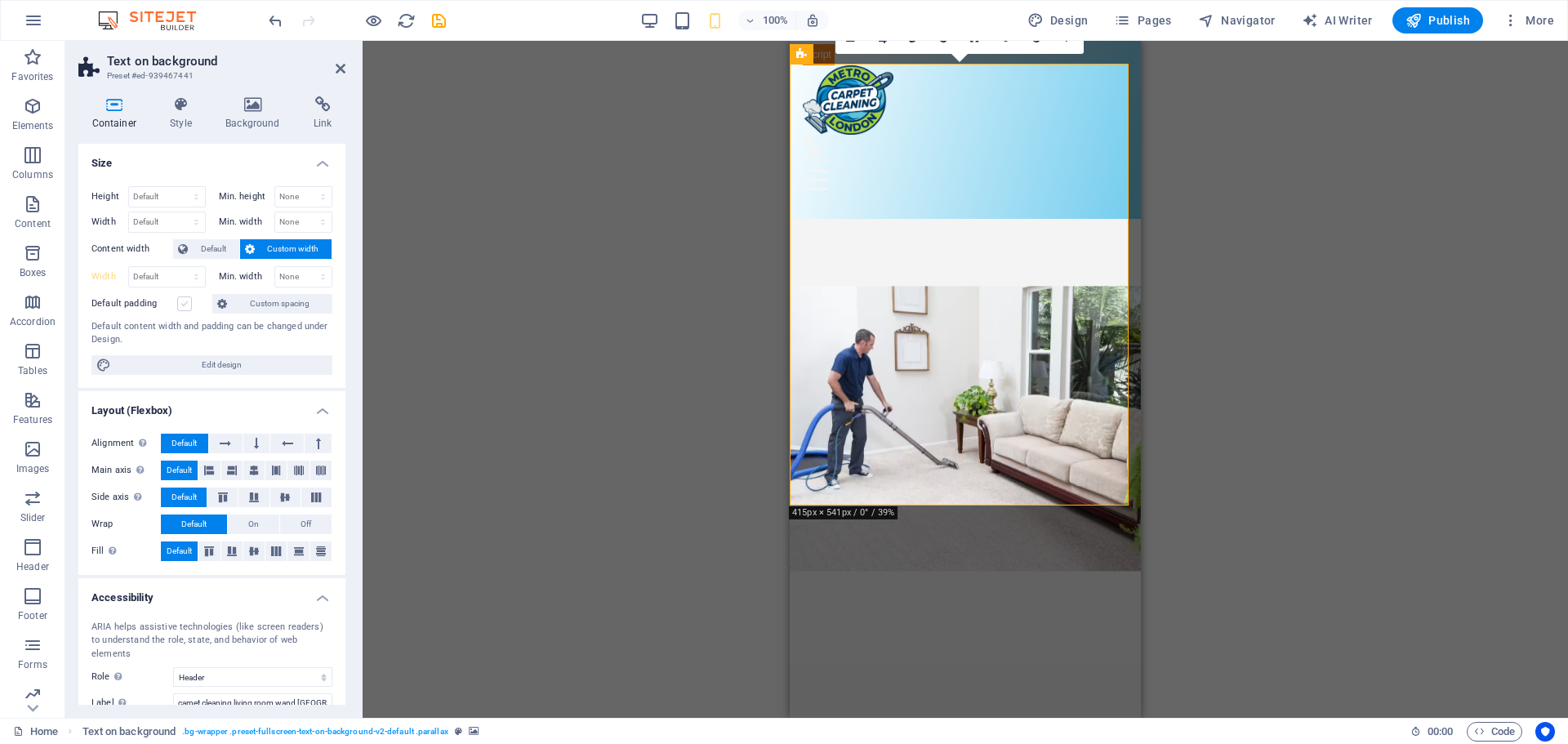
click at [183, 309] on label at bounding box center [185, 304] width 15 height 15
click at [0, 0] on input "Default padding" at bounding box center [0, 0] width 0 height 0
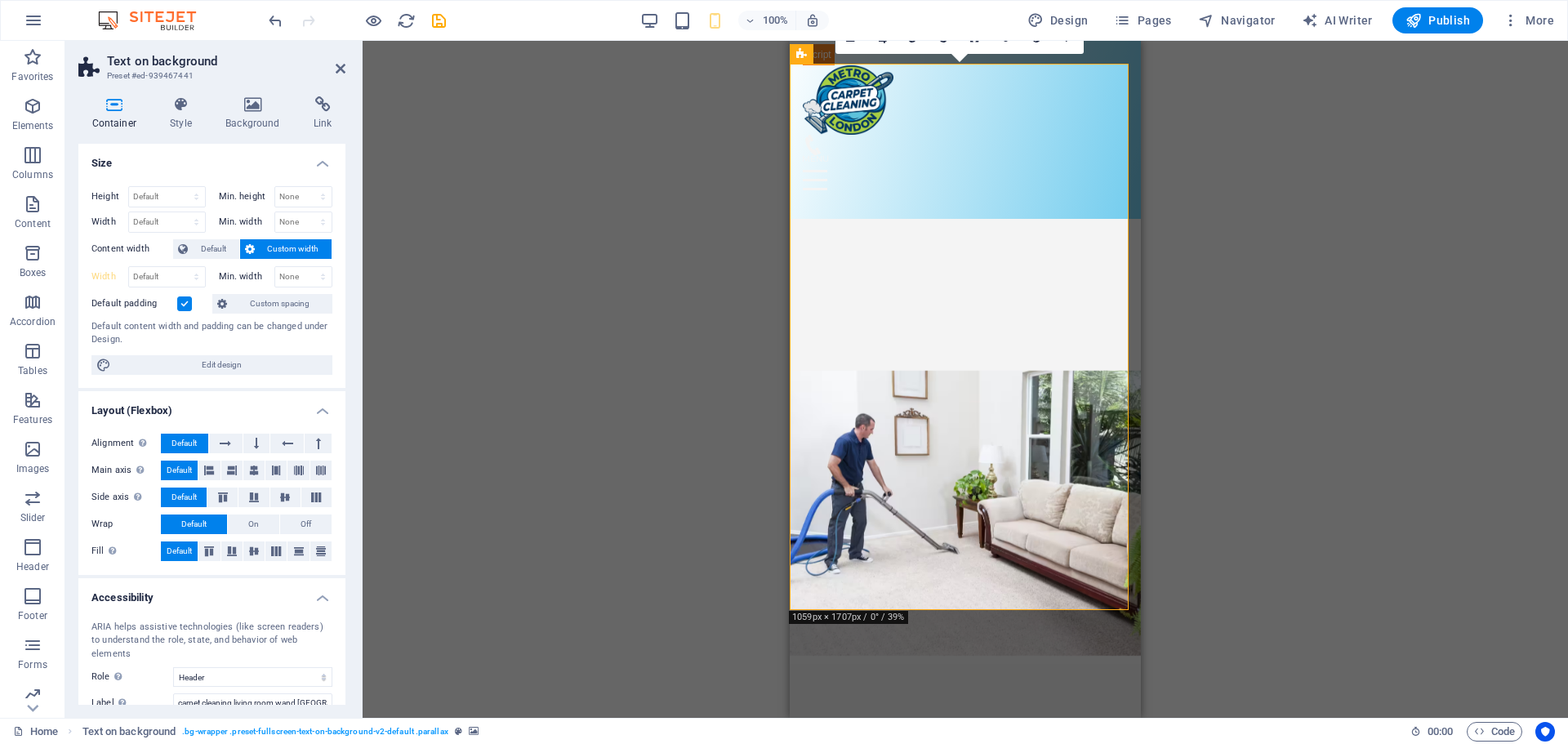
click at [183, 309] on label at bounding box center [185, 304] width 15 height 15
click at [0, 0] on input "Default padding" at bounding box center [0, 0] width 0 height 0
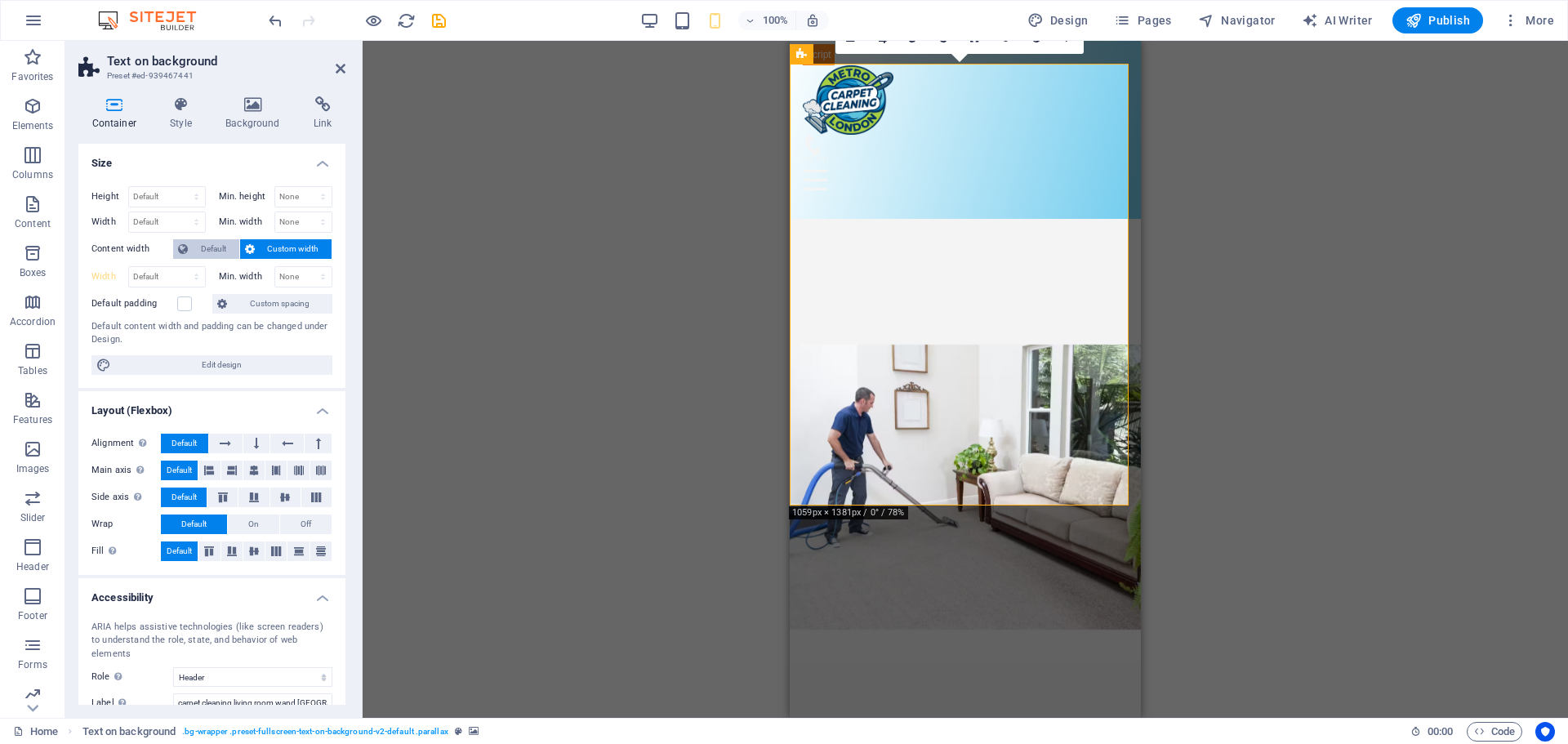
click at [200, 246] on span "Default" at bounding box center [214, 249] width 42 height 20
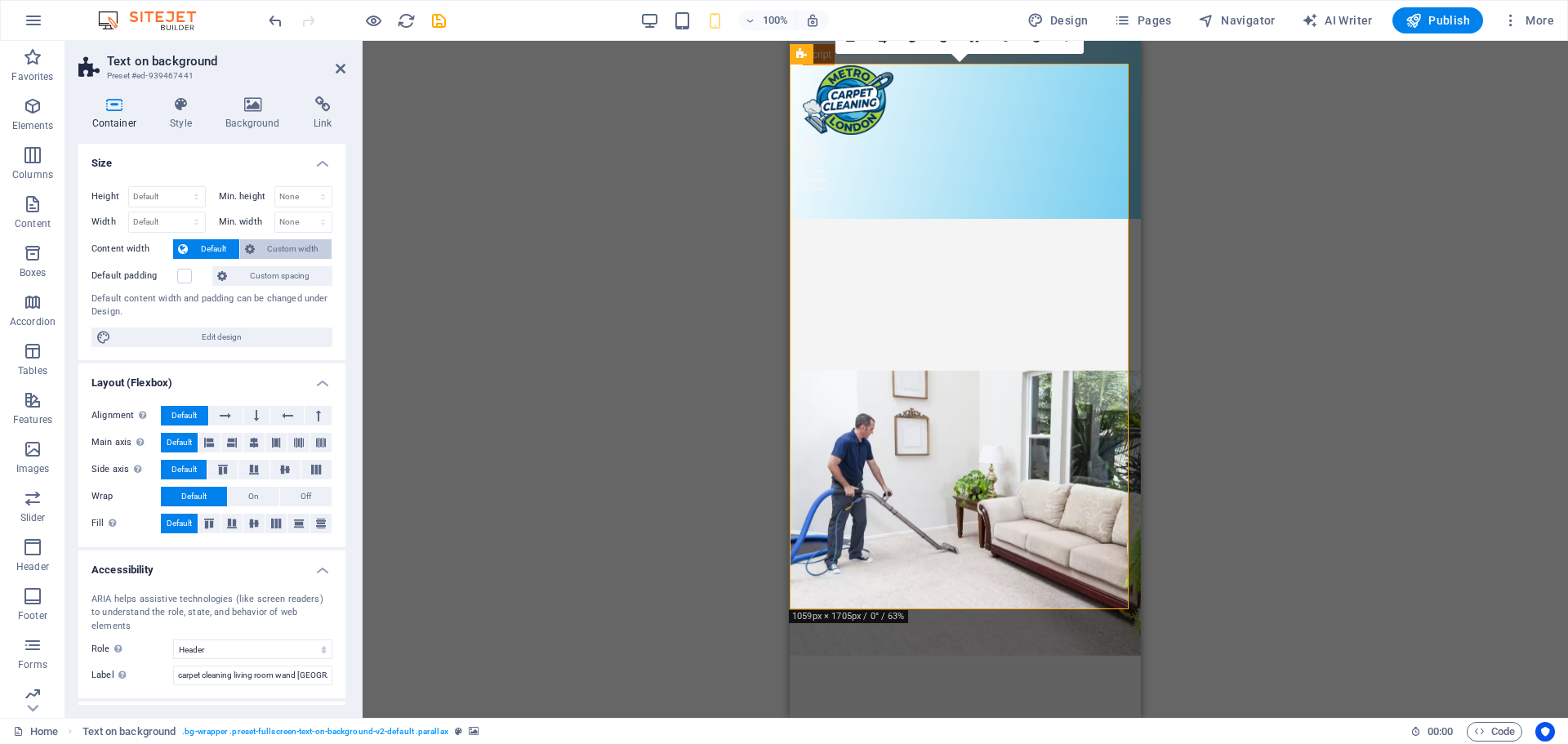
click at [260, 249] on span "Custom width" at bounding box center [293, 249] width 68 height 20
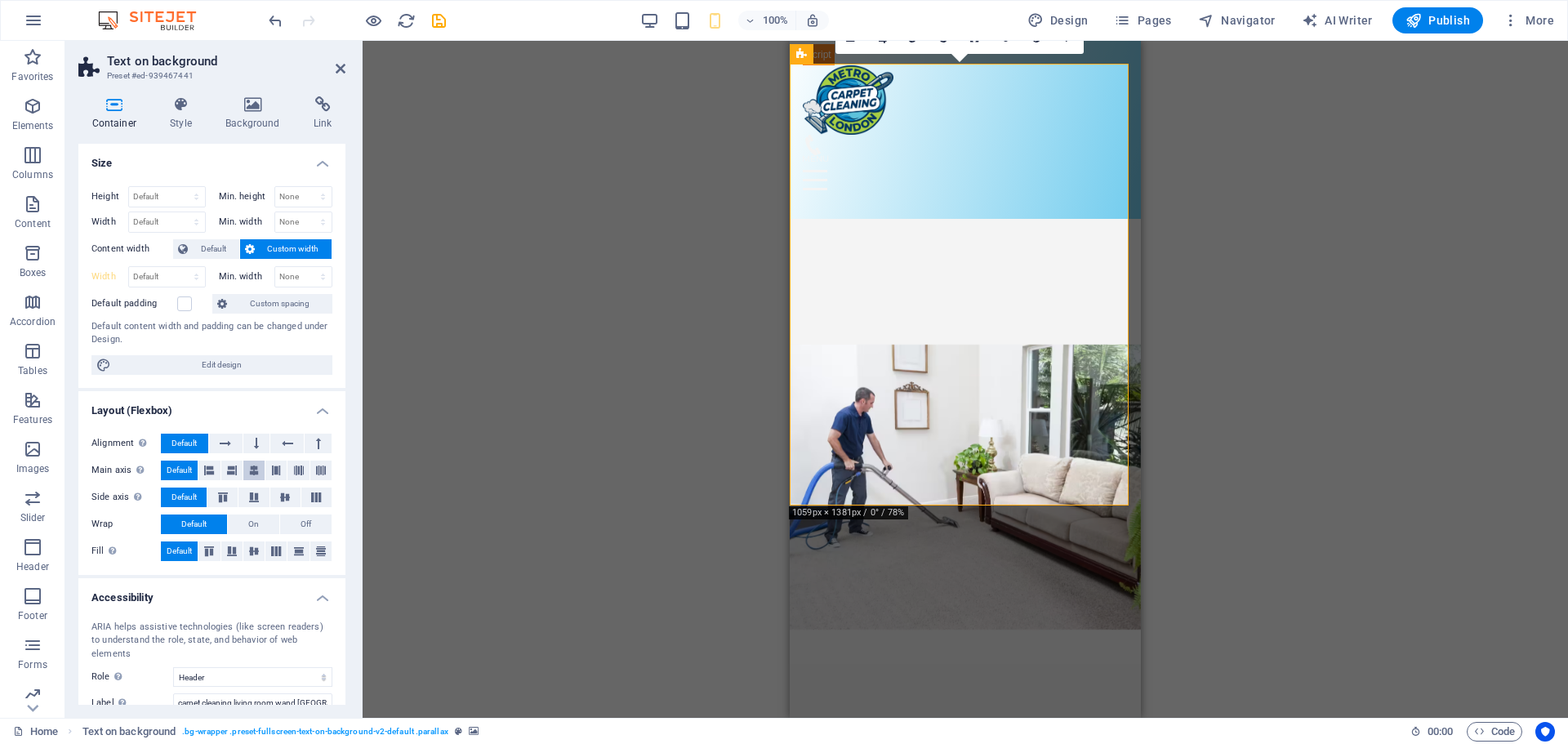
click at [253, 471] on icon at bounding box center [254, 471] width 10 height 20
click at [174, 471] on span "Default" at bounding box center [179, 471] width 25 height 20
click at [251, 444] on button at bounding box center [256, 443] width 27 height 20
click at [224, 442] on icon at bounding box center [226, 443] width 11 height 20
click at [282, 444] on icon at bounding box center [287, 443] width 11 height 20
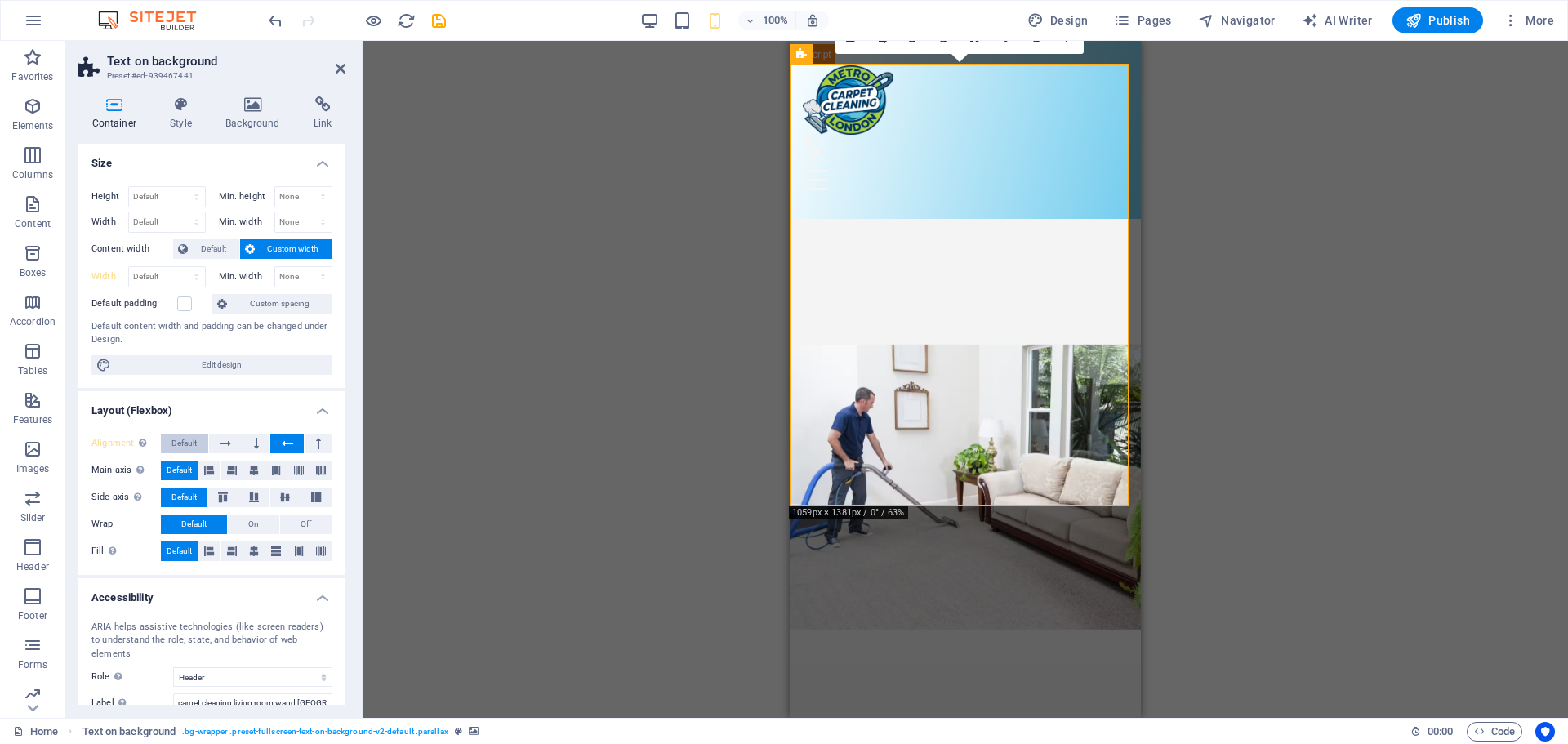
click at [184, 446] on span "Default" at bounding box center [184, 443] width 25 height 20
click at [249, 552] on icon at bounding box center [254, 551] width 10 height 20
click at [223, 554] on button at bounding box center [232, 551] width 21 height 20
click at [186, 553] on span "Default" at bounding box center [179, 551] width 25 height 20
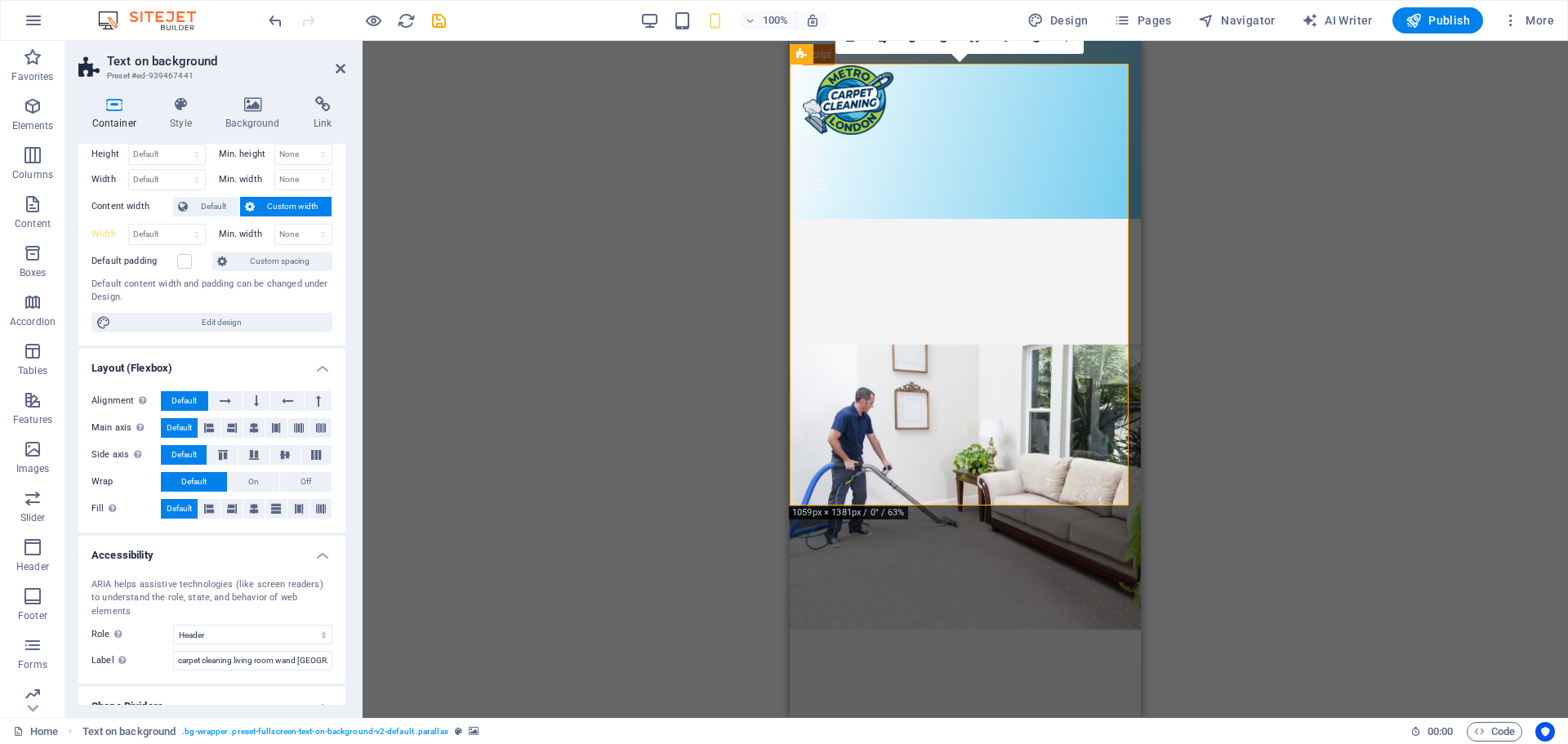
scroll to position [86, 0]
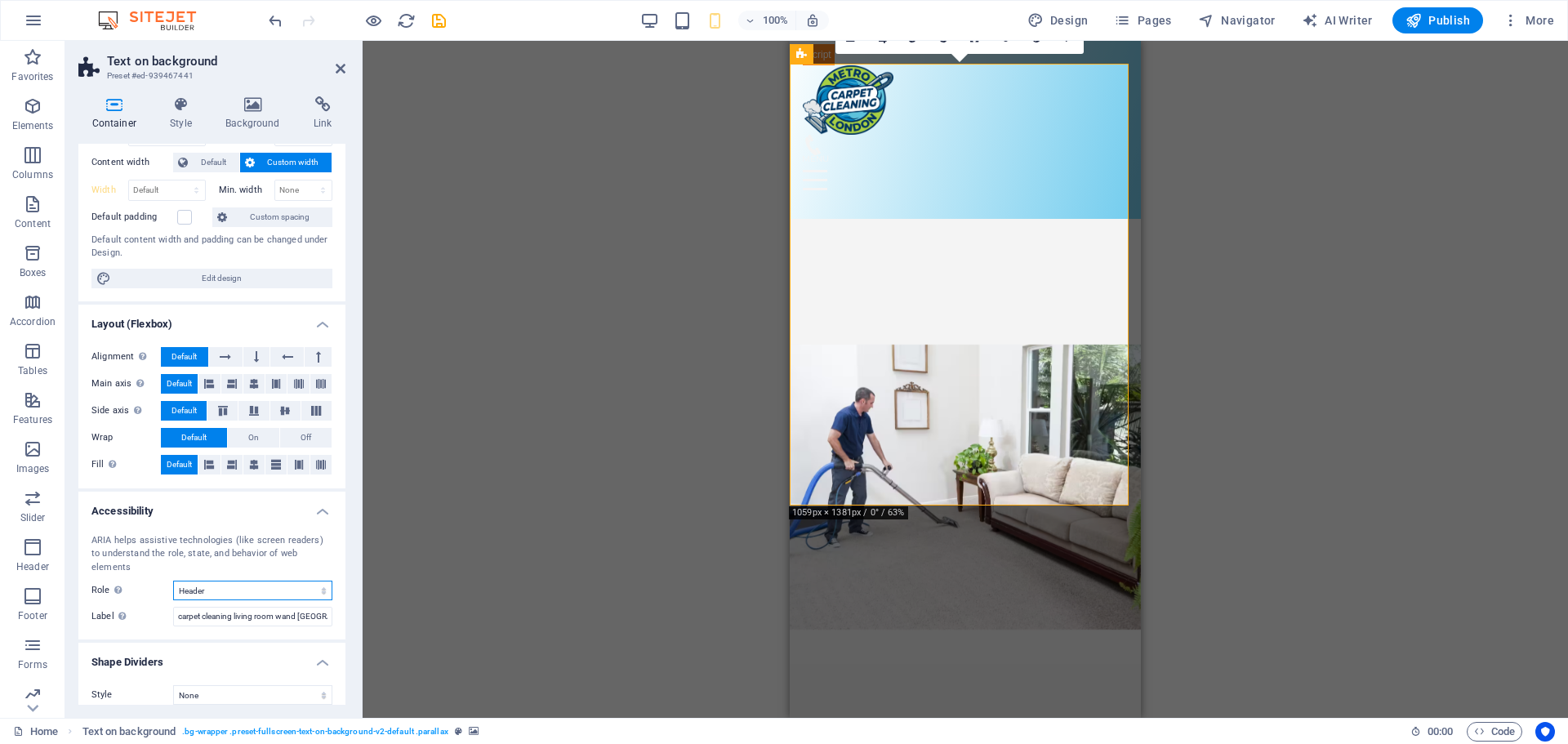
click at [319, 581] on select "None Alert Article Banner Comment Complementary Dialog Footer Header Marquee Pr…" at bounding box center [253, 590] width 159 height 20
select select "banner"
click at [173, 581] on select "None Alert Article Banner Comment Complementary Dialog Footer Header Marquee Pr…" at bounding box center [253, 590] width 159 height 20
click at [315, 615] on div "ARIA helps assistive technologies (like screen readers) to understand the role,…" at bounding box center [211, 580] width 267 height 119
click at [322, 607] on input "carpet cleaning living room wand [GEOGRAPHIC_DATA] [GEOGRAPHIC_DATA]" at bounding box center [253, 617] width 159 height 20
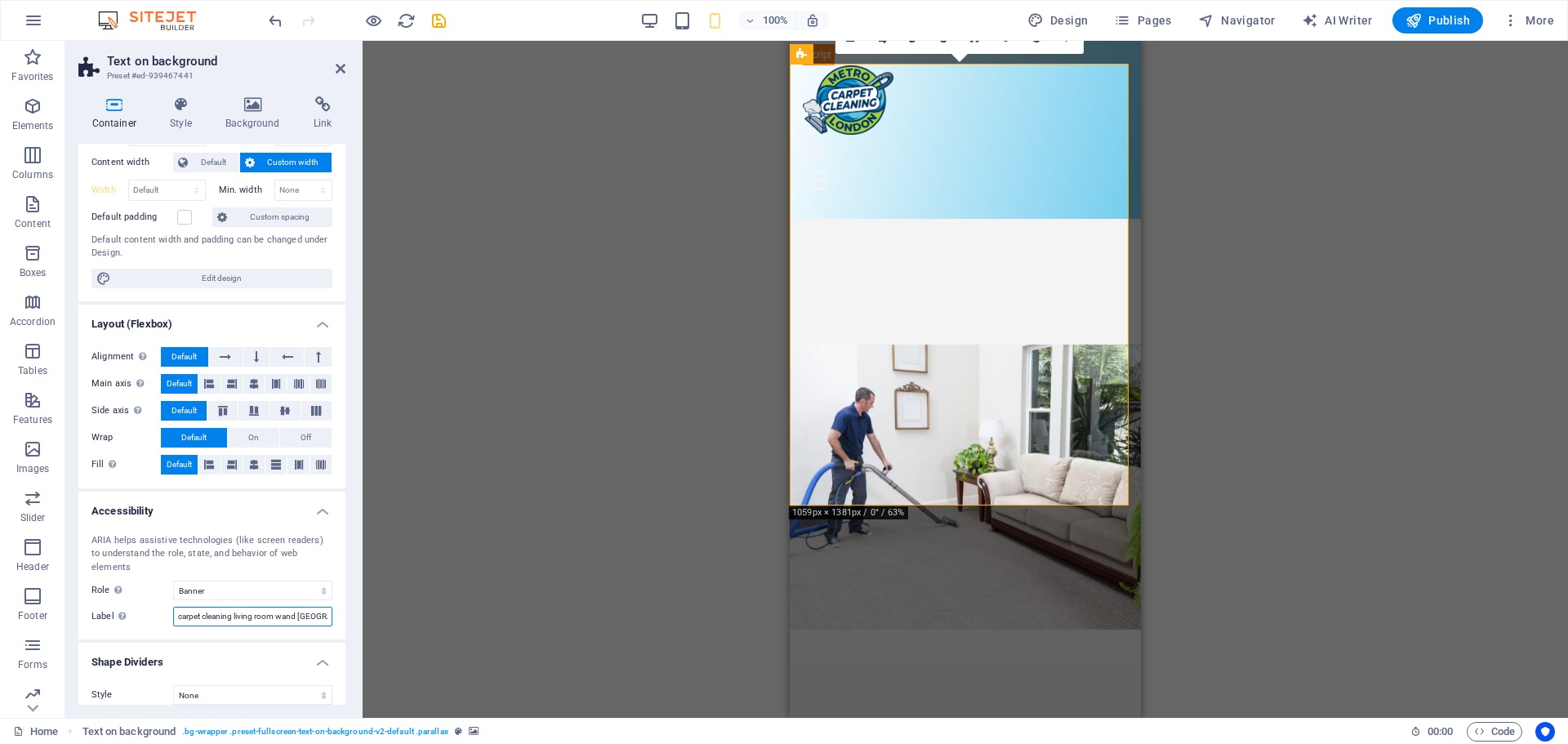
click at [322, 607] on input "carpet cleaning living room wand [GEOGRAPHIC_DATA] [GEOGRAPHIC_DATA]" at bounding box center [253, 617] width 159 height 20
click at [330, 626] on div "ARIA helps assistive technologies (like screen readers) to understand the role,…" at bounding box center [211, 580] width 267 height 119
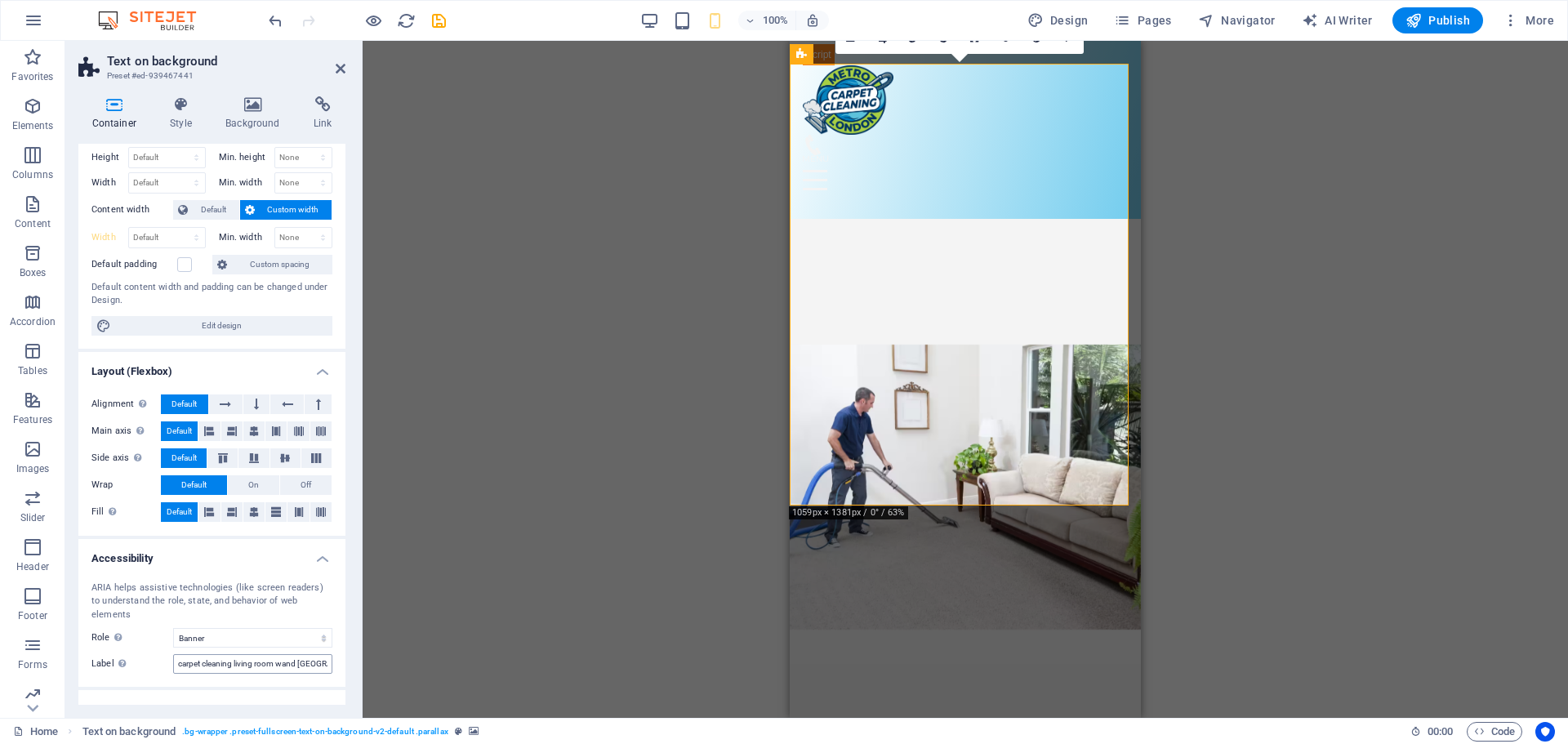
scroll to position [0, 0]
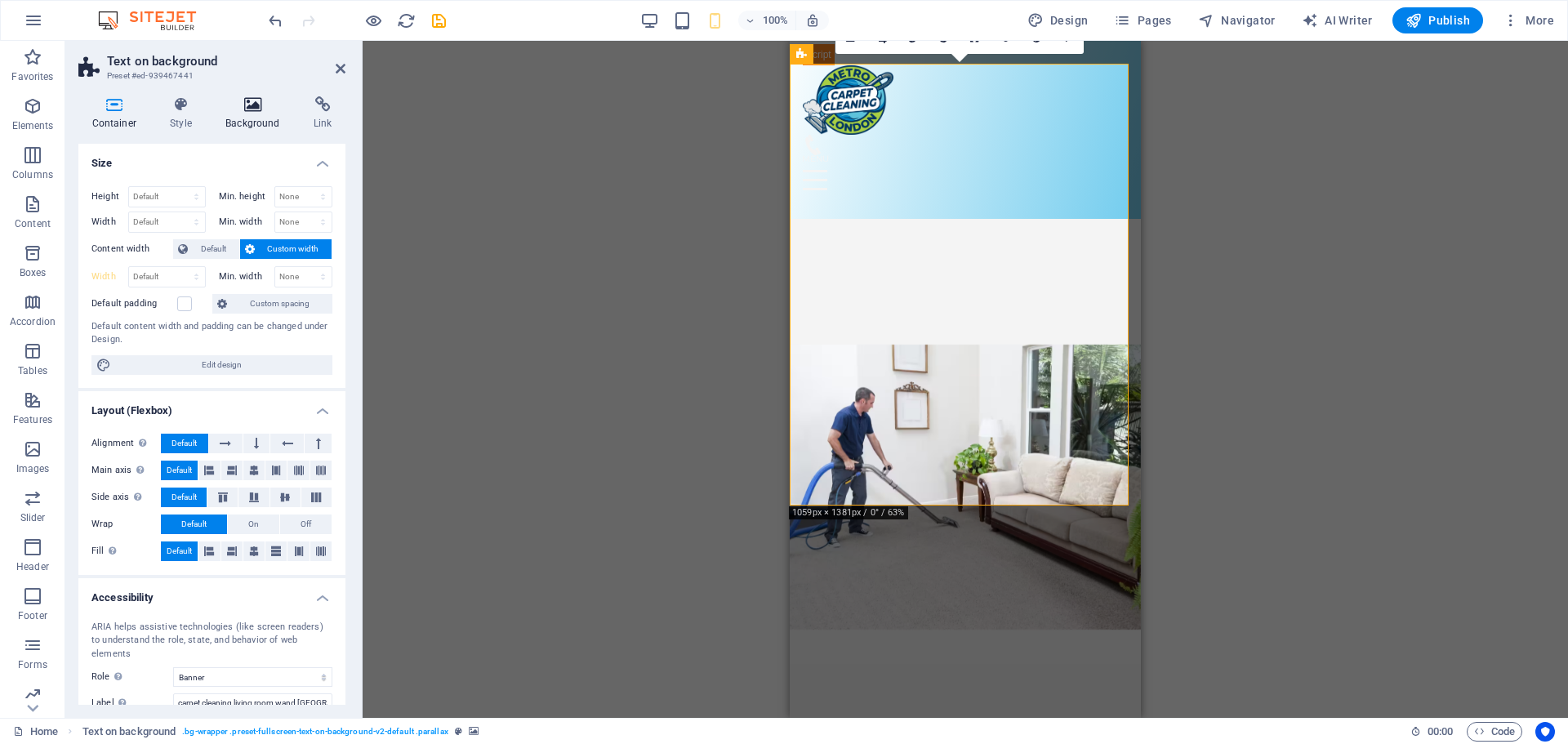
click at [259, 122] on h4 "Background" at bounding box center [256, 113] width 88 height 34
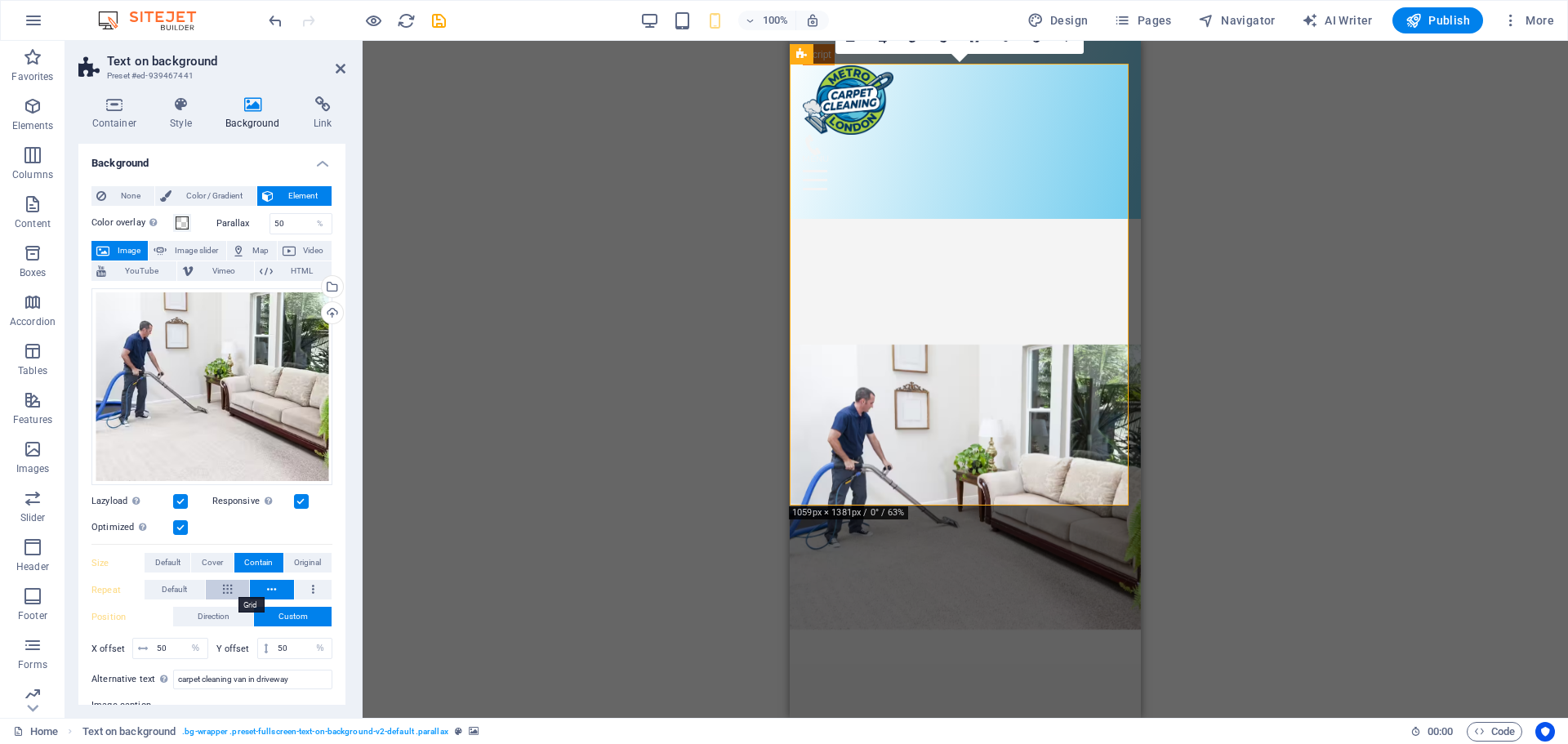
click at [236, 586] on button at bounding box center [228, 590] width 44 height 20
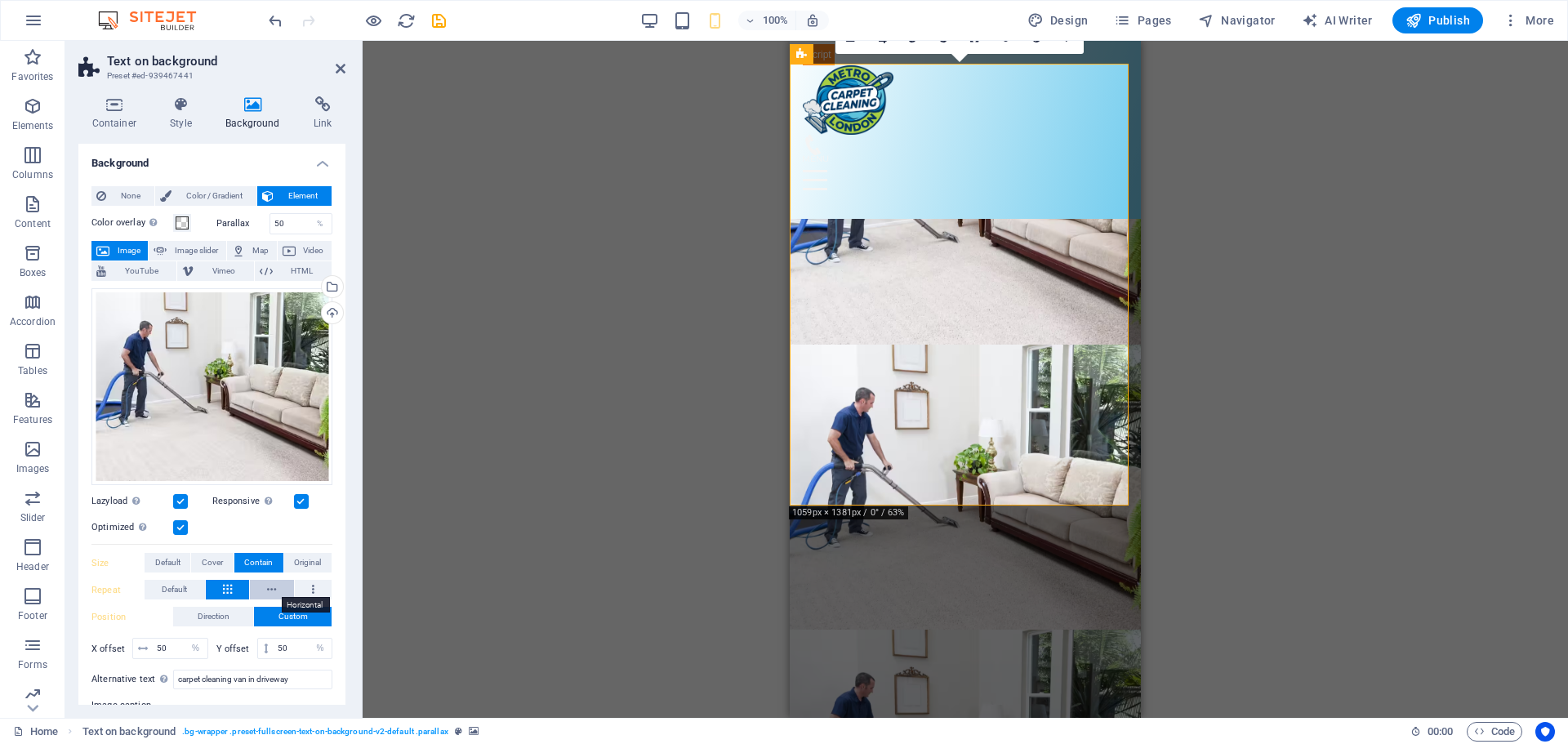
click at [274, 586] on icon at bounding box center [271, 590] width 9 height 20
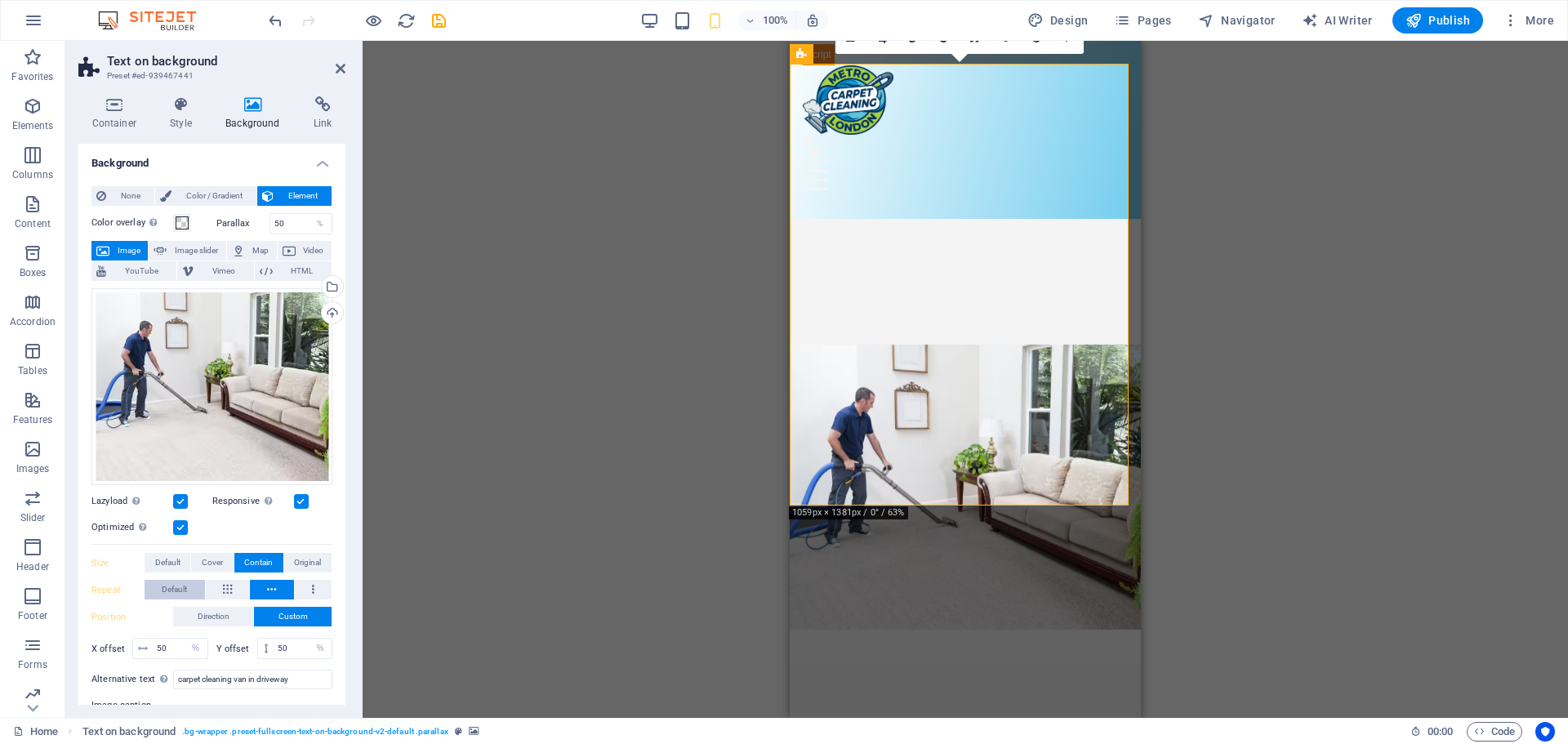
click at [182, 589] on span "Default" at bounding box center [174, 590] width 25 height 20
click at [179, 590] on span "Default" at bounding box center [174, 590] width 25 height 20
click at [312, 586] on button at bounding box center [314, 590] width 38 height 20
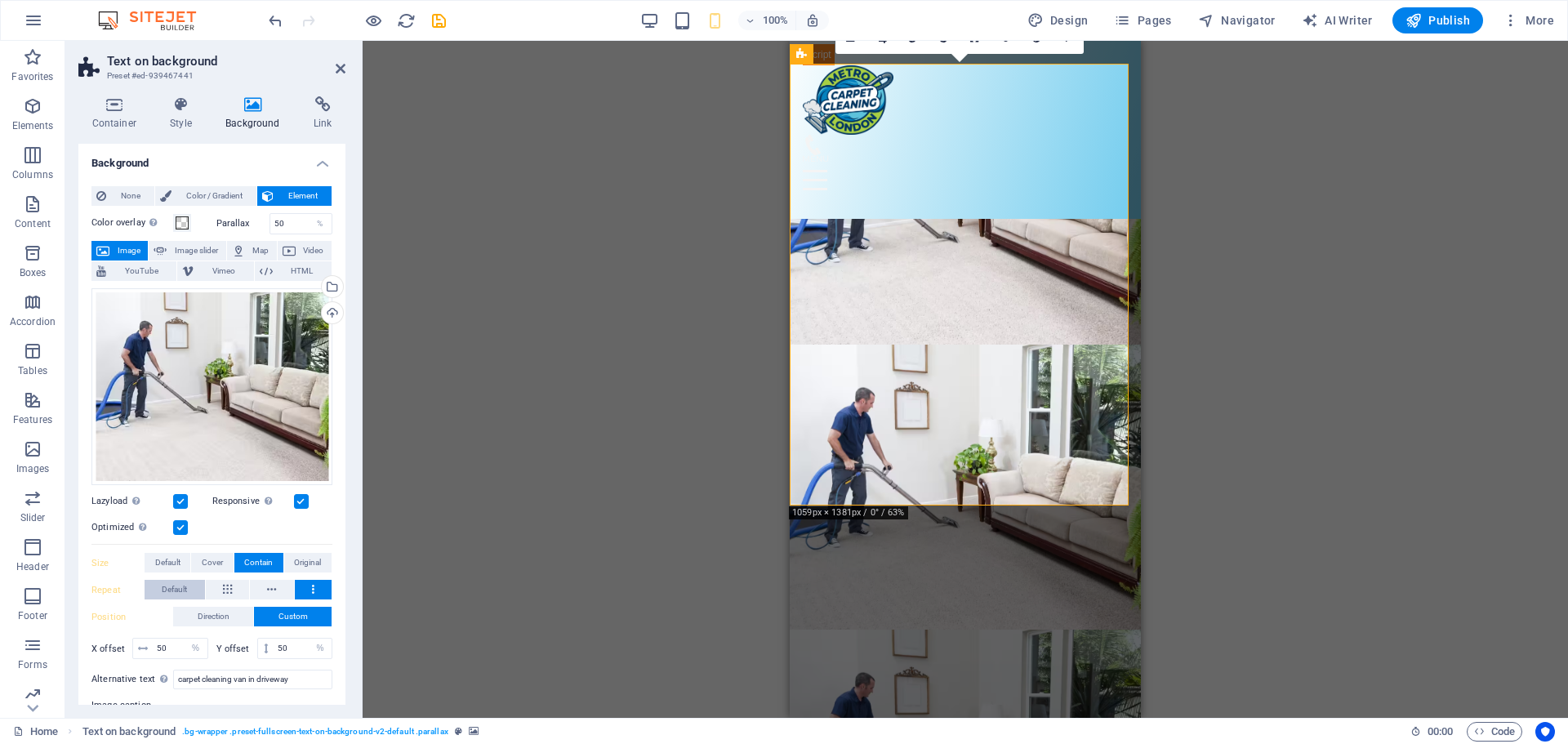
click at [177, 586] on span "Default" at bounding box center [174, 590] width 25 height 20
click at [268, 587] on icon at bounding box center [271, 590] width 9 height 20
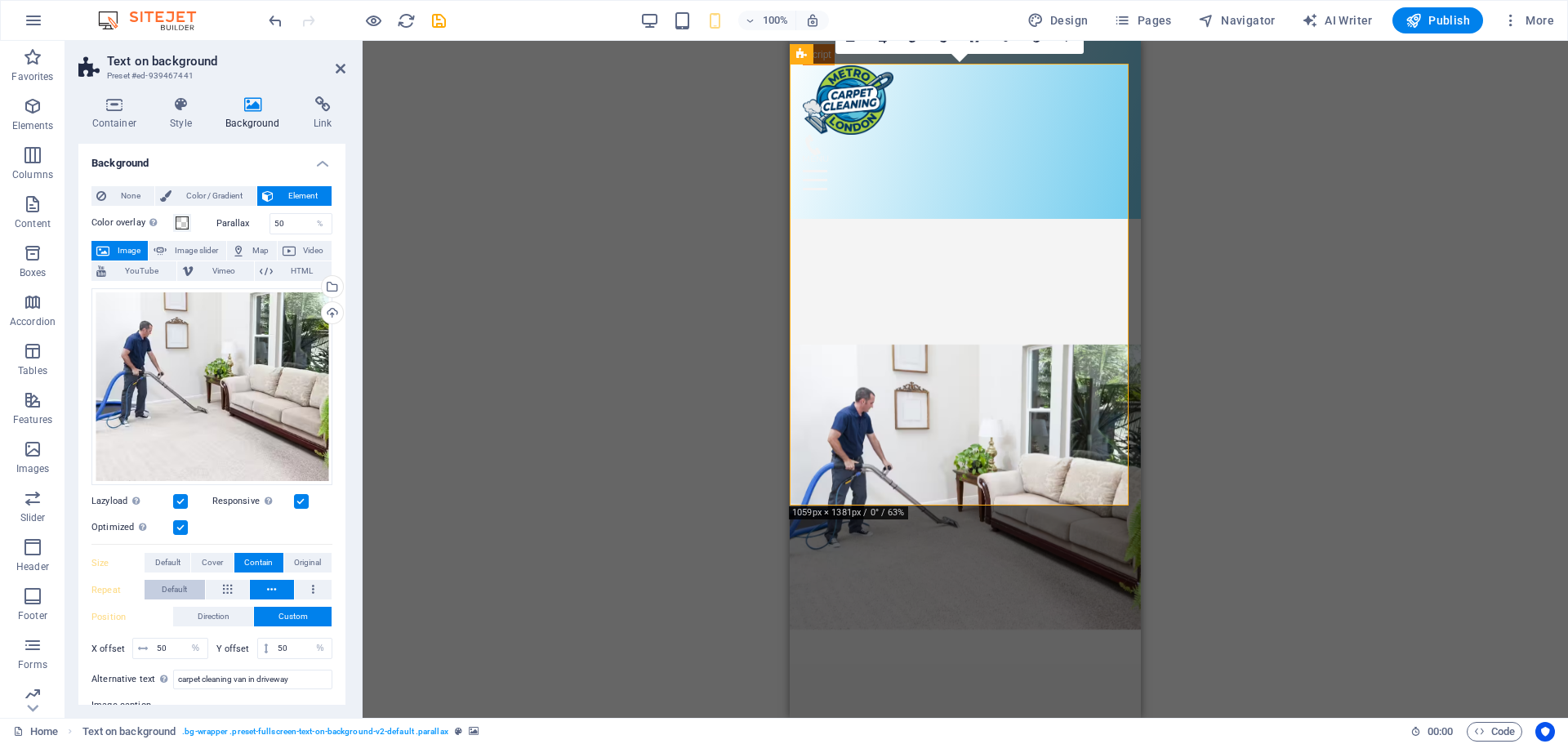
click at [177, 585] on span "Default" at bounding box center [174, 590] width 25 height 20
click at [214, 618] on span "Direction" at bounding box center [214, 617] width 32 height 20
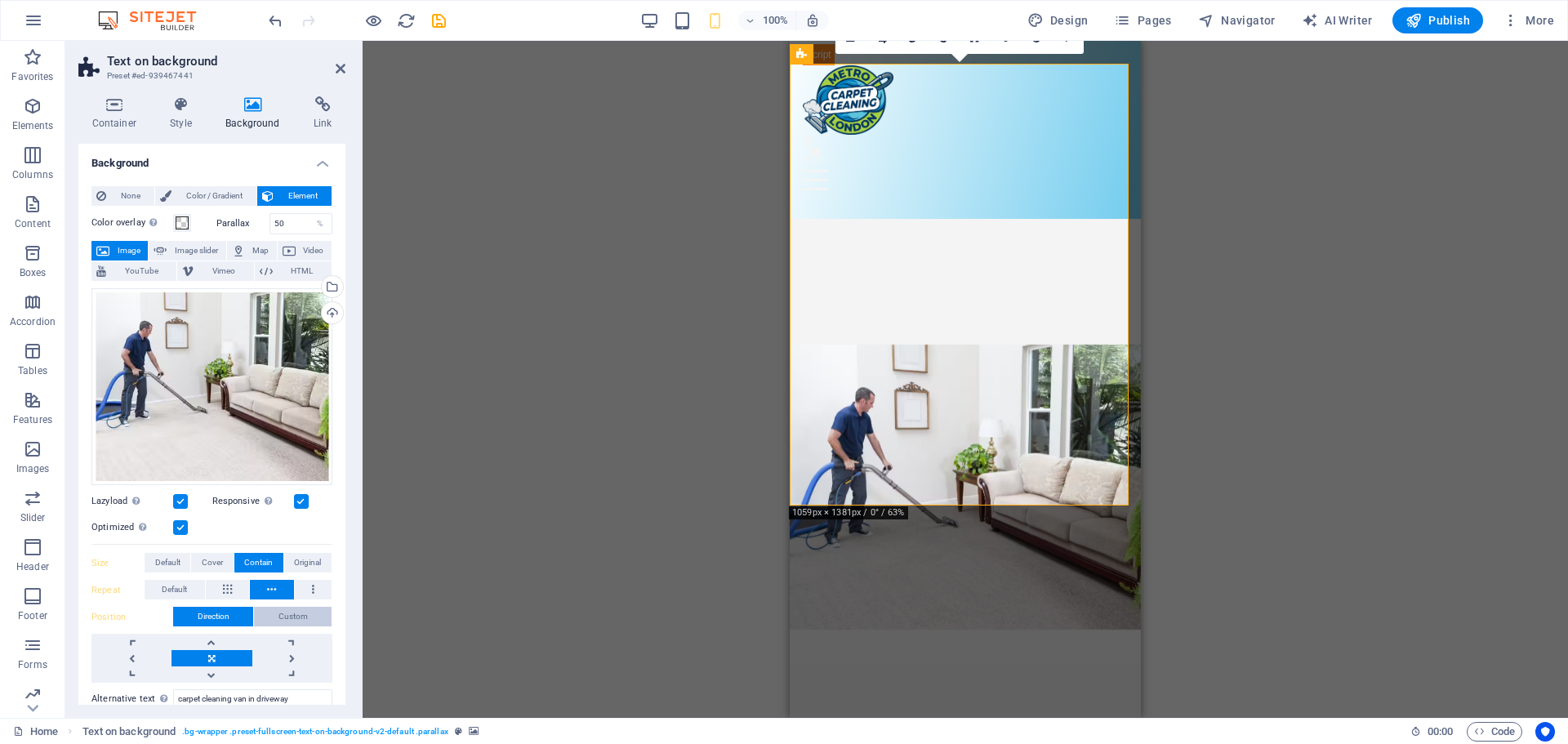
click at [293, 611] on span "Custom" at bounding box center [293, 617] width 30 height 20
click at [128, 126] on h4 "Container" at bounding box center [117, 113] width 78 height 34
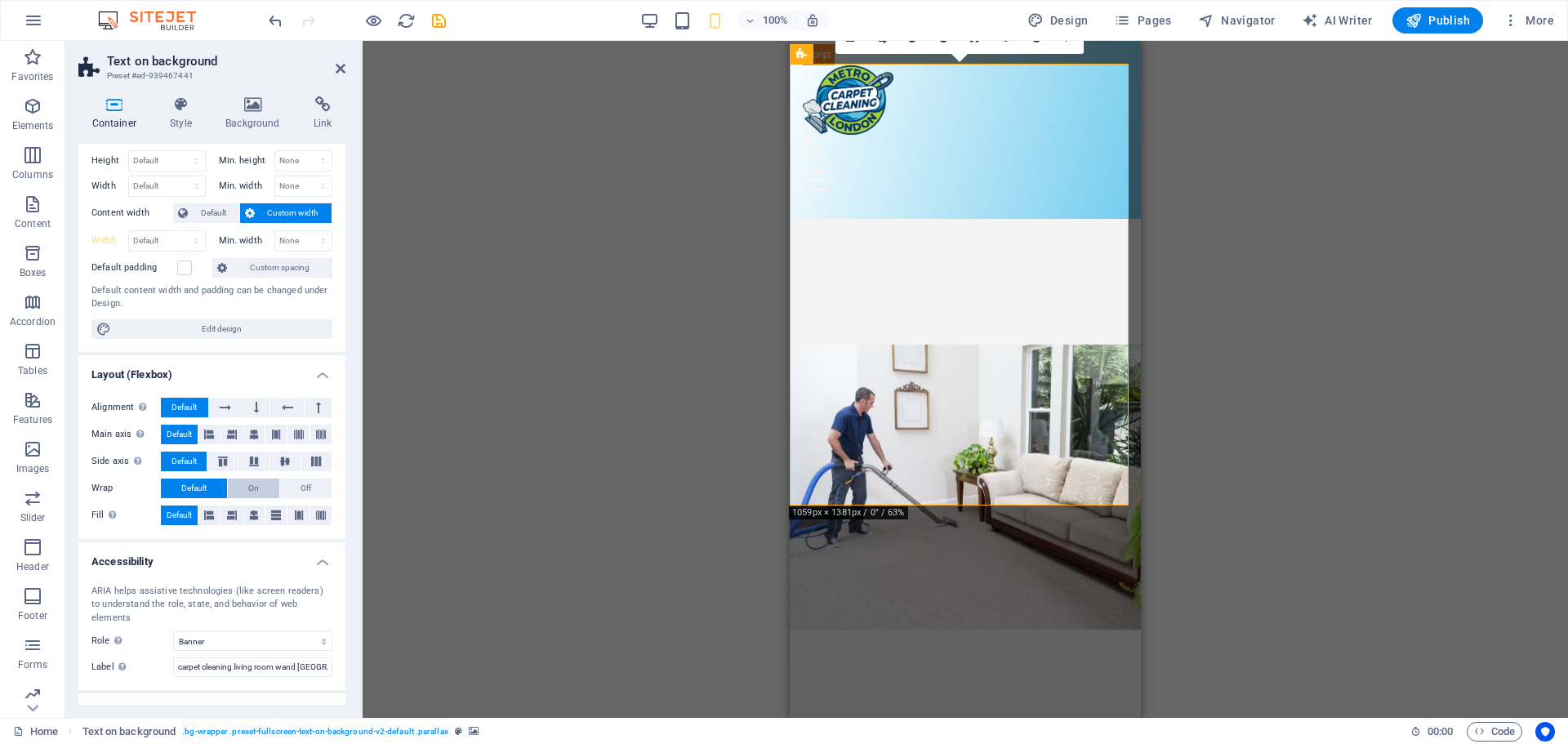
scroll to position [86, 0]
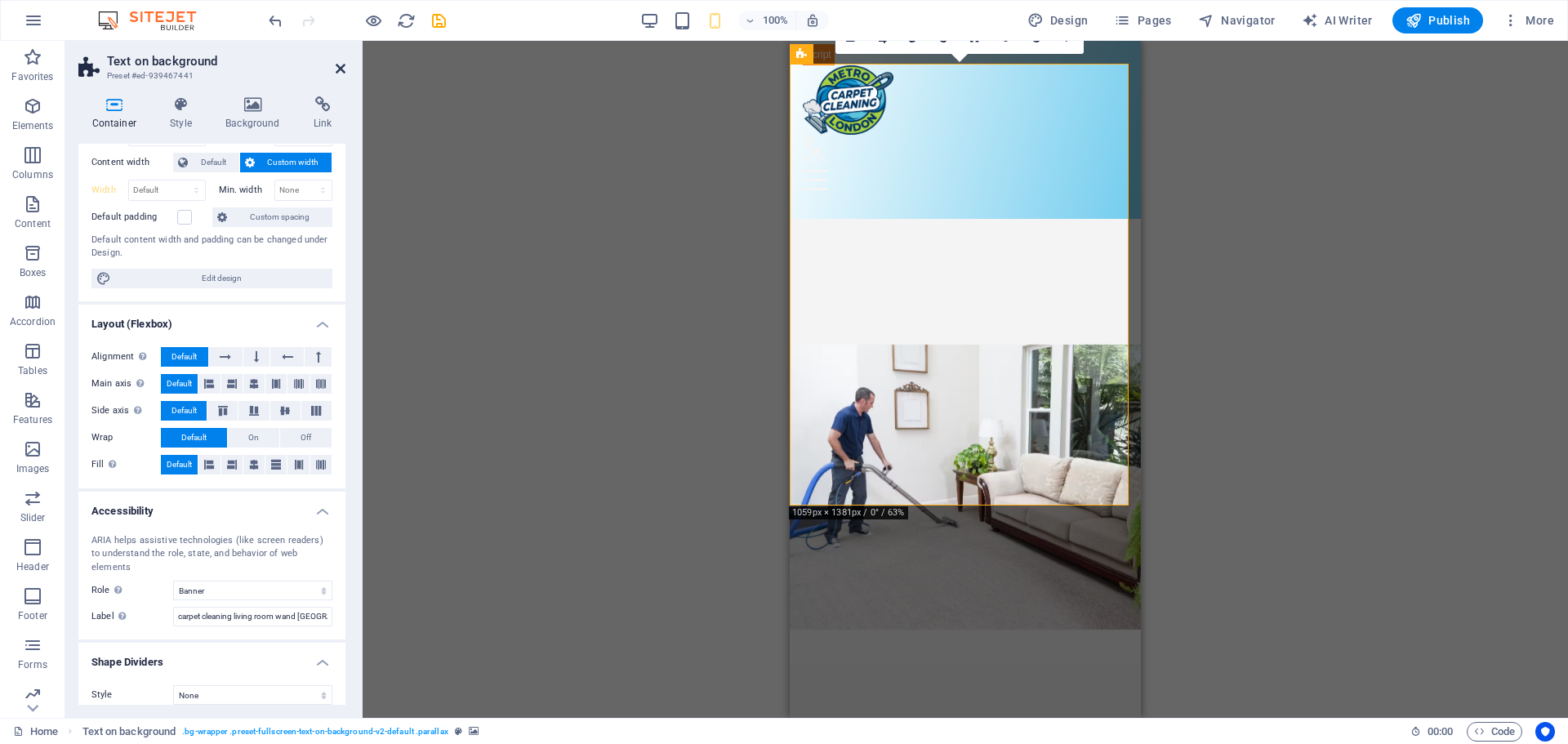
click at [343, 70] on icon at bounding box center [341, 69] width 10 height 13
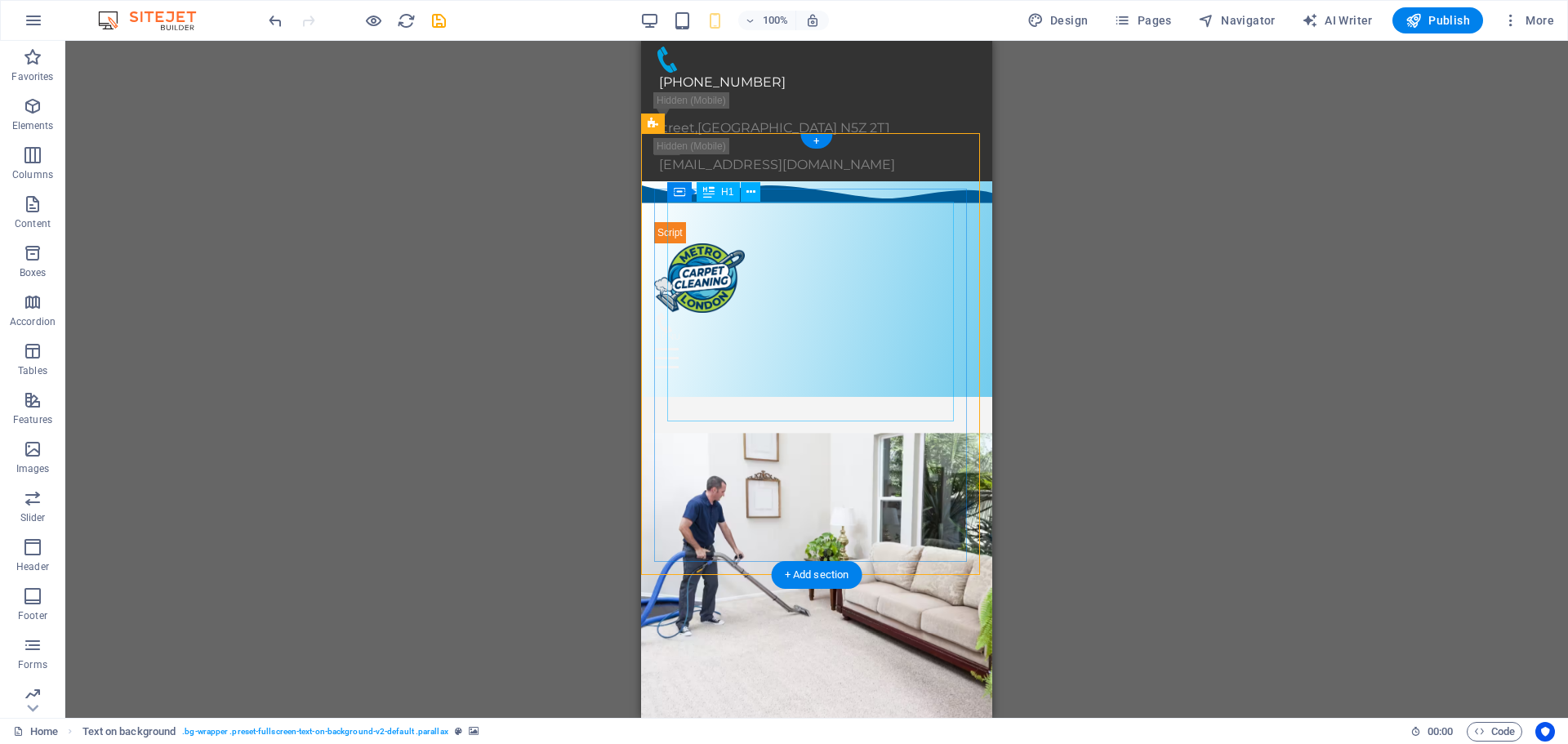
scroll to position [0, 0]
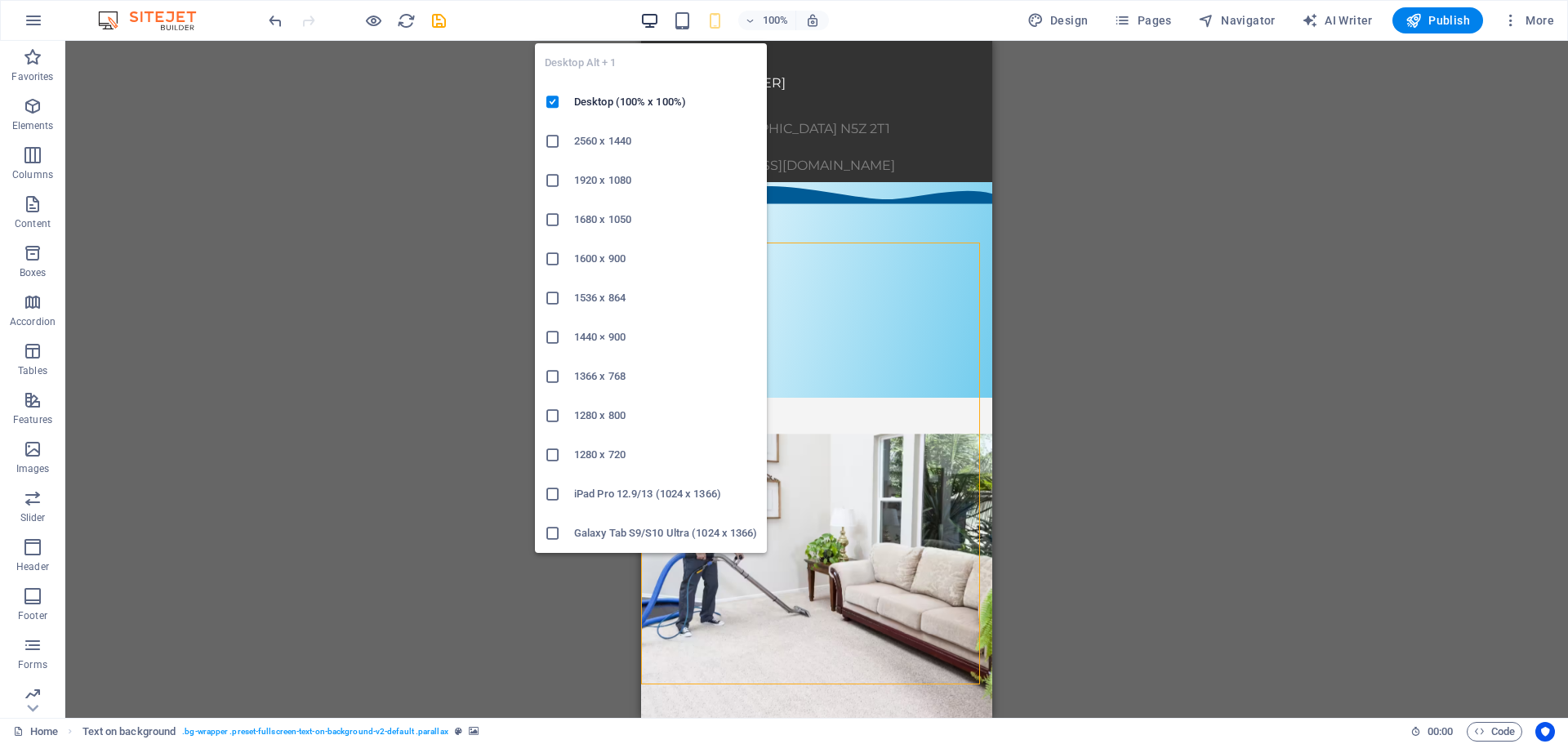
click at [642, 20] on span "button" at bounding box center [651, 21] width 20 height 19
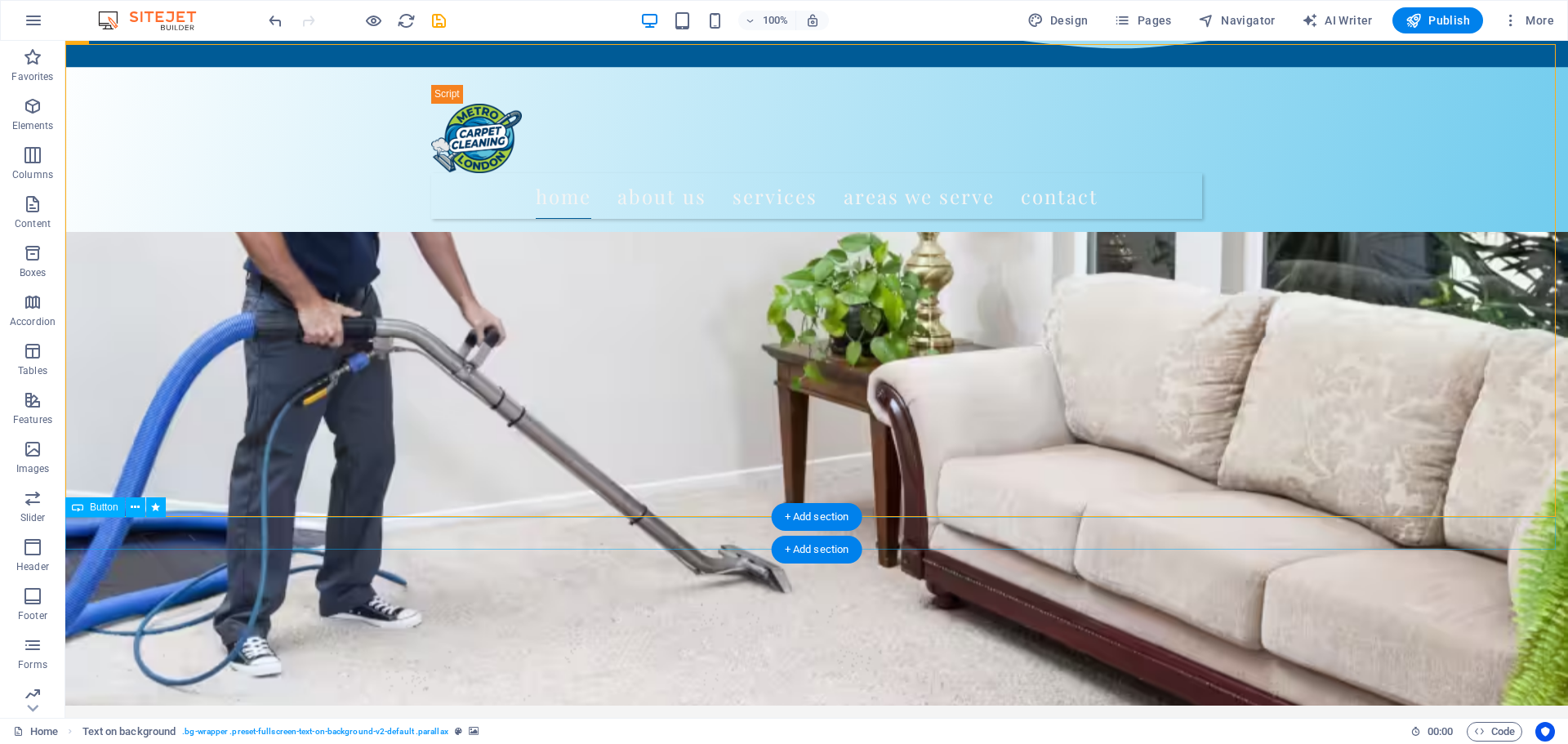
scroll to position [55, 0]
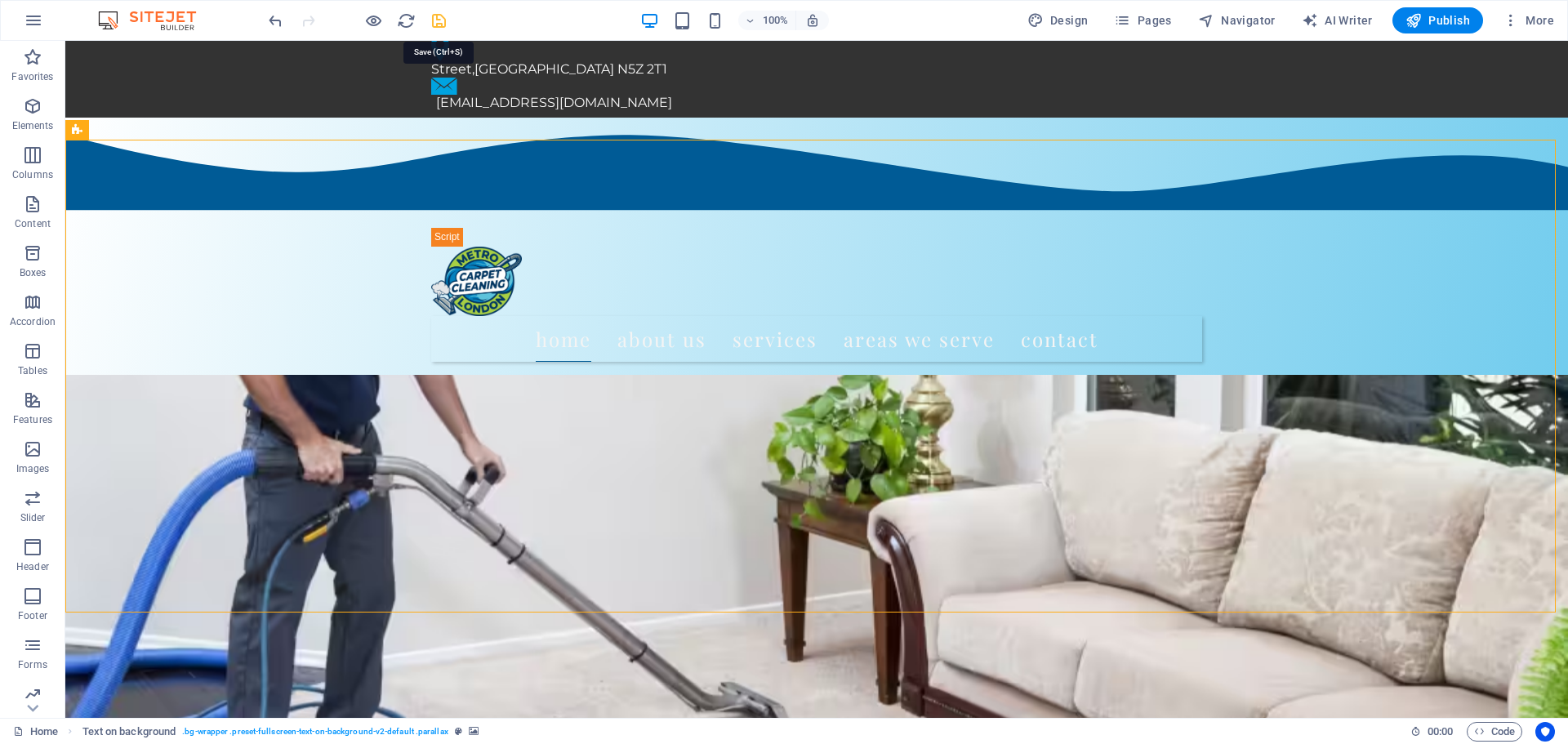
click at [441, 21] on icon "save" at bounding box center [439, 21] width 19 height 19
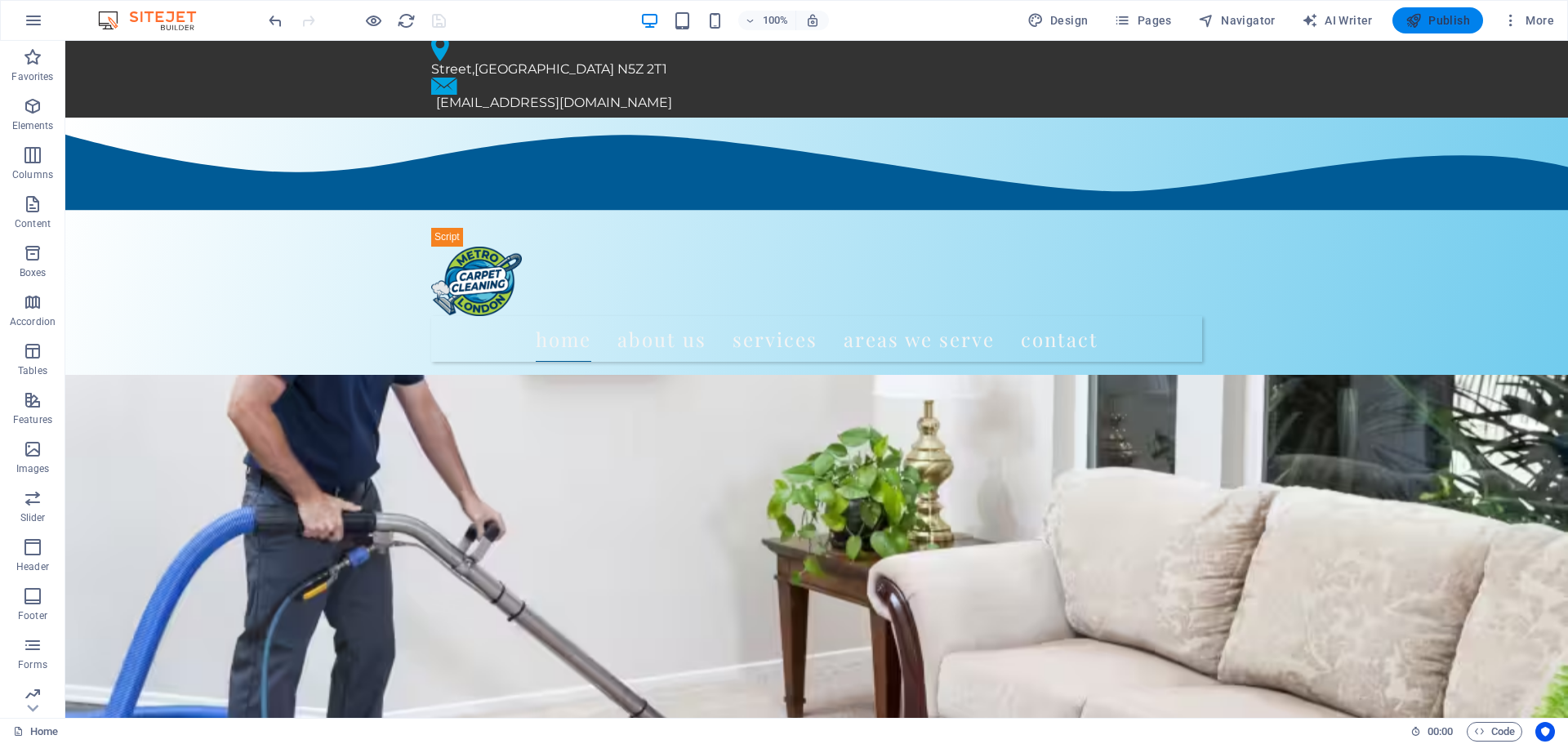
click at [1422, 19] on icon "button" at bounding box center [1414, 21] width 16 height 16
